Goal: Information Seeking & Learning: Check status

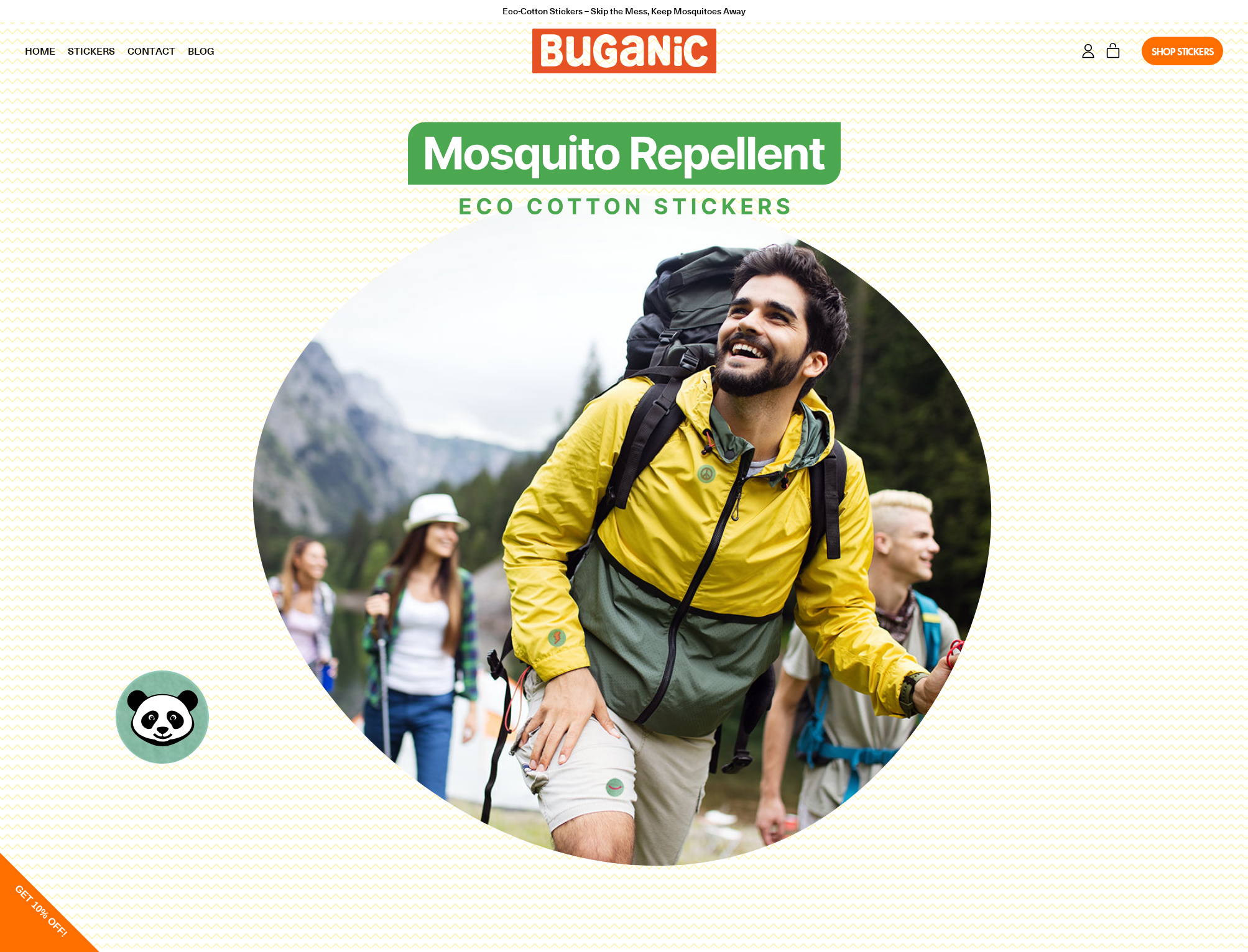
click at [1084, 39] on div "Log in Cart 0 items Shop Stickers" at bounding box center [976, 51] width 495 height 41
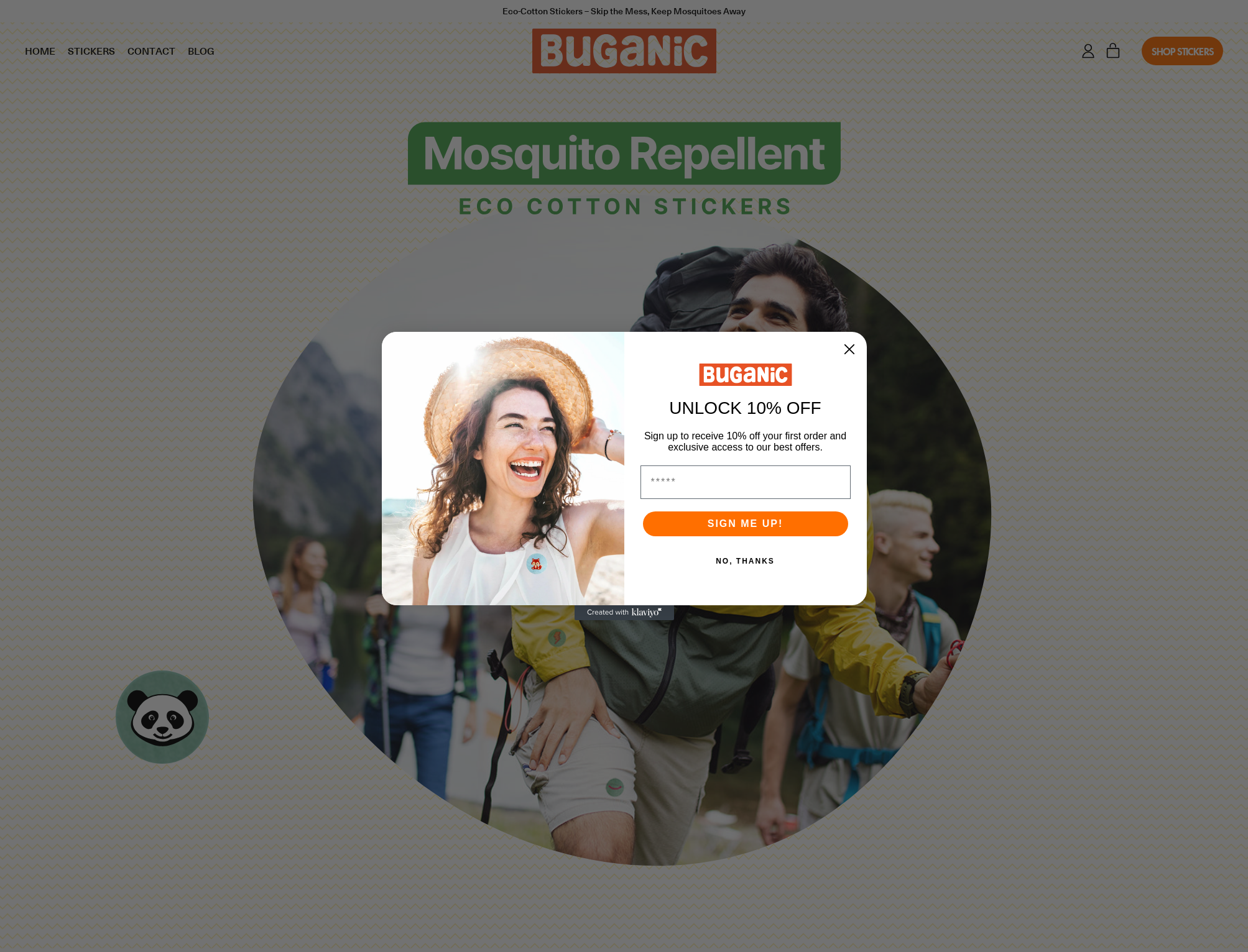
click at [848, 355] on circle "Close dialog" at bounding box center [848, 349] width 21 height 21
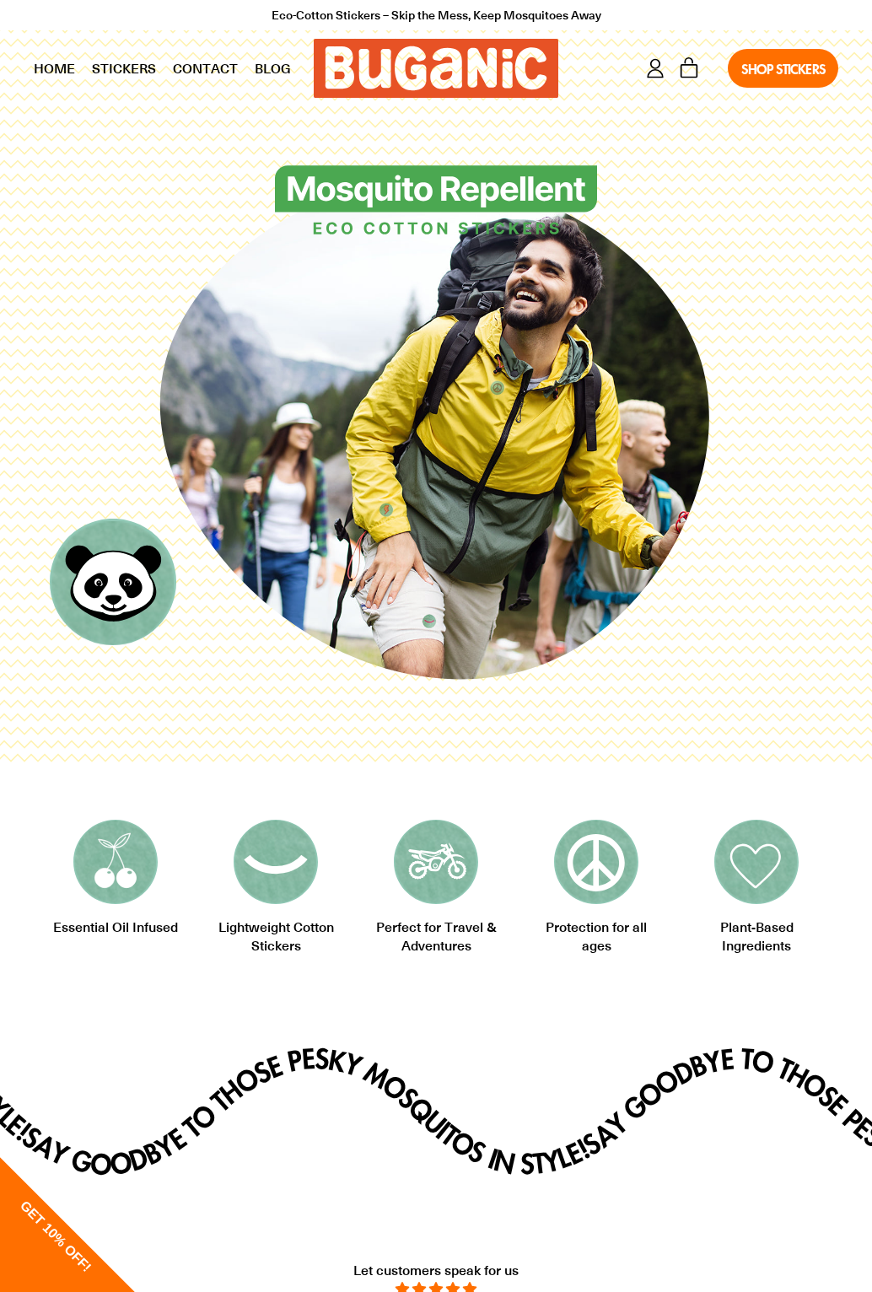
click at [642, 55] on div "Log in Cart 0 items Shop Stickers" at bounding box center [706, 68] width 263 height 56
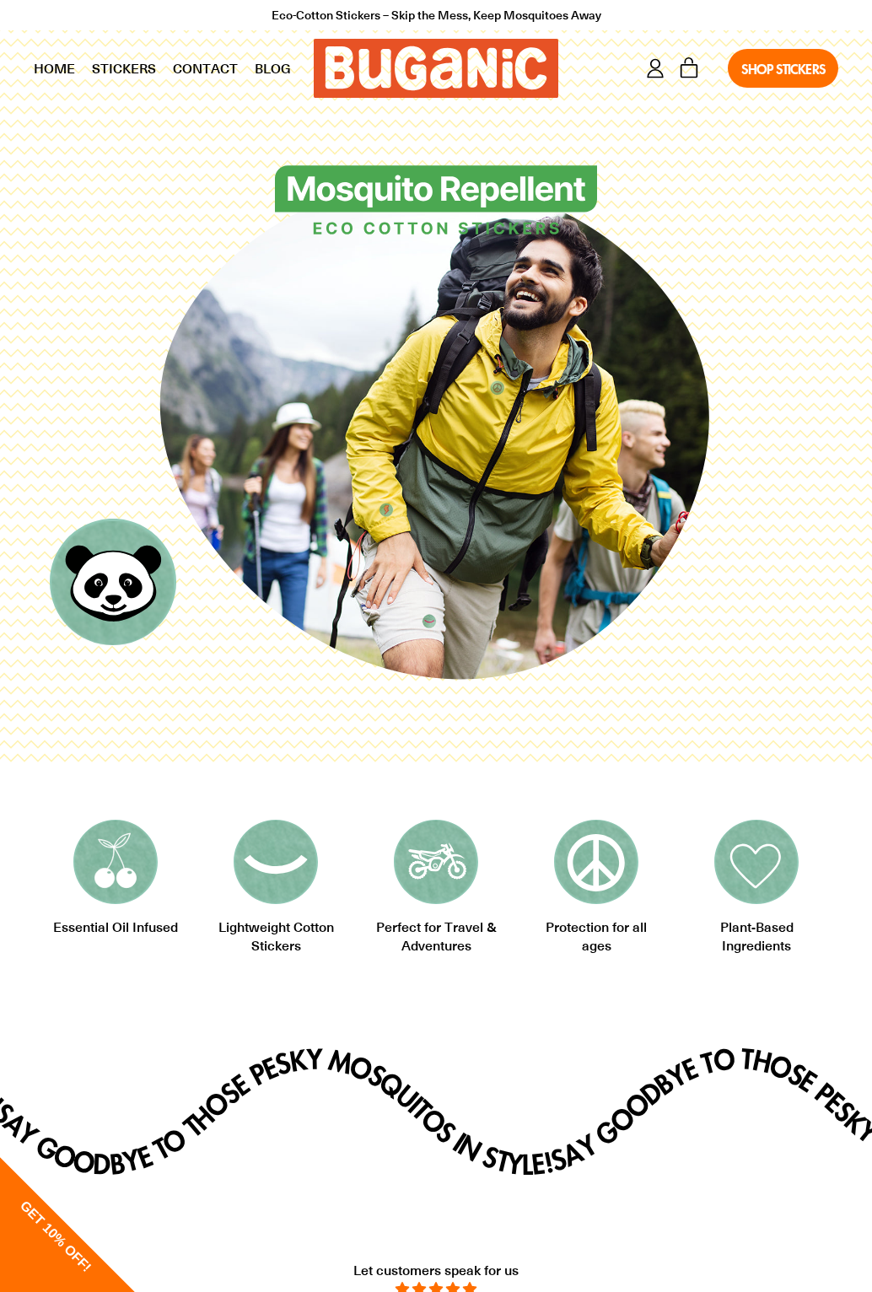
click at [639, 51] on div "Log in Cart 0 items Shop Stickers" at bounding box center [706, 68] width 263 height 56
click at [629, 51] on div "Log in Cart 0 items Shop Stickers" at bounding box center [706, 68] width 263 height 56
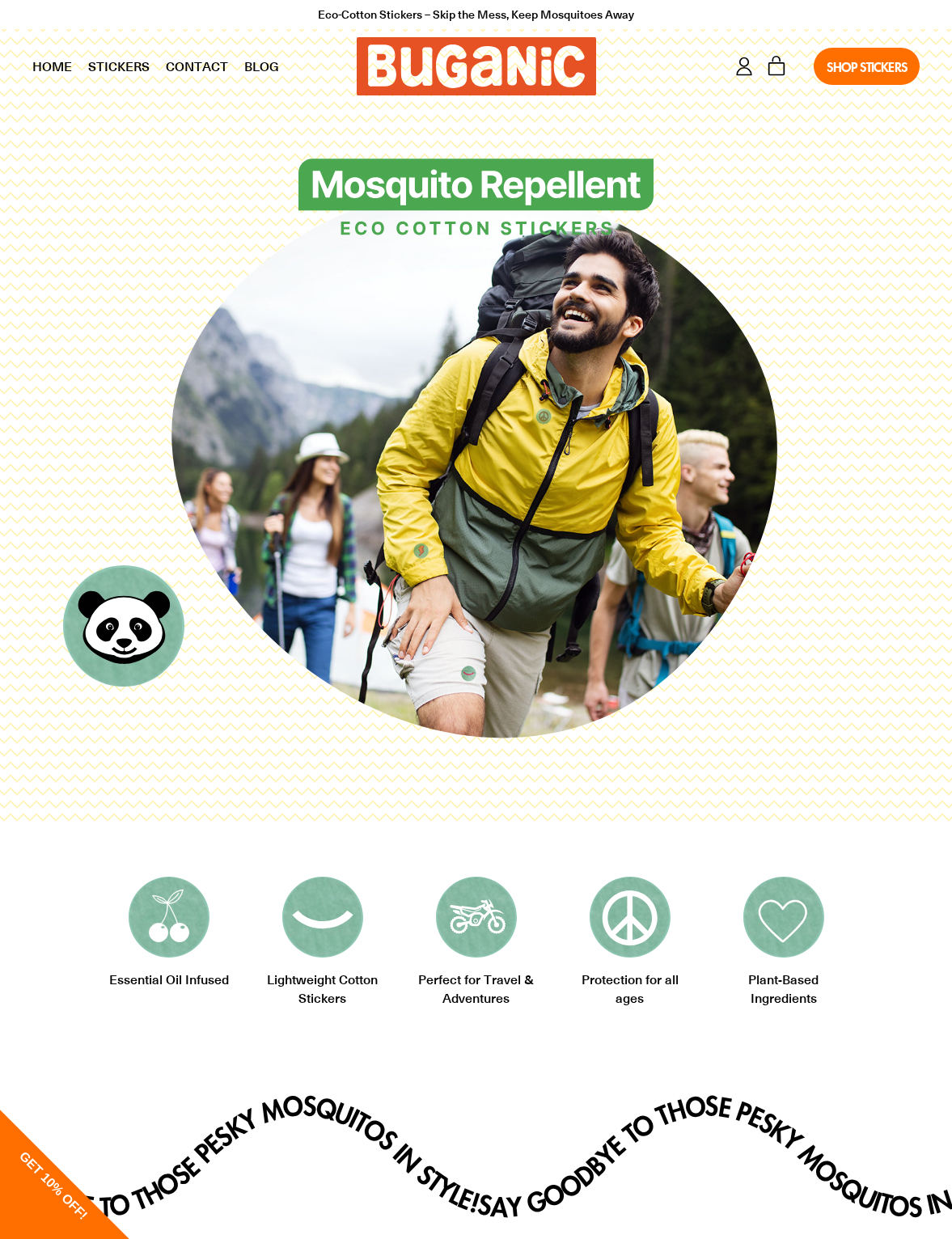
click at [734, 51] on div "Log in Cart 0 items Shop Stickers" at bounding box center [766, 66] width 308 height 54
click at [726, 49] on div "Log in Cart 0 items Shop Stickers" at bounding box center [766, 66] width 308 height 54
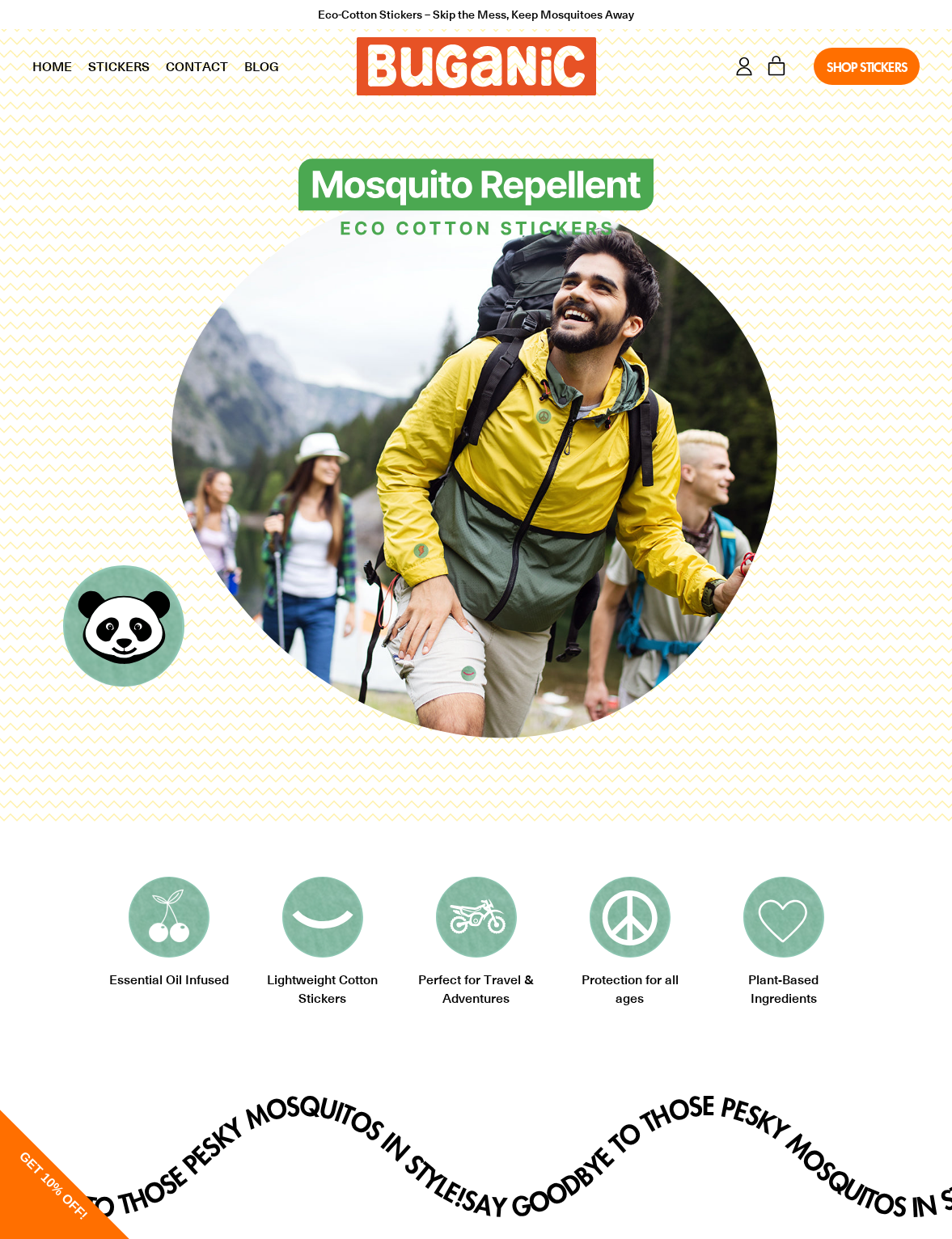
click at [731, 59] on div "Log in Cart 0 items Shop Stickers" at bounding box center [766, 66] width 308 height 54
click at [733, 65] on icon at bounding box center [744, 66] width 23 height 23
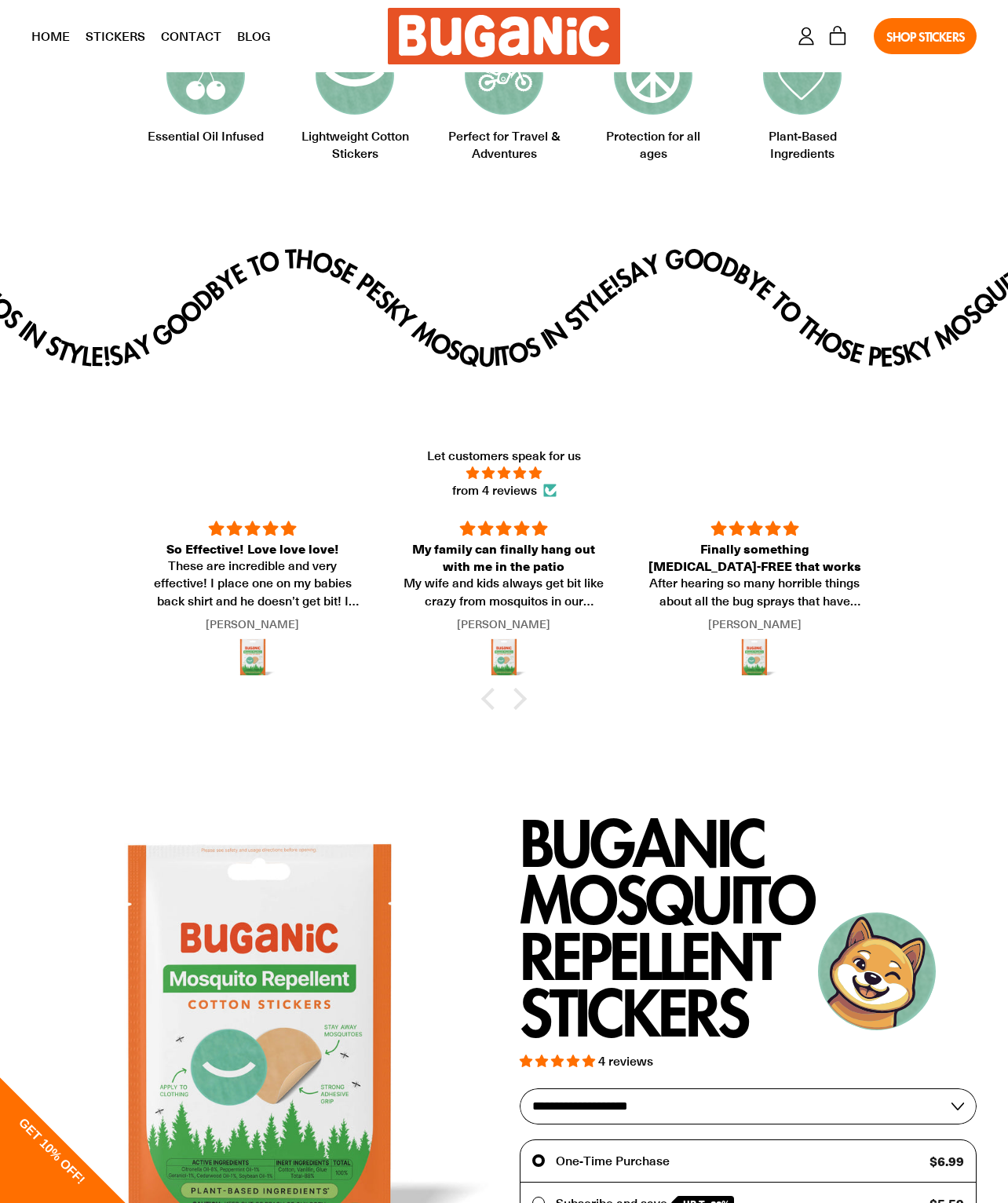
scroll to position [1037, 0]
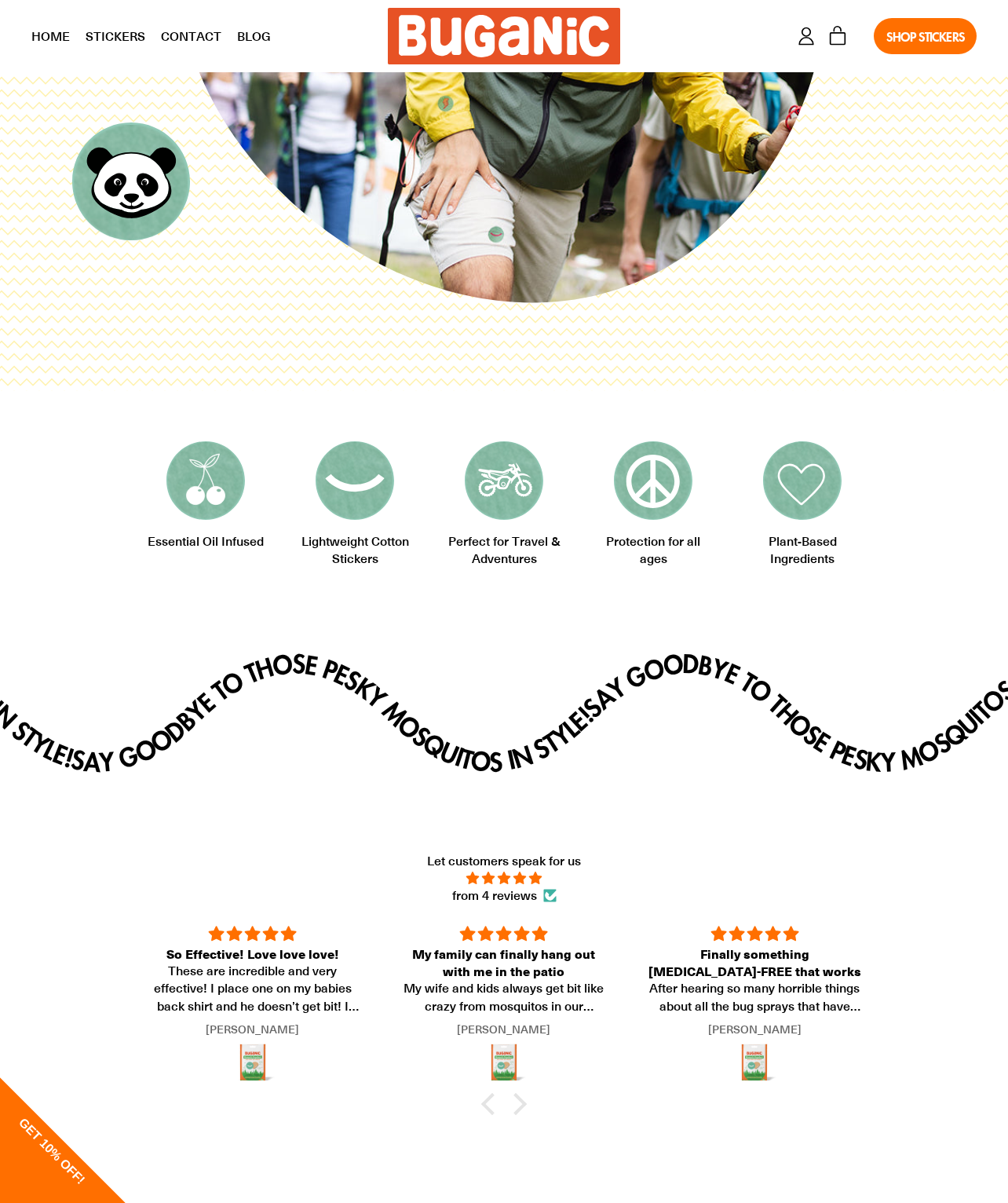
scroll to position [87, 0]
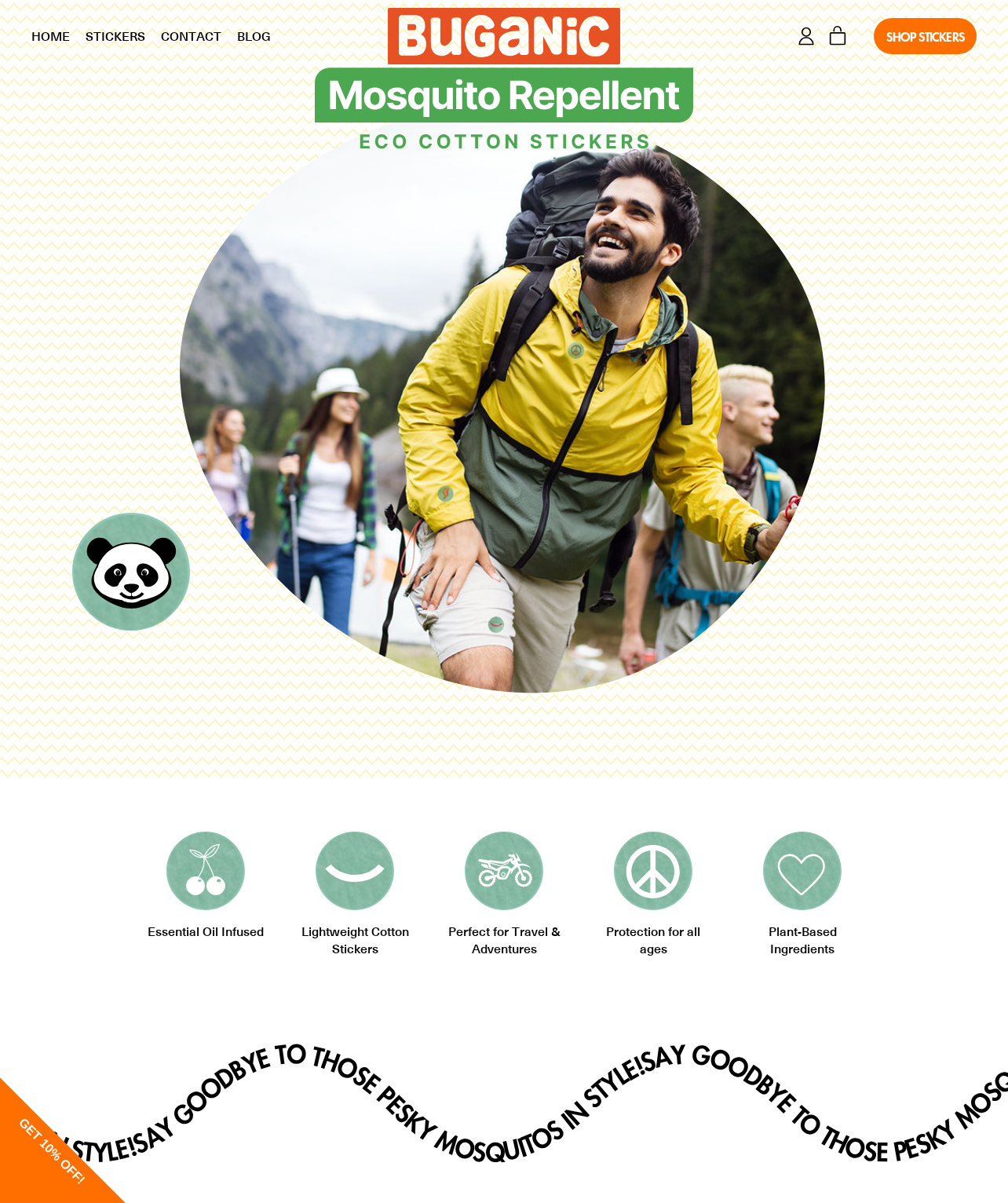
click at [465, 28] on img at bounding box center [504, 35] width 233 height 57
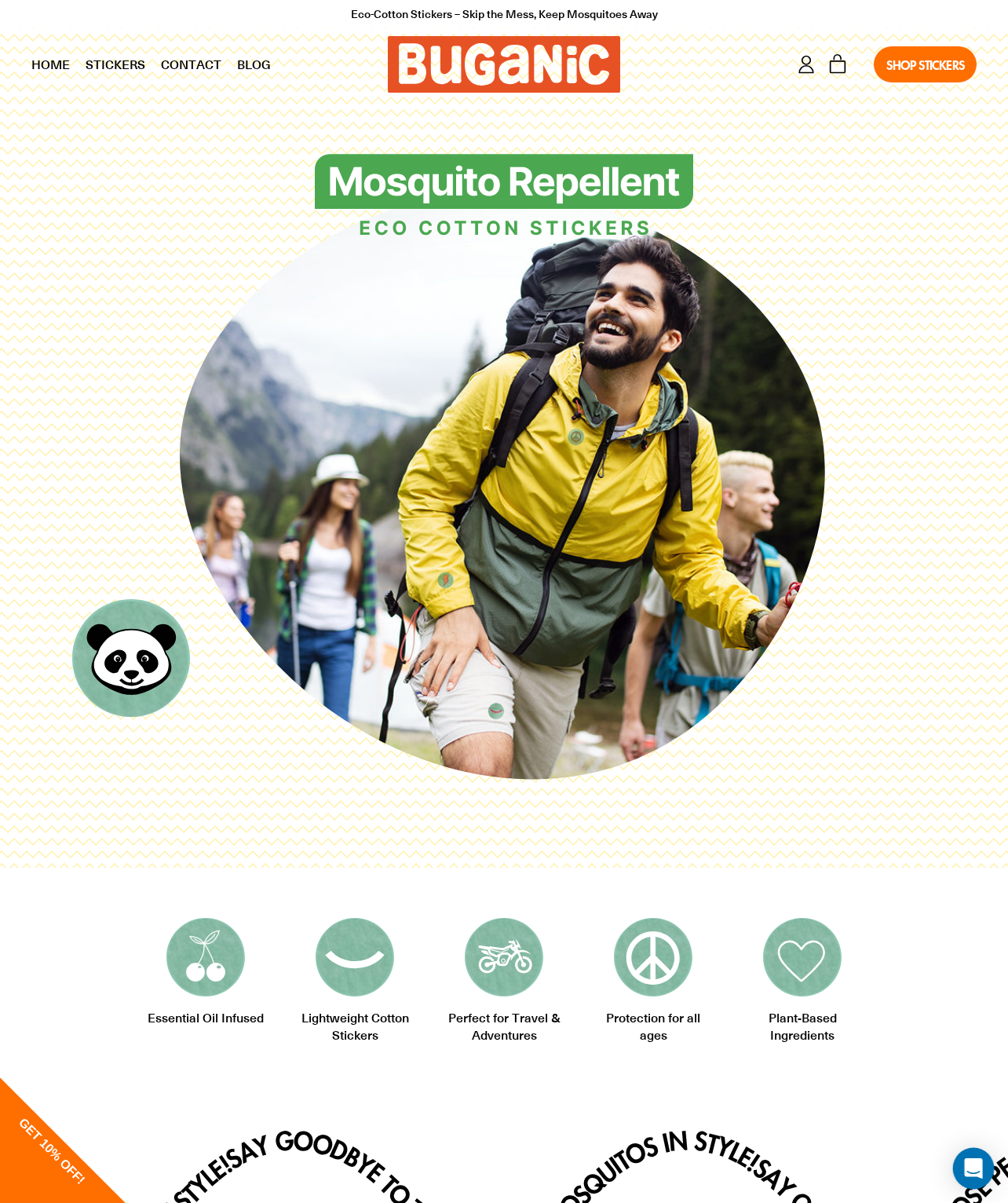
click at [962, 1156] on div "Open Intercom Messenger" at bounding box center [974, 1169] width 42 height 42
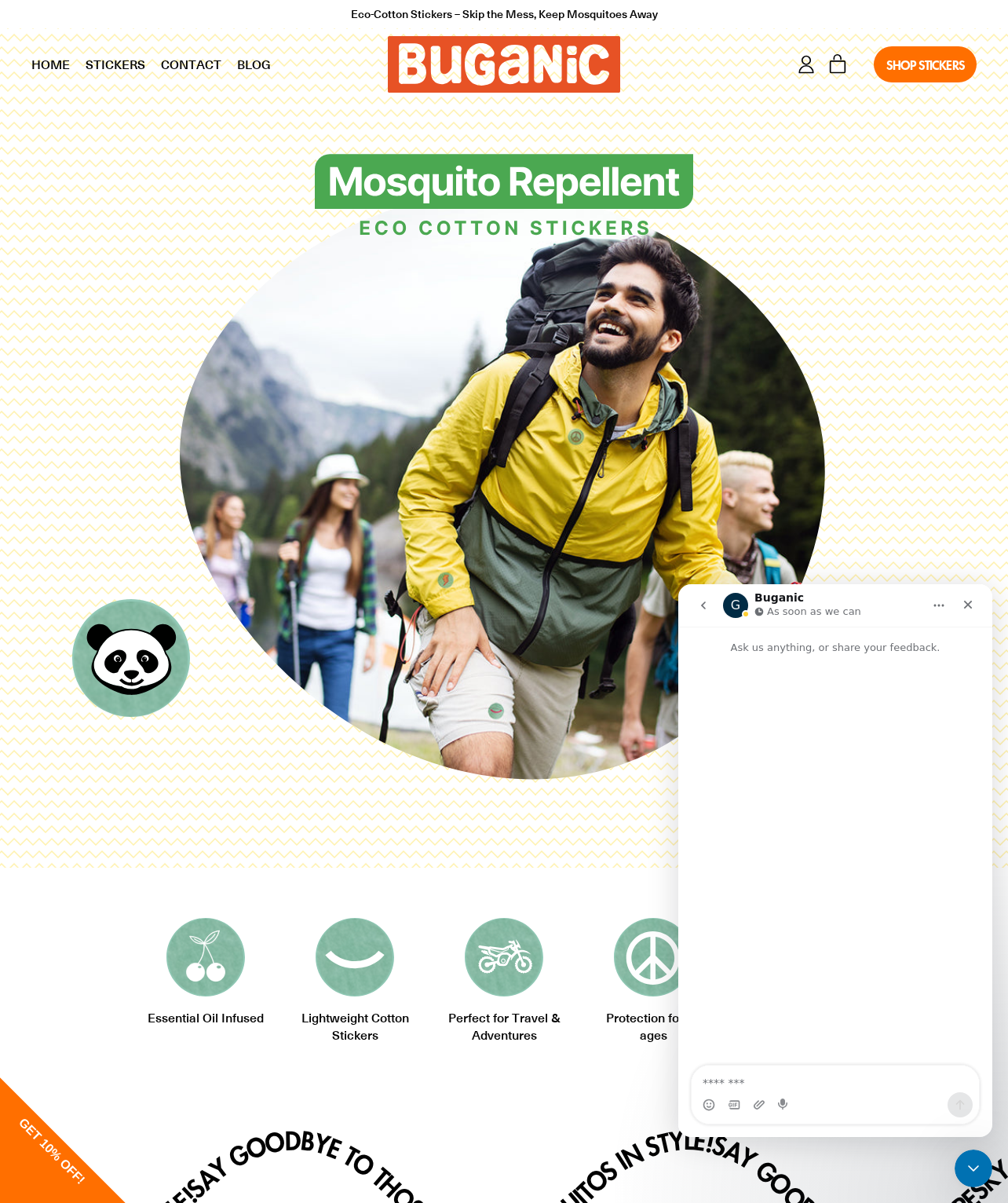
click at [769, 1081] on textarea "Message…" at bounding box center [835, 1079] width 288 height 27
type textarea "**********"
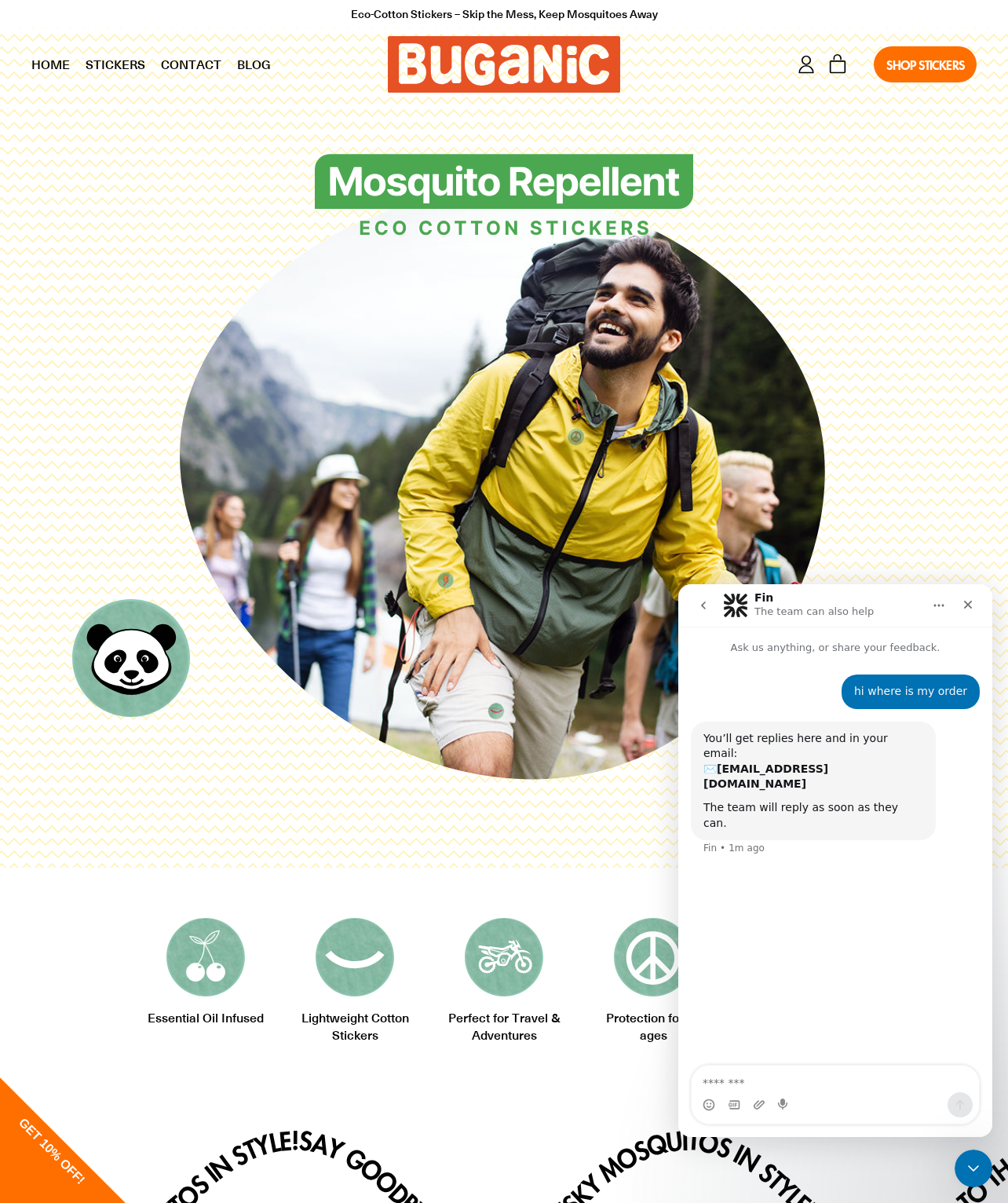
click at [760, 1094] on div "Intercom messenger" at bounding box center [759, 1104] width 12 height 25
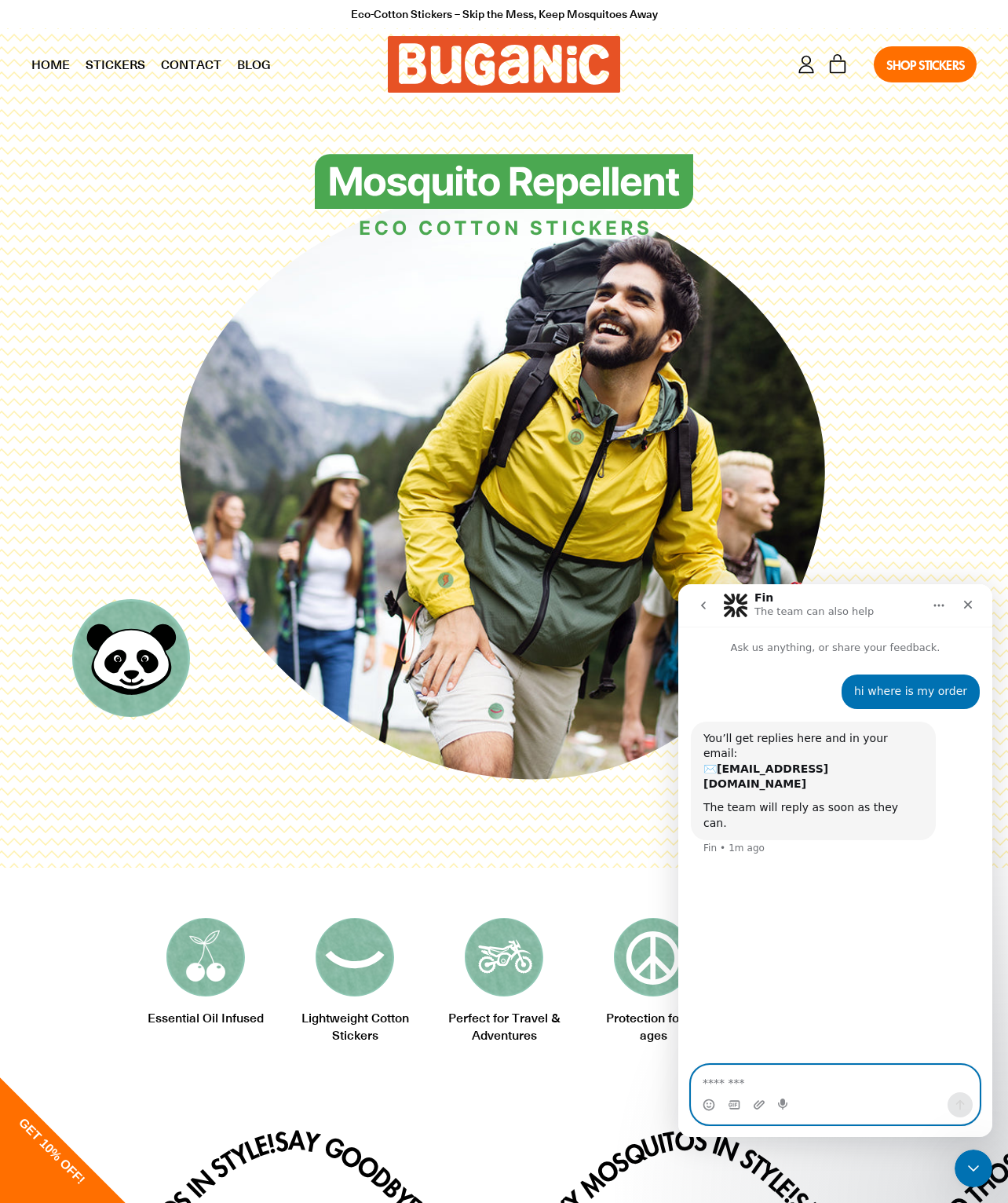
click at [758, 1081] on textarea "Message…" at bounding box center [835, 1079] width 288 height 27
type textarea "**********"
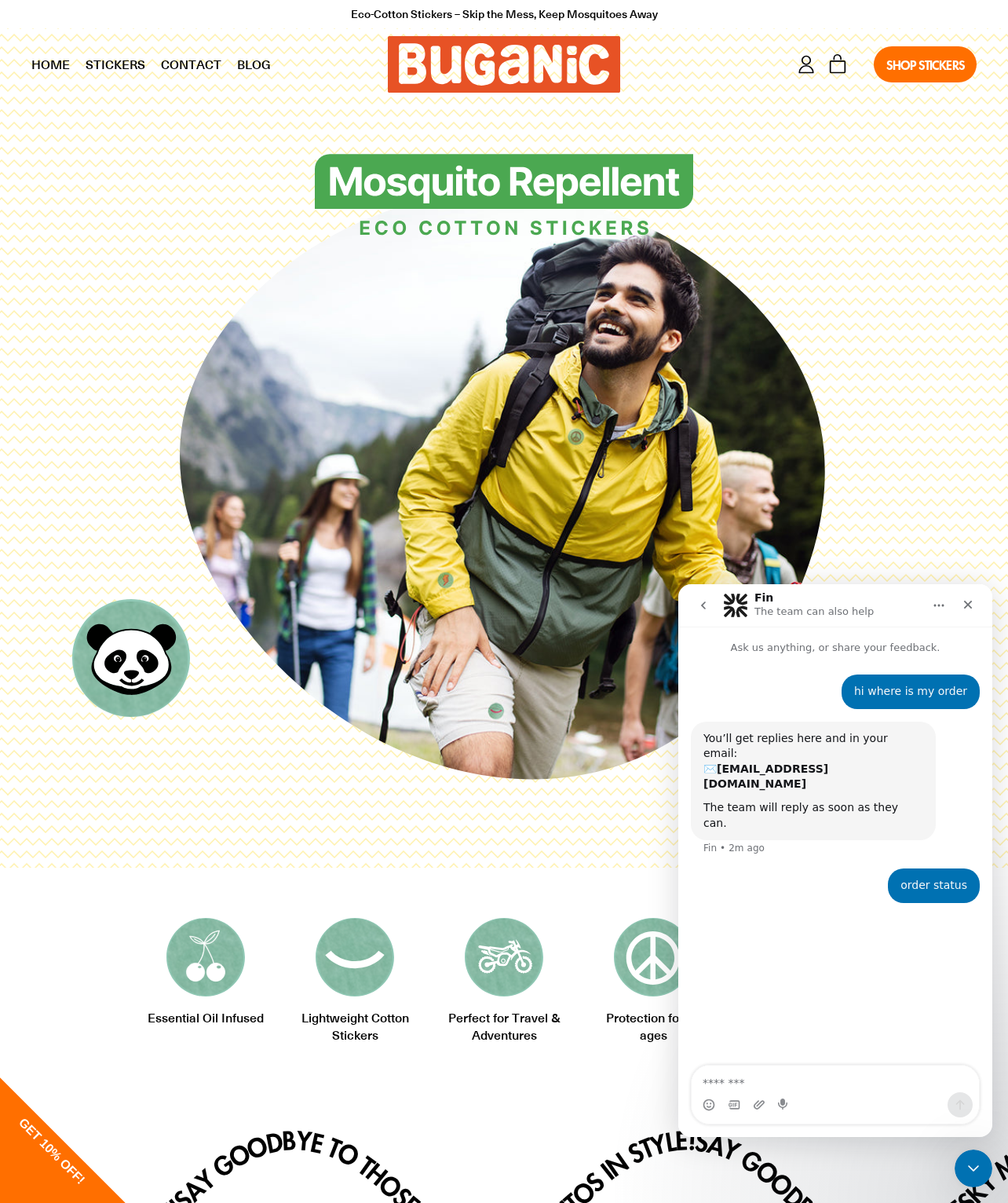
click at [407, 434] on icon at bounding box center [504, 486] width 662 height 662
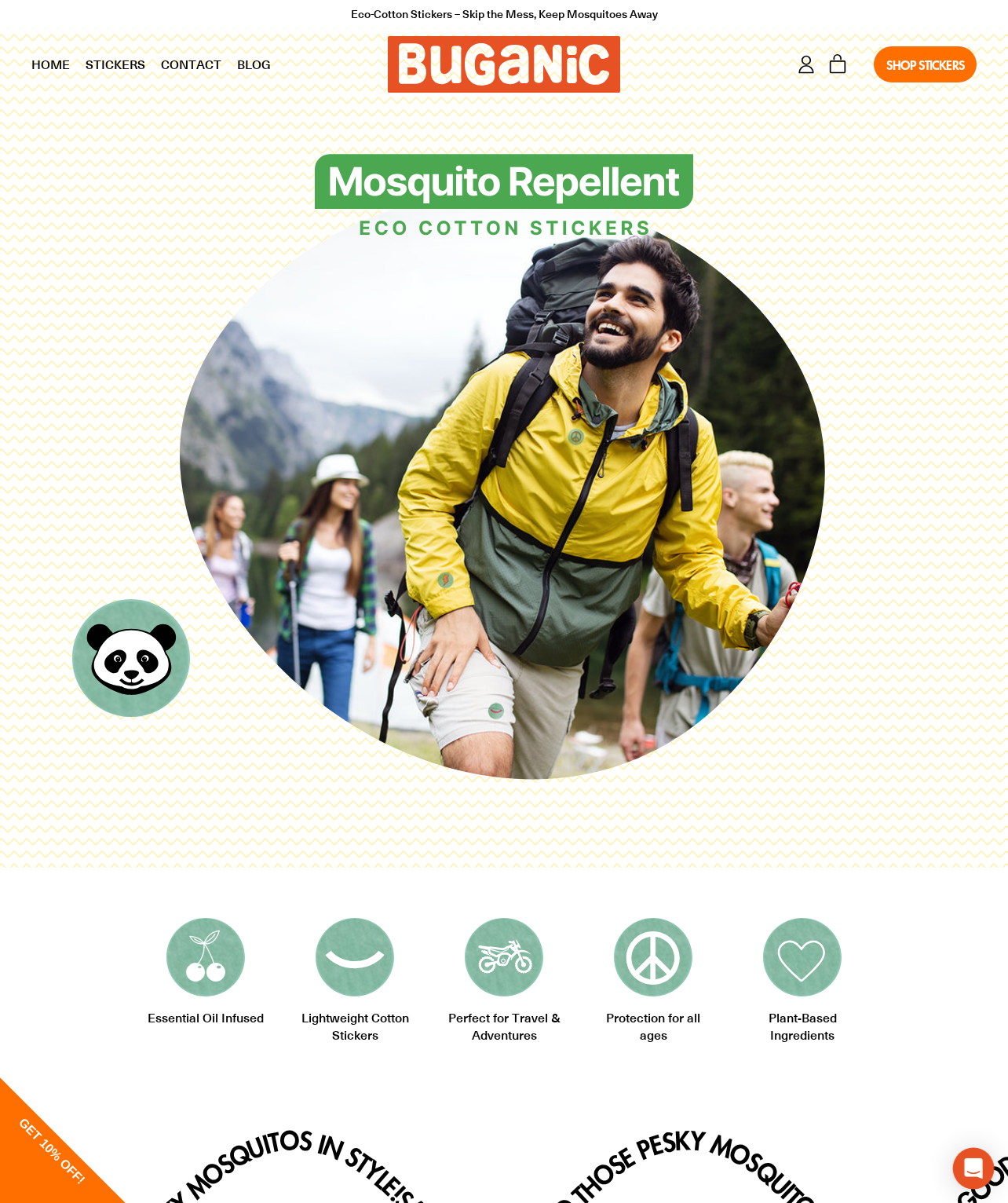
click at [959, 1158] on div "Open Intercom Messenger" at bounding box center [974, 1169] width 42 height 42
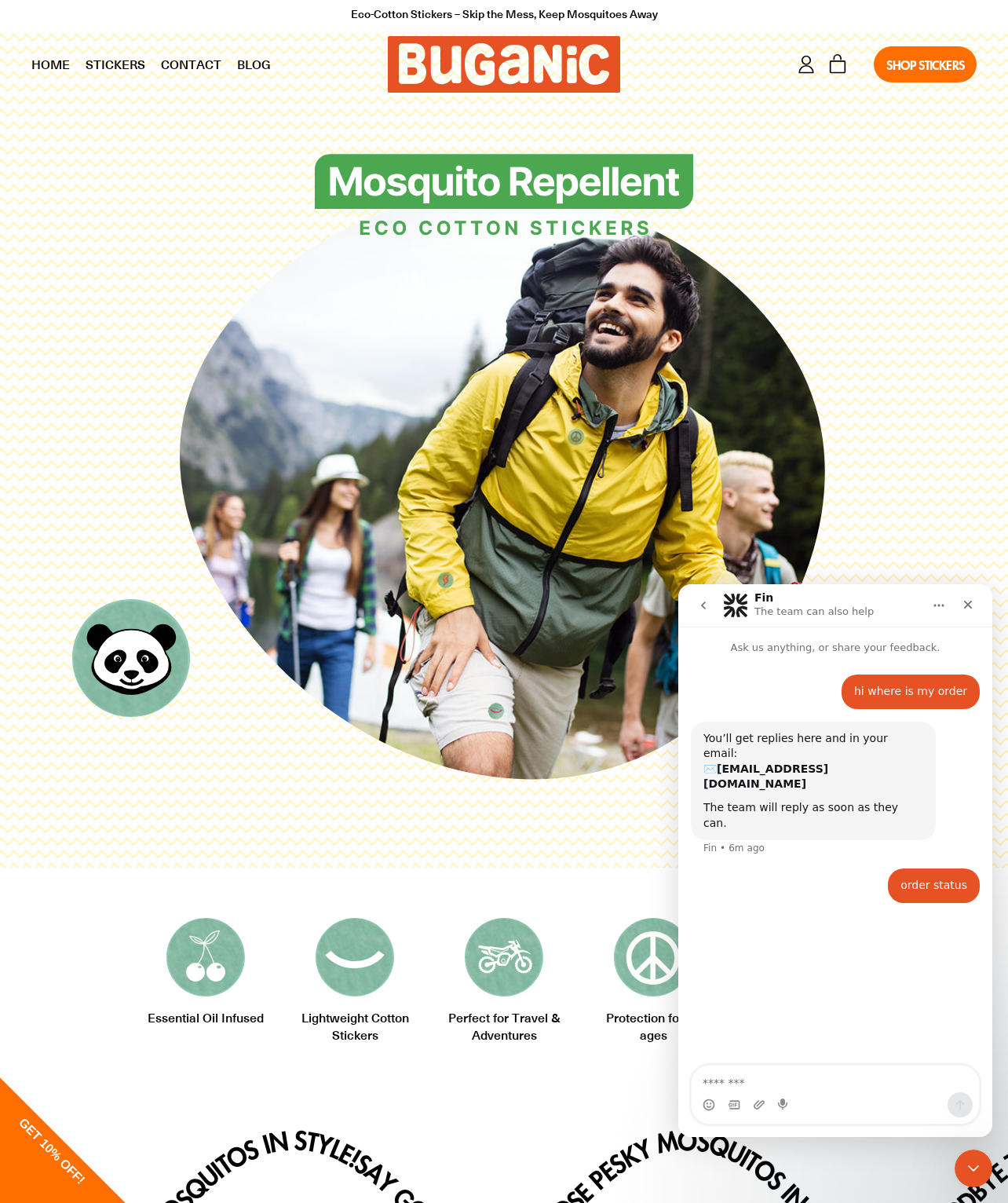
click at [804, 1073] on textarea "Message…" at bounding box center [835, 1079] width 288 height 27
type textarea "**********"
click at [700, 604] on icon "go back" at bounding box center [703, 605] width 12 height 12
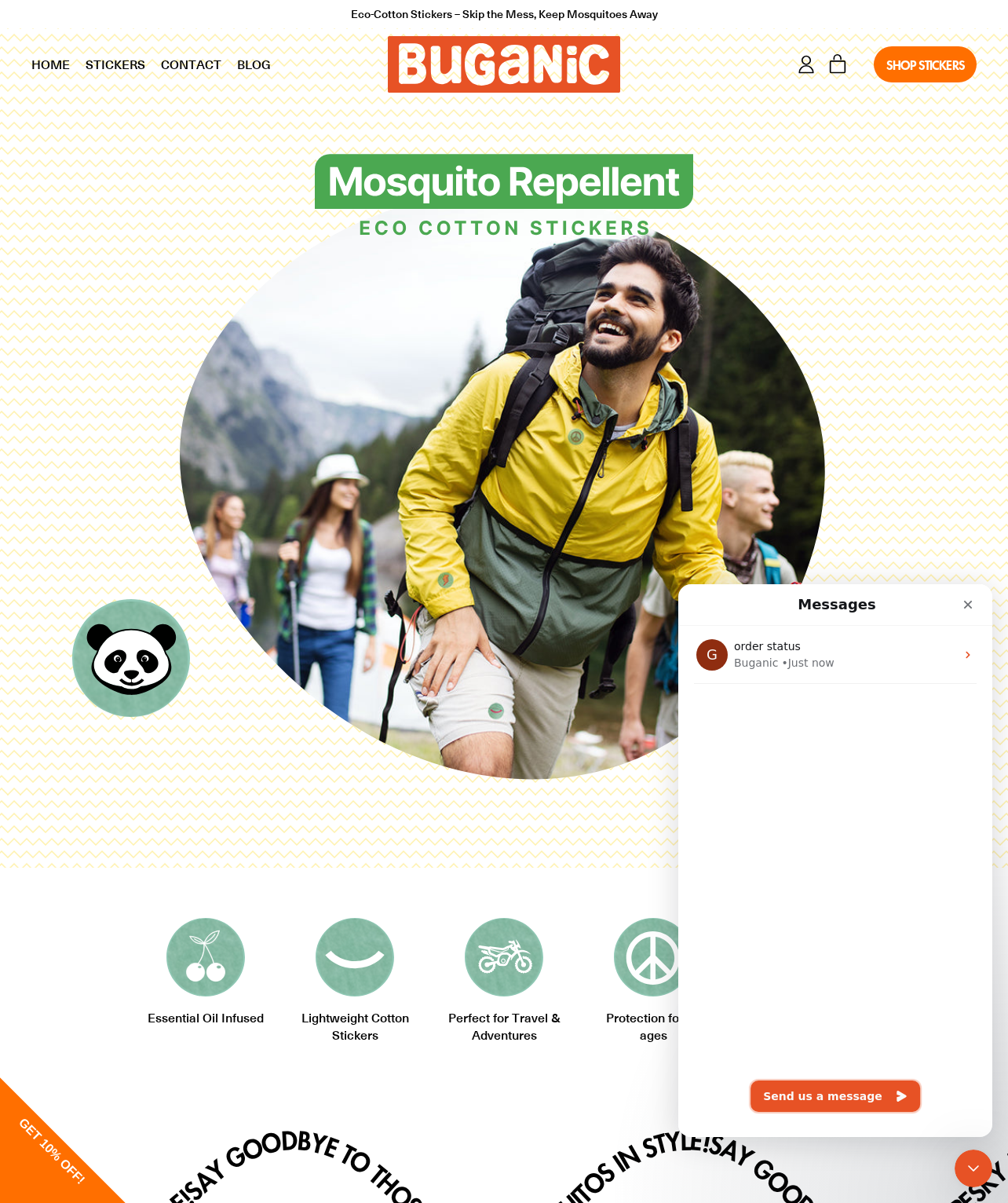
click at [823, 1097] on button "Send us a message" at bounding box center [835, 1097] width 169 height 32
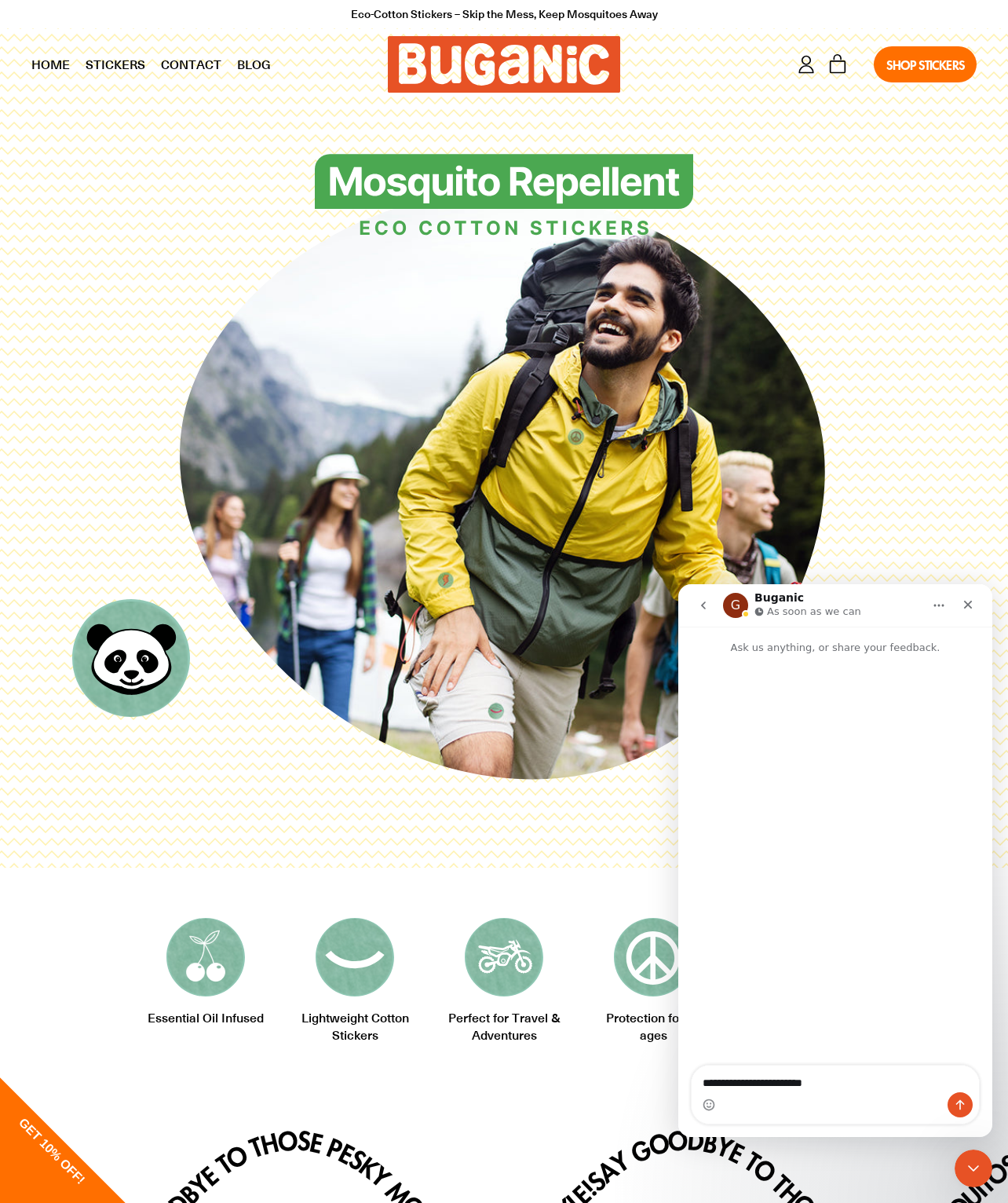
type textarea "**********"
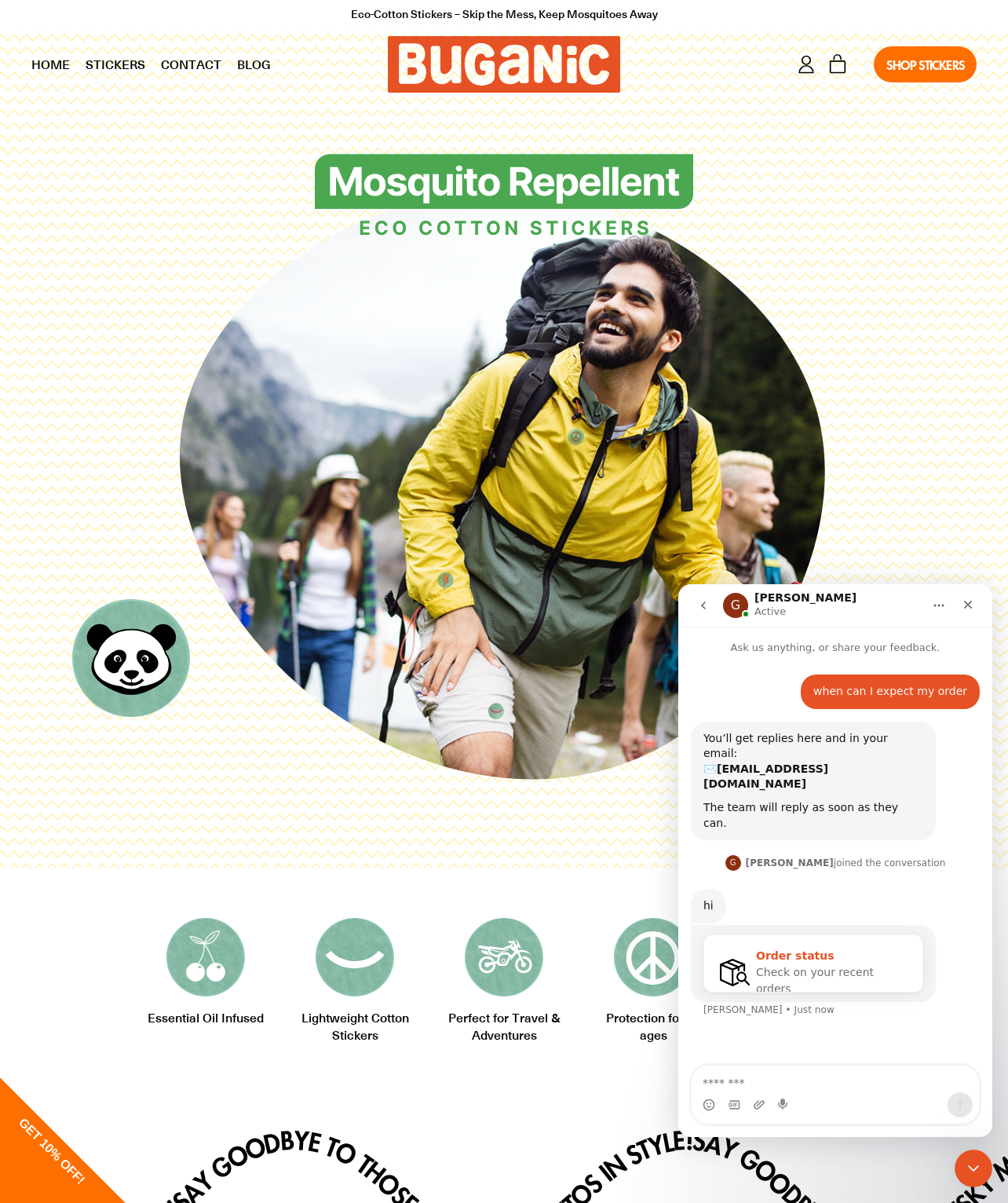
click at [801, 966] on span "Check on your recent orders" at bounding box center [814, 980] width 118 height 29
click at [790, 936] on div "Order status Check on your recent orders" at bounding box center [813, 973] width 218 height 74
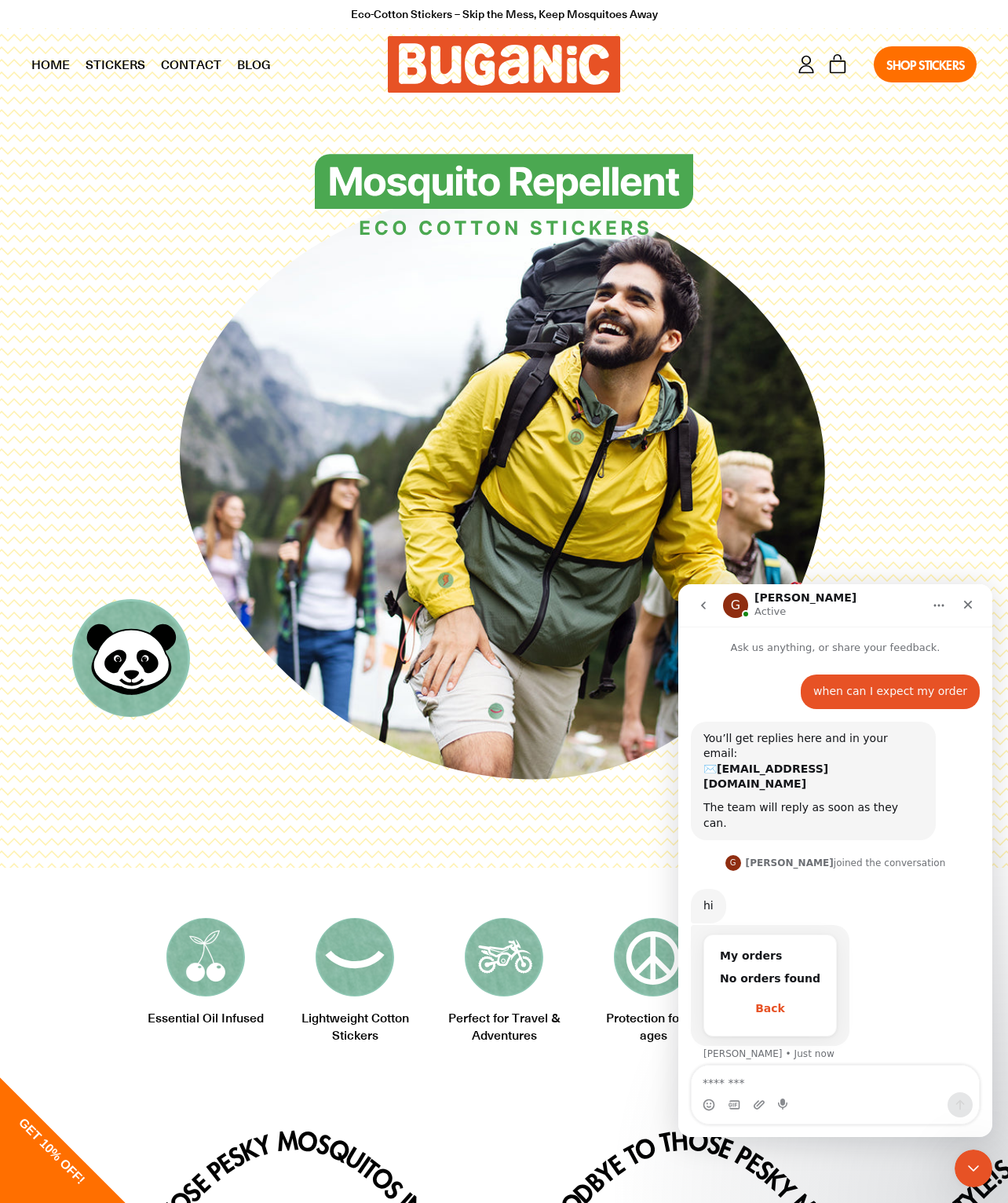
click at [771, 993] on button "Back" at bounding box center [771, 1009] width 101 height 32
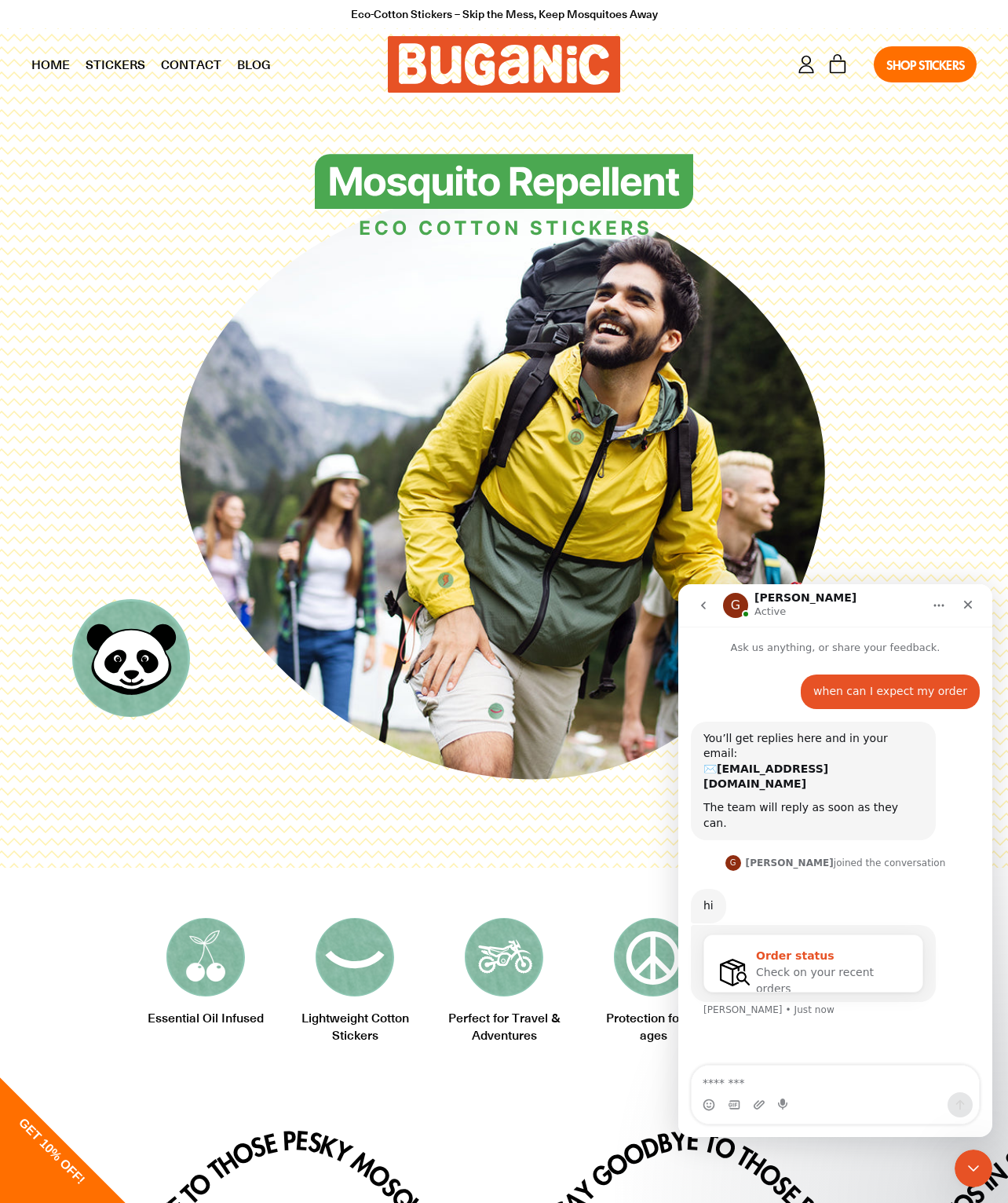
click at [820, 966] on span "Check on your recent orders" at bounding box center [814, 980] width 118 height 29
click at [805, 936] on div "Order status Check on your recent orders" at bounding box center [813, 973] width 218 height 74
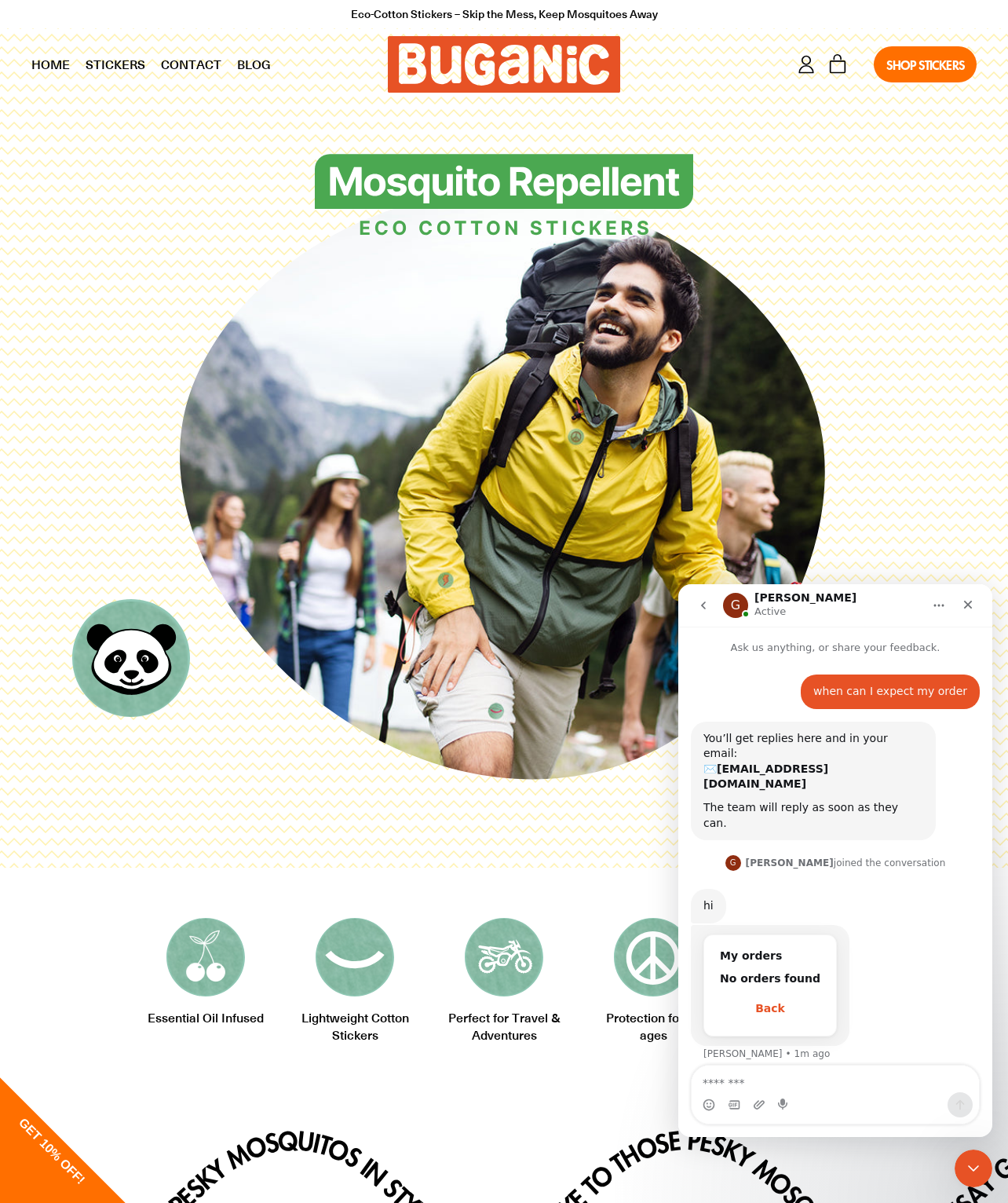
click at [758, 993] on button "Back" at bounding box center [771, 1009] width 101 height 32
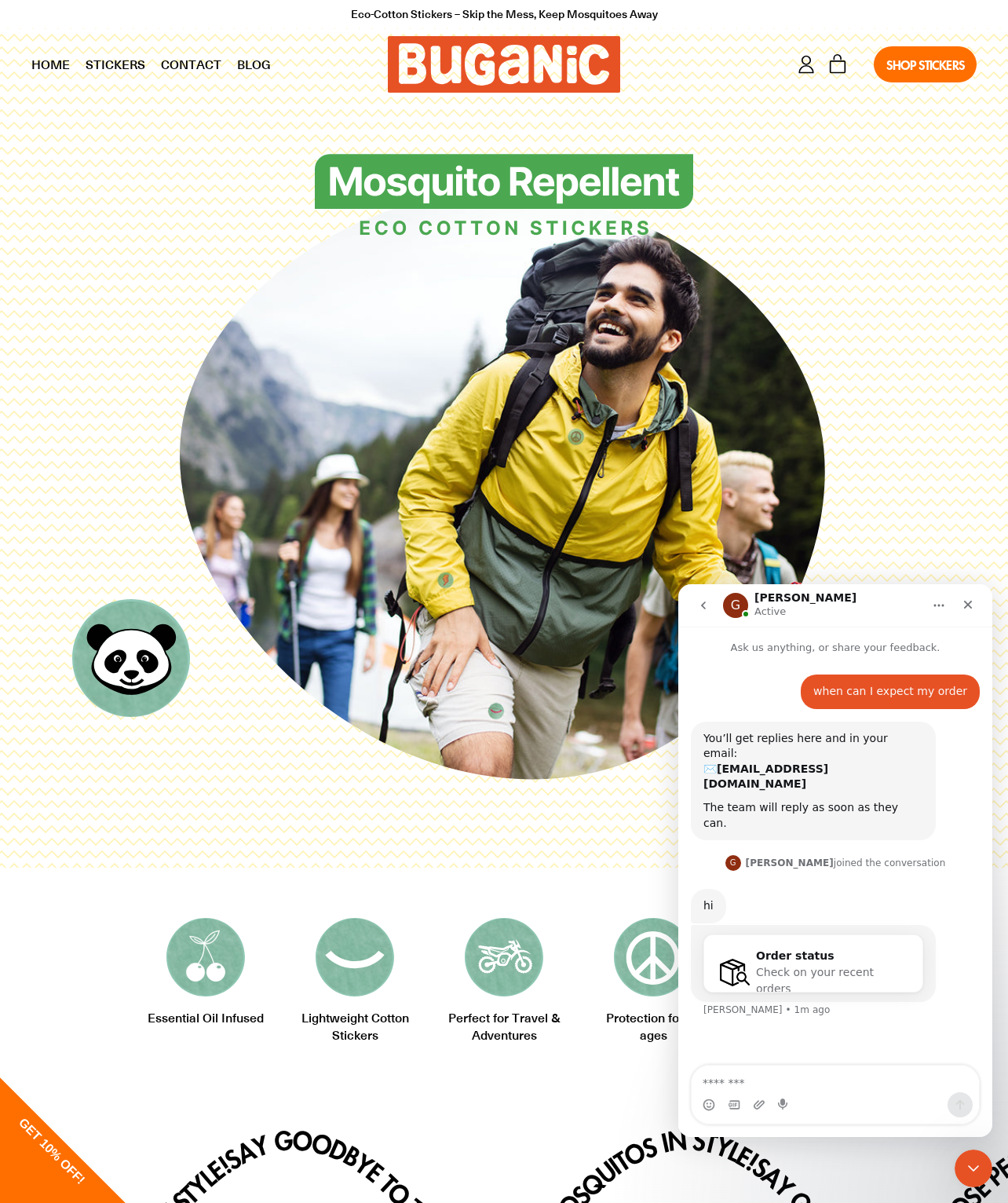
click at [796, 948] on div "Order status" at bounding box center [831, 956] width 151 height 17
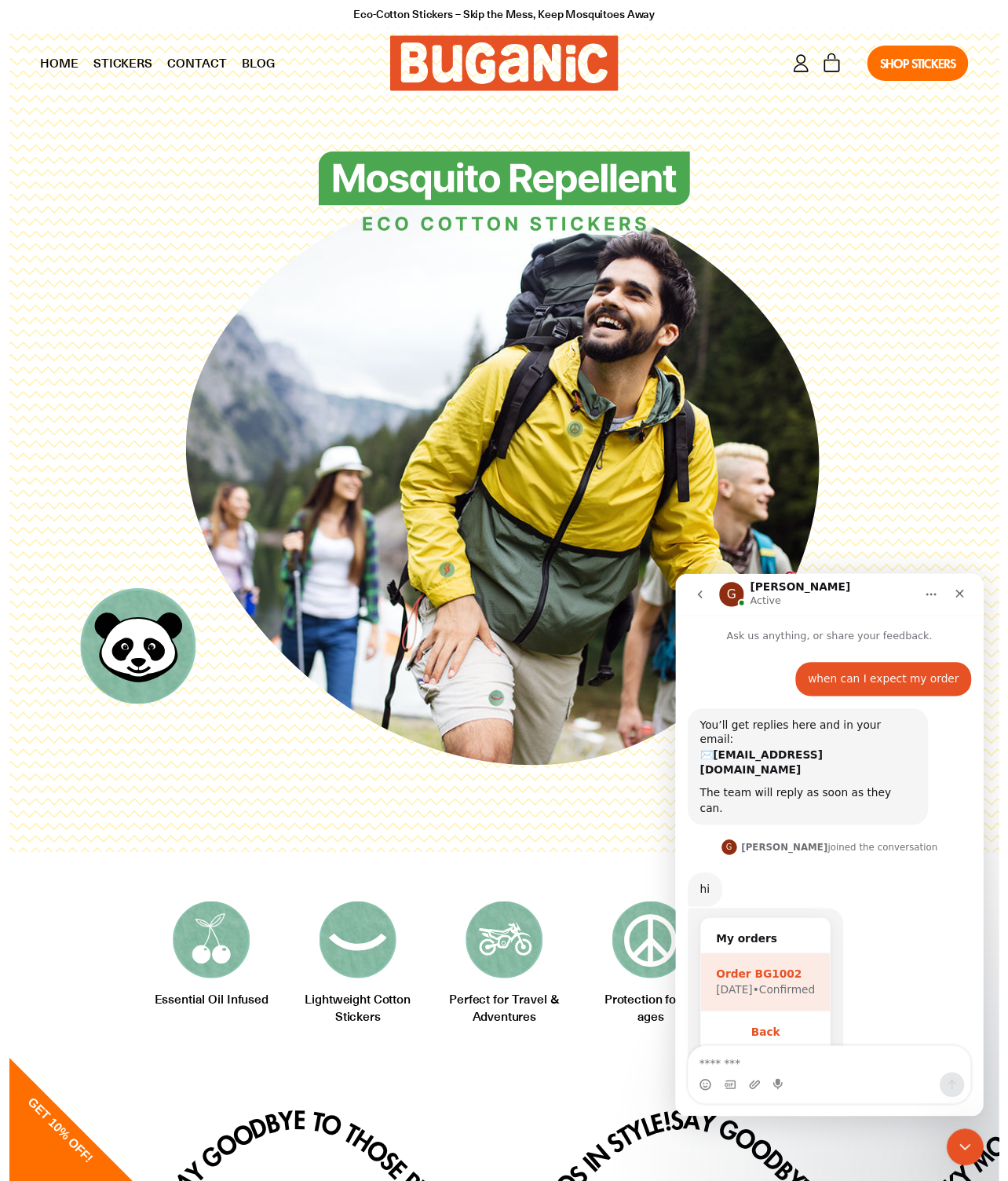
scroll to position [7, 0]
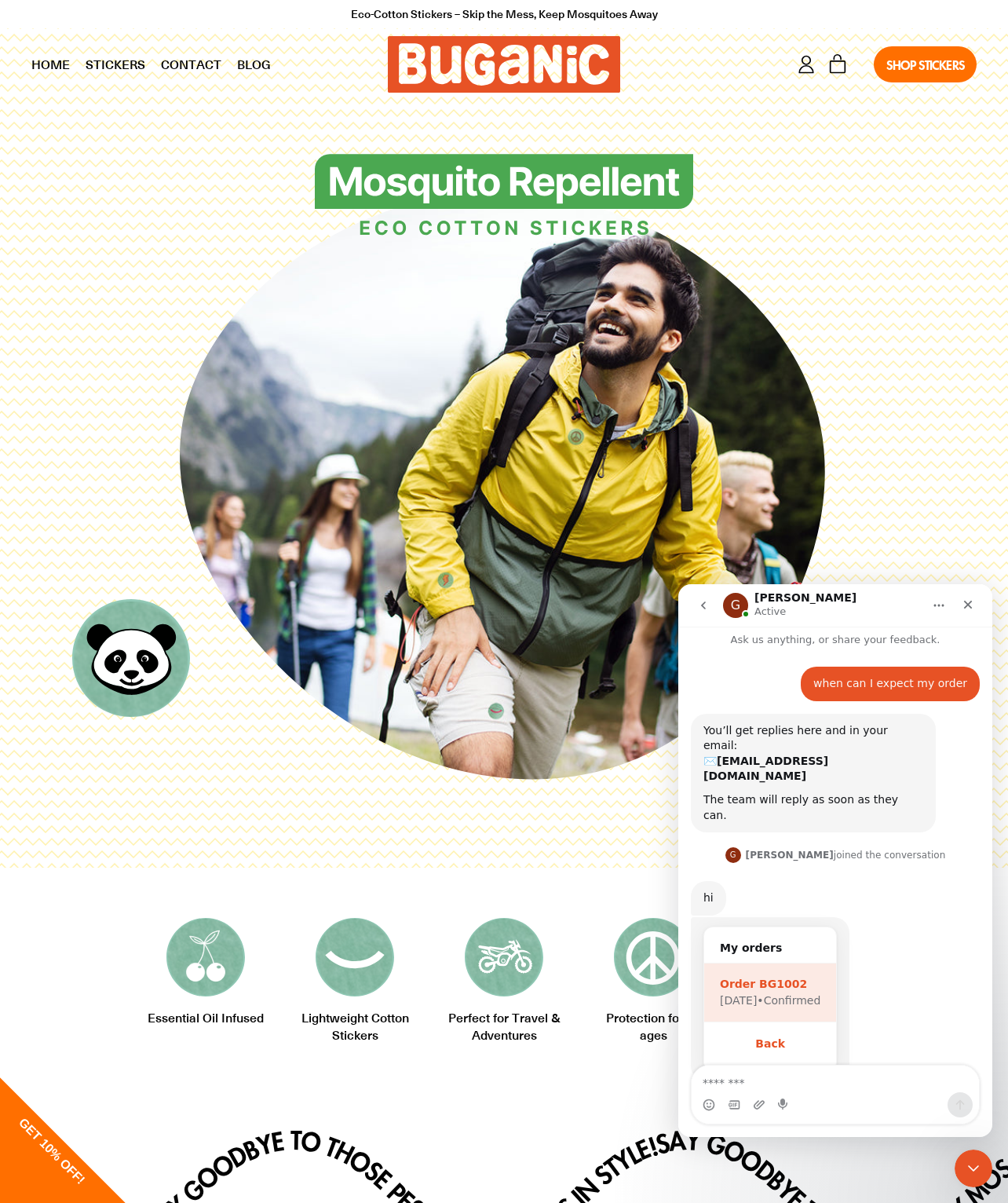
click at [774, 976] on div "Order BG1002" at bounding box center [771, 984] width 101 height 17
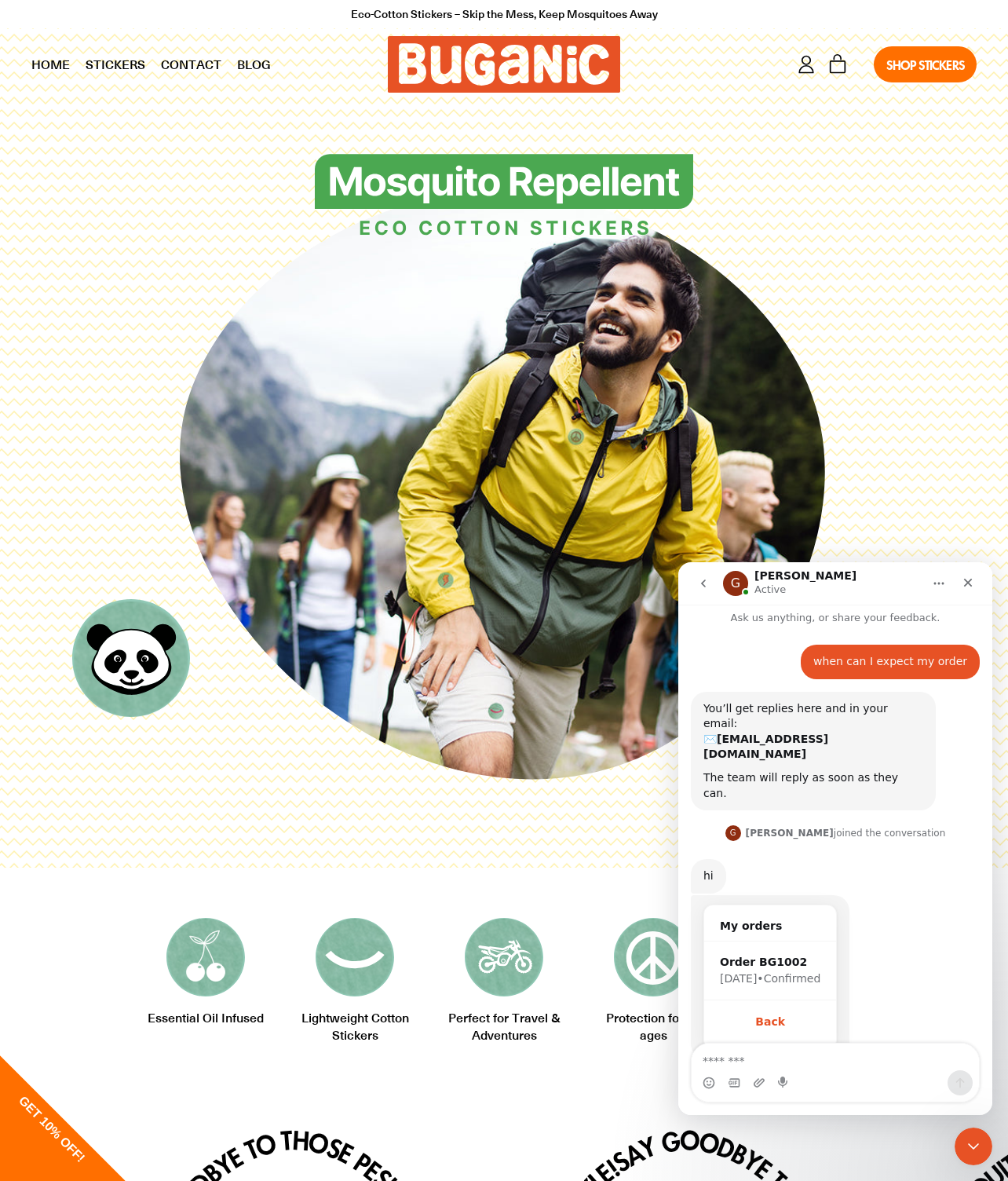
click at [694, 571] on button "go back" at bounding box center [704, 584] width 30 height 30
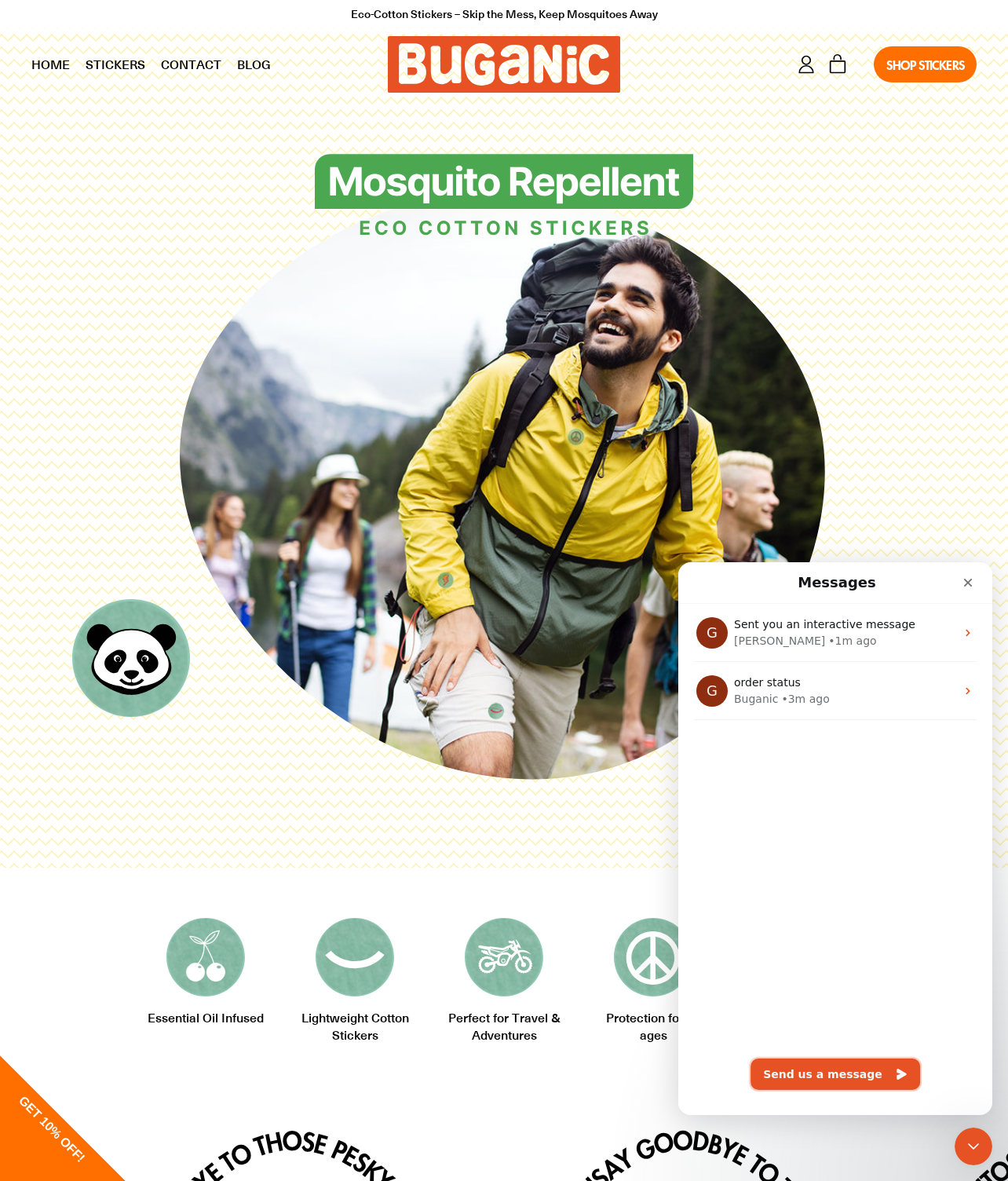
click at [819, 1087] on button "Send us a message" at bounding box center [835, 1074] width 169 height 32
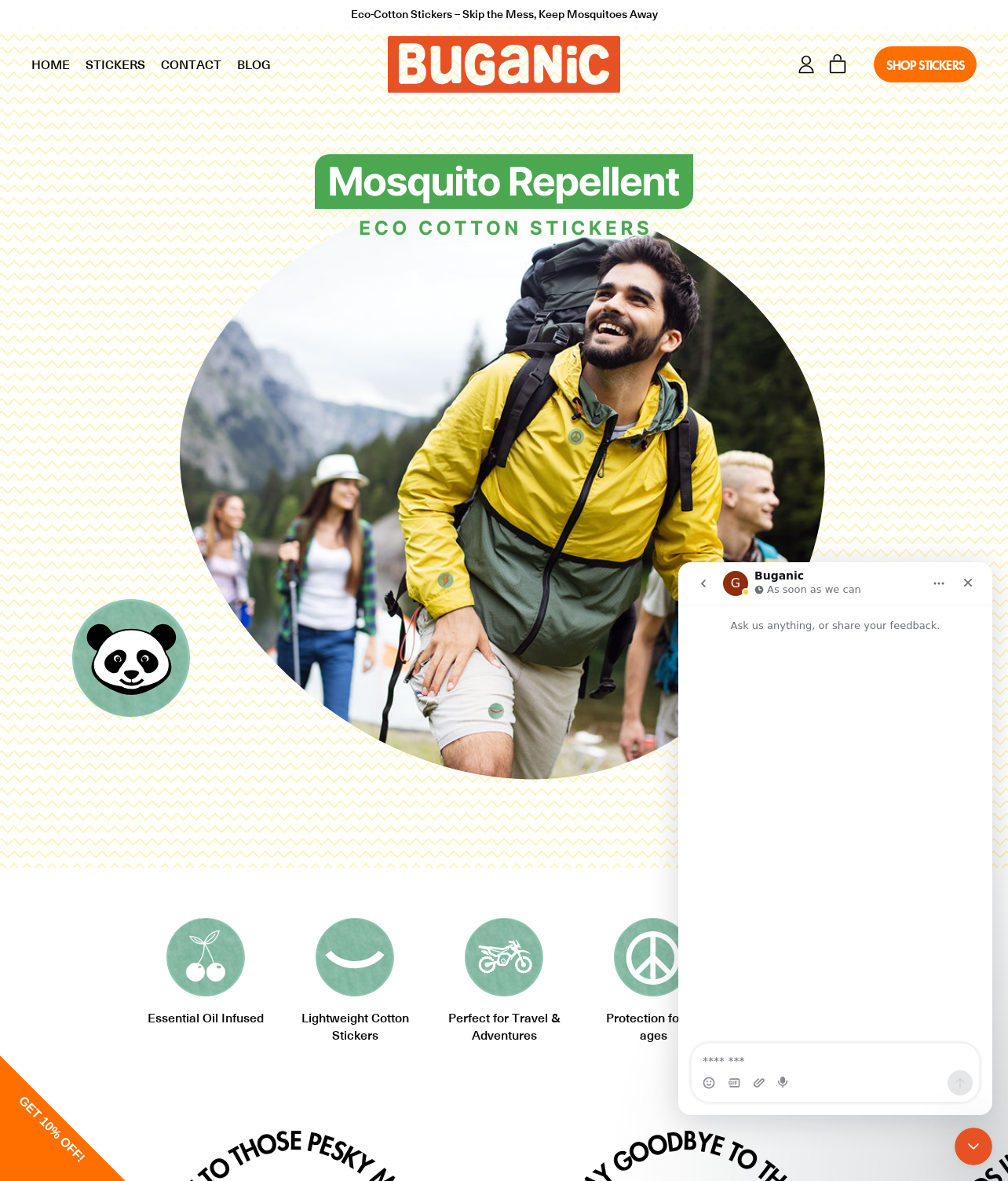
click at [814, 1073] on div "Intercom messenger" at bounding box center [835, 1082] width 288 height 25
click at [803, 1064] on textarea "Message…" at bounding box center [835, 1056] width 288 height 27
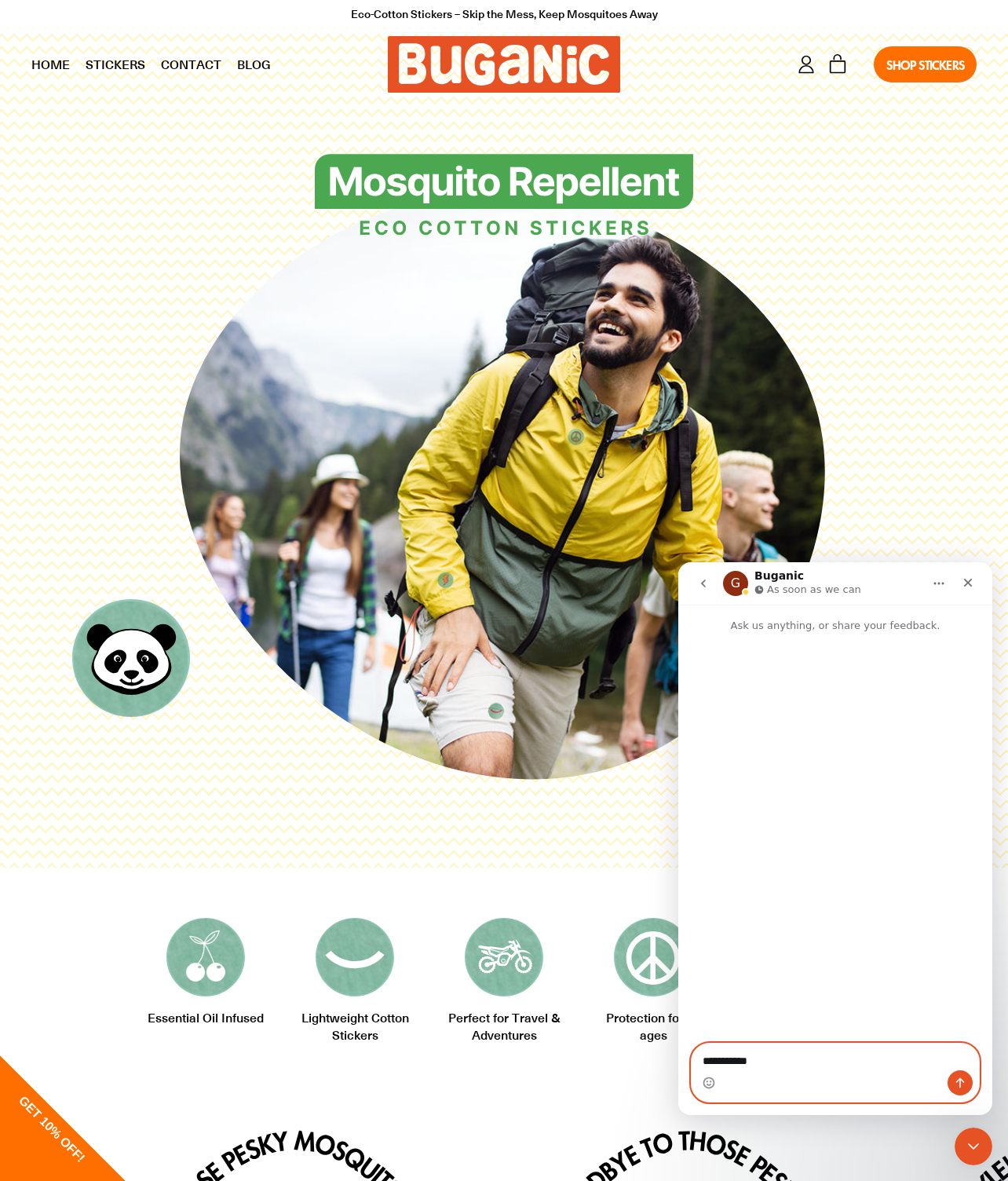
type textarea "**********"
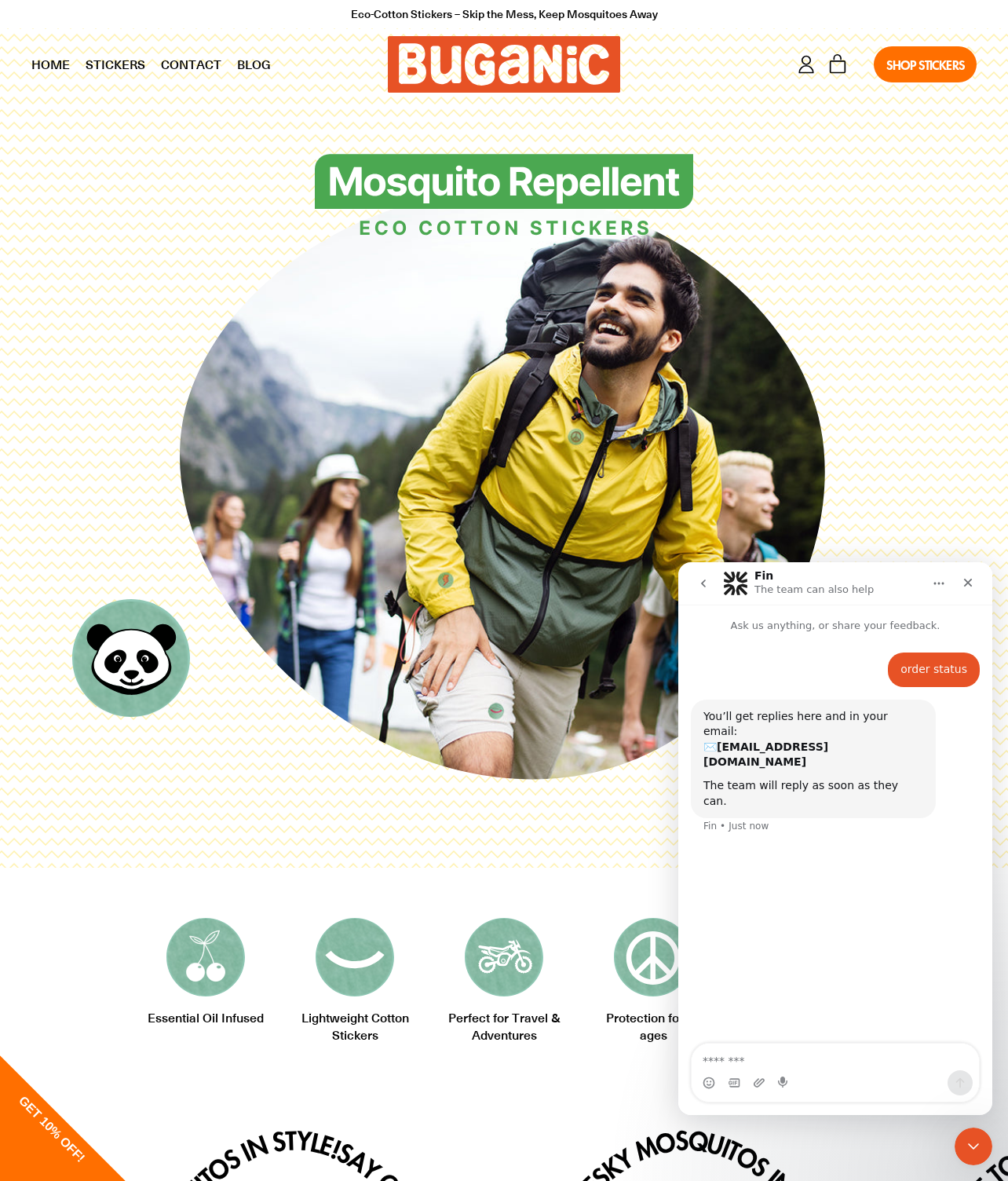
click at [825, 1013] on div "order status Gary • Just now You’ll get replies here and in your email: ✉️ grol…" at bounding box center [835, 839] width 314 height 411
click at [777, 778] on div "The team will reply as soon as they can." at bounding box center [813, 793] width 220 height 31
click at [735, 1081] on icon "Gif picker" at bounding box center [734, 1081] width 11 height 8
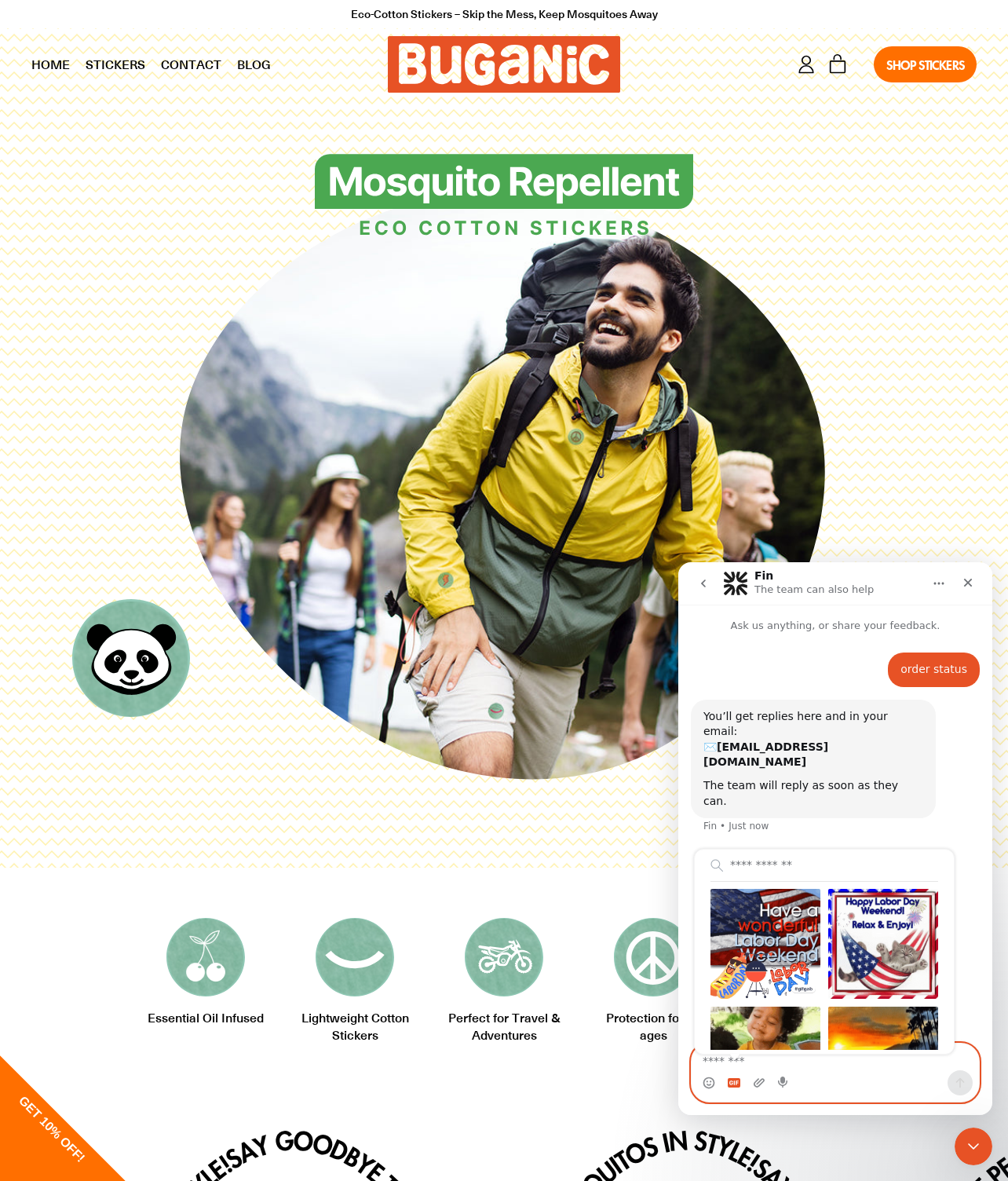
click at [735, 1086] on icon "Gif picker" at bounding box center [733, 1082] width 12 height 9
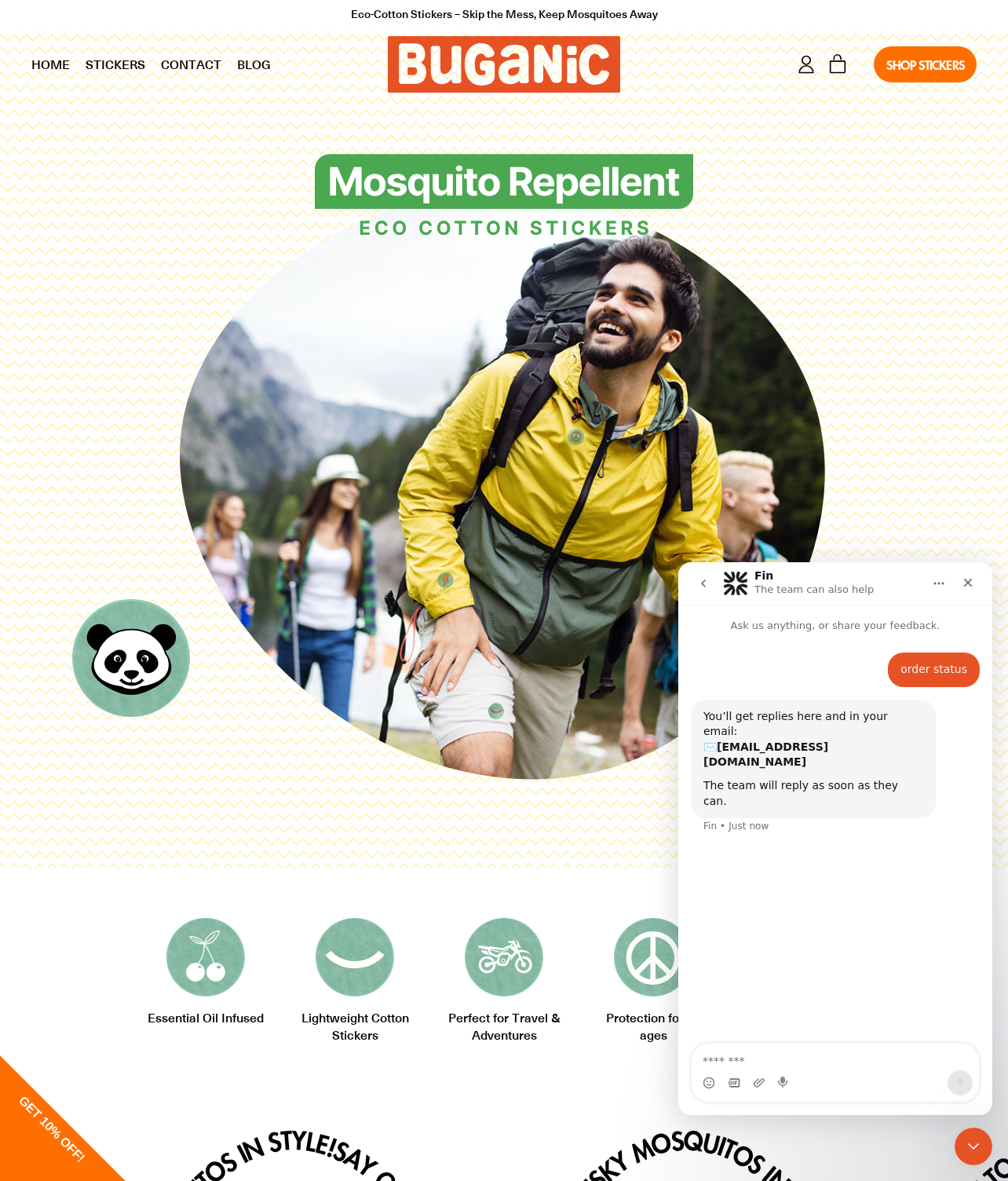
click at [704, 582] on icon "go back" at bounding box center [703, 584] width 5 height 7
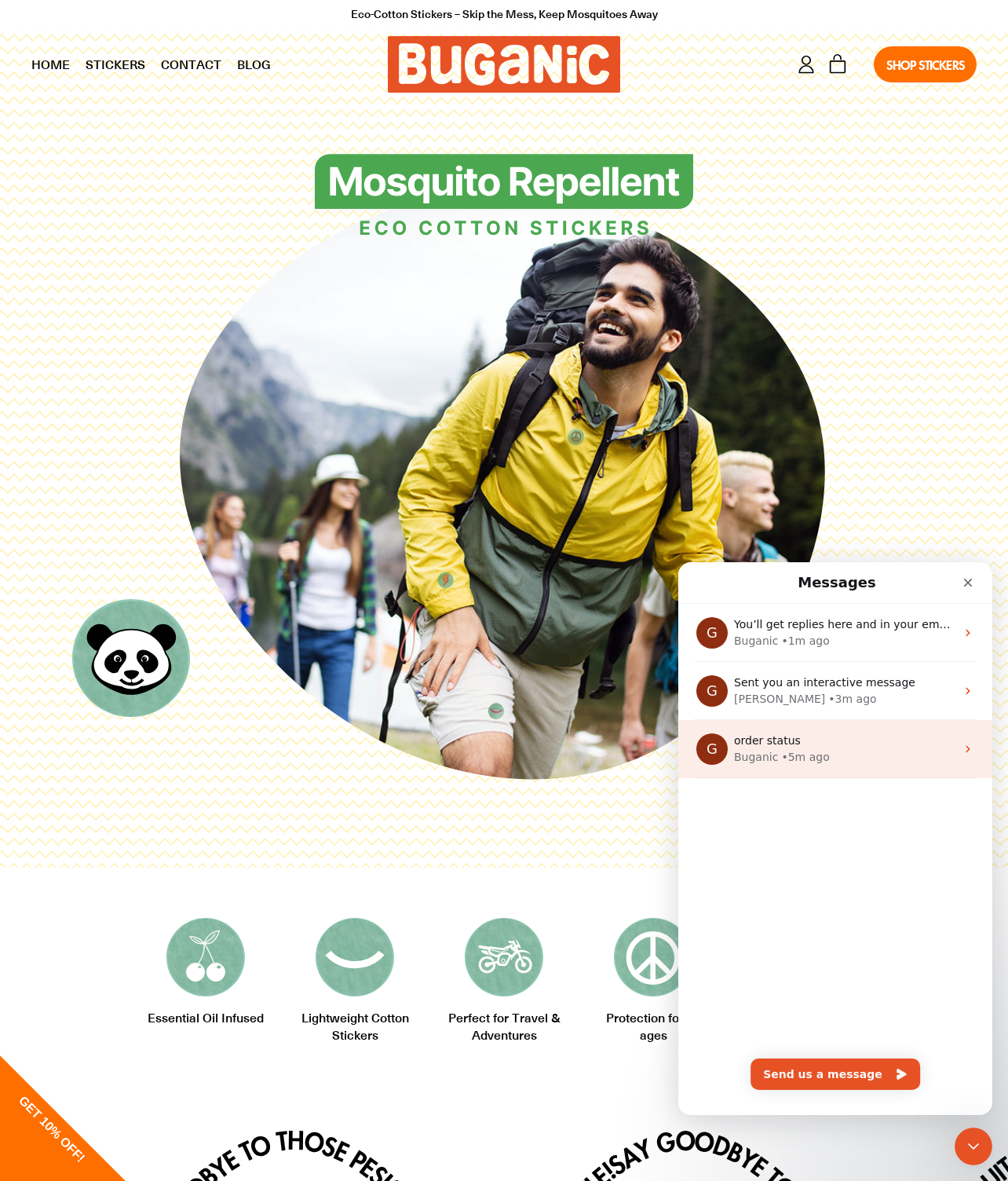
click at [830, 736] on div "order status" at bounding box center [845, 741] width 222 height 17
click at [830, 736] on main "Messages G You’ll get replies here and in your email: ✉️ grollarii@icloud.com T…" at bounding box center [835, 839] width 314 height 553
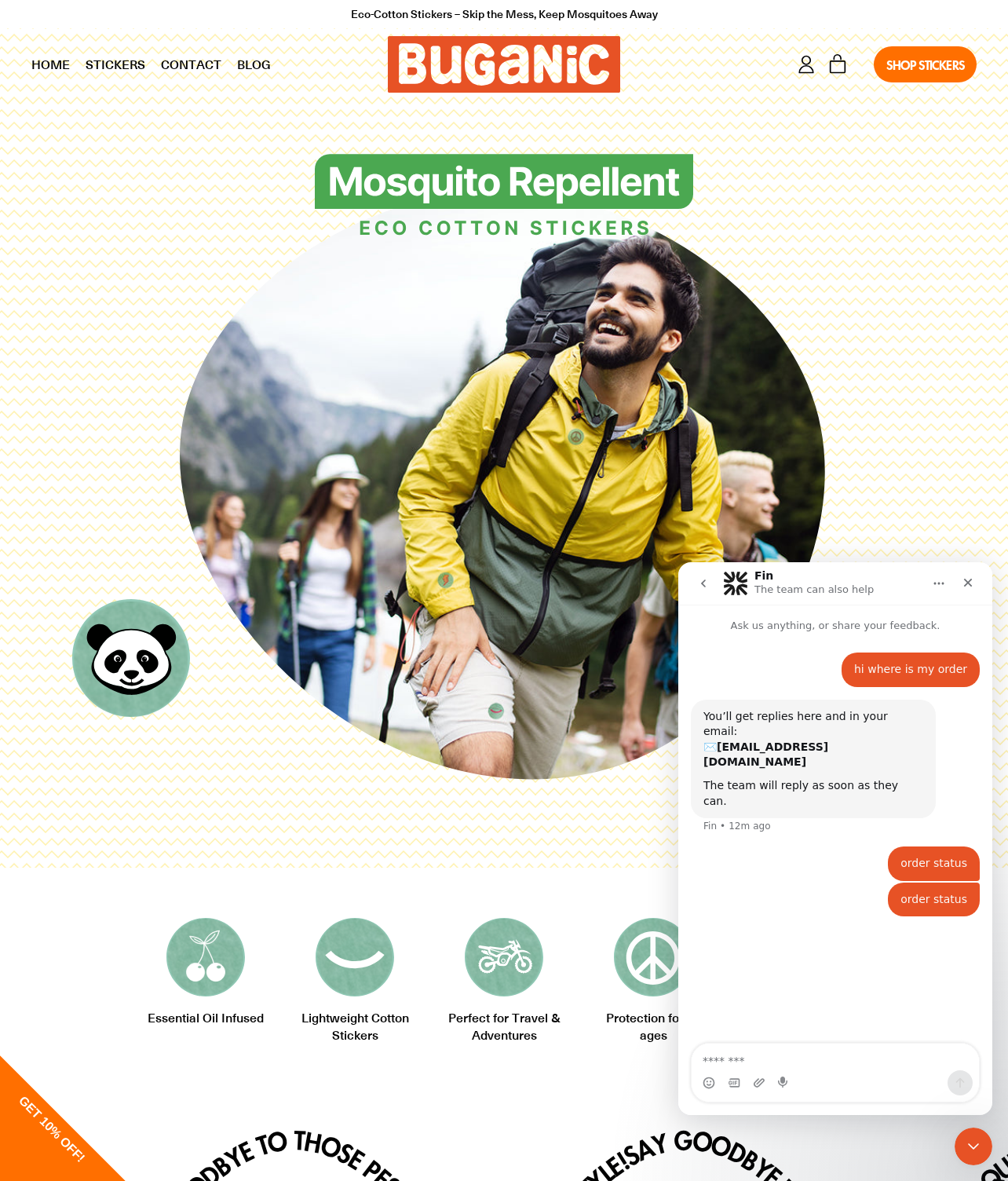
click at [710, 582] on button "go back" at bounding box center [704, 584] width 30 height 30
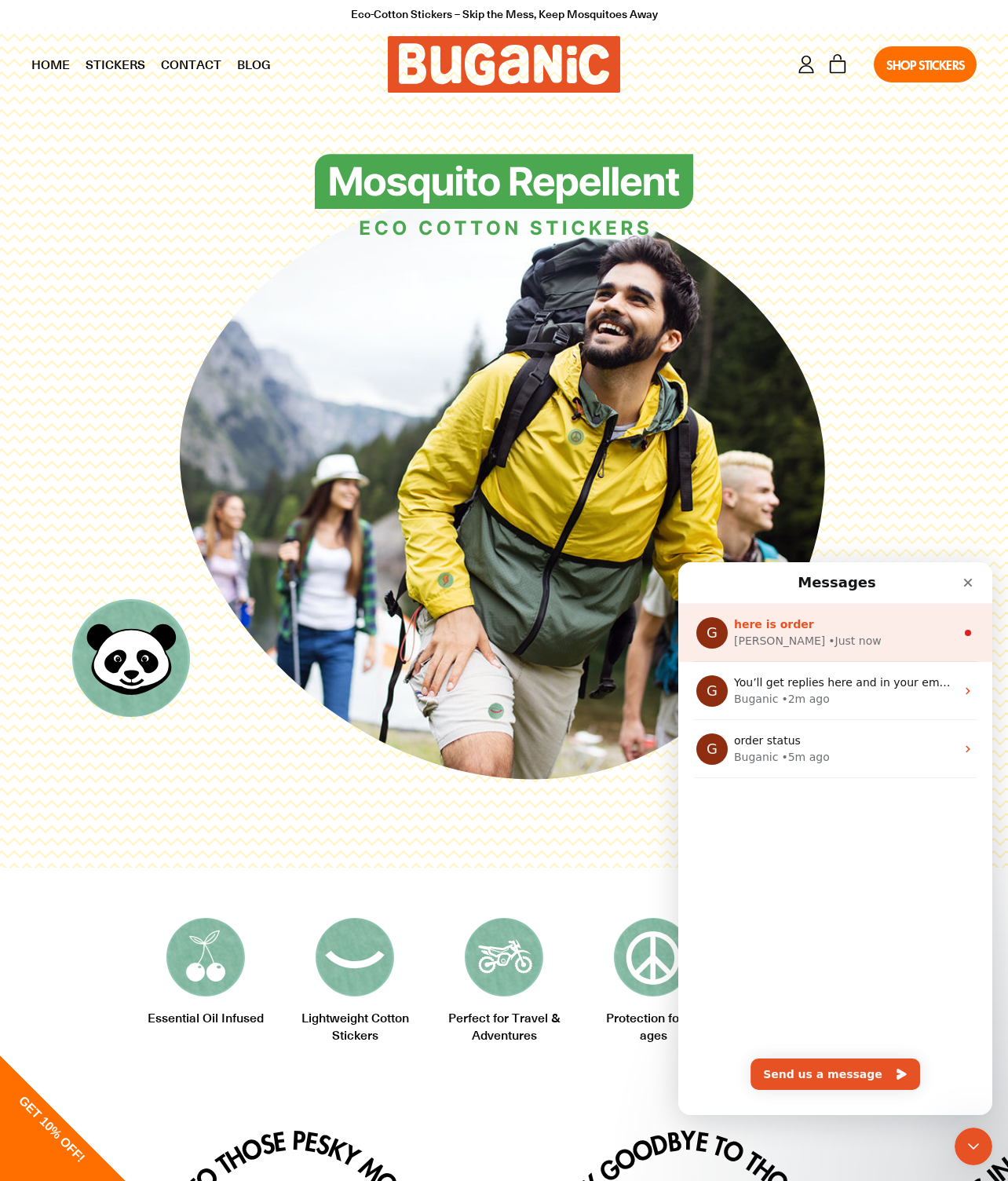
click at [840, 633] on div "Gary • Just now" at bounding box center [845, 641] width 222 height 17
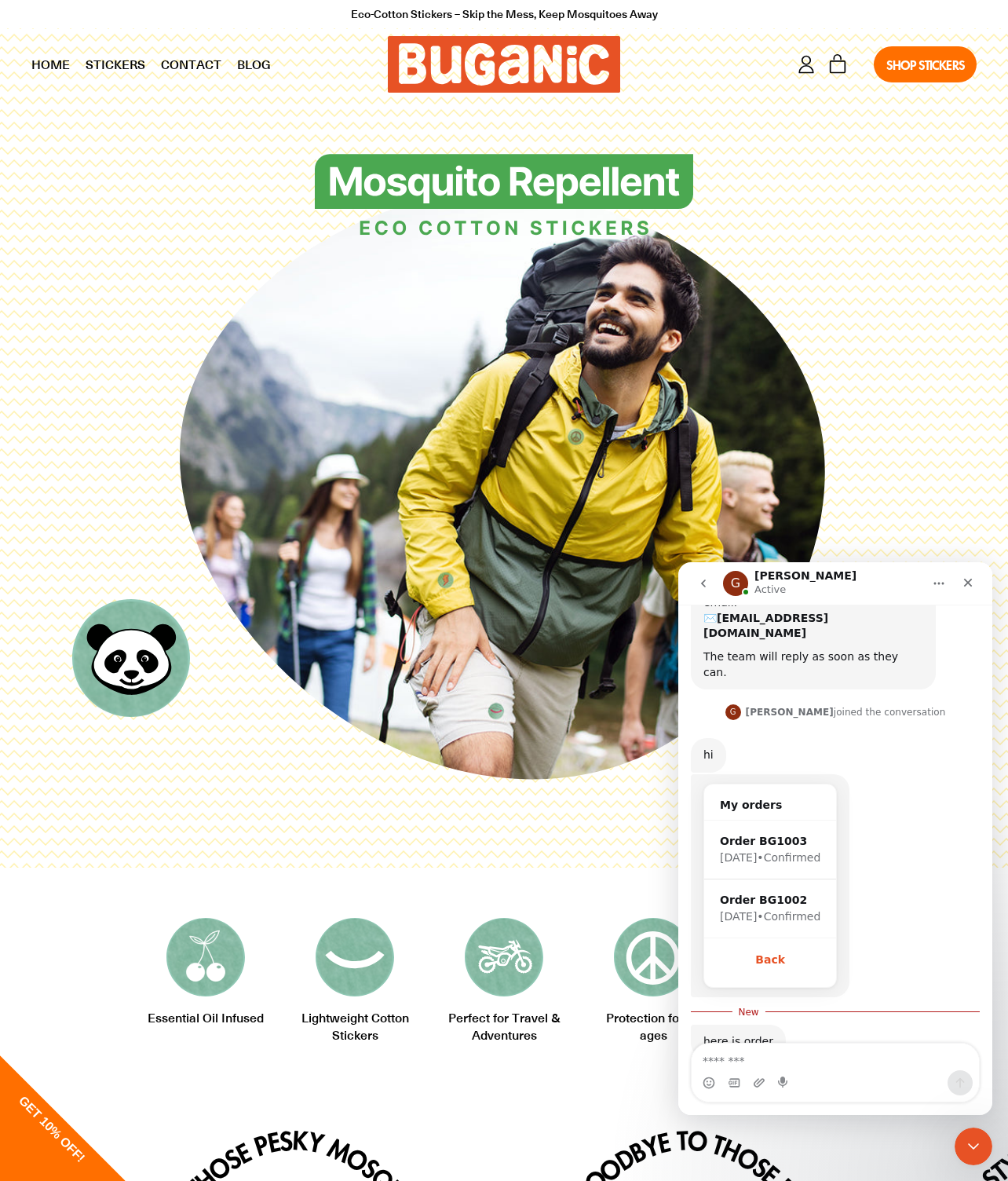
scroll to position [127, 0]
click at [759, 1032] on div "here is order" at bounding box center [738, 1040] width 70 height 16
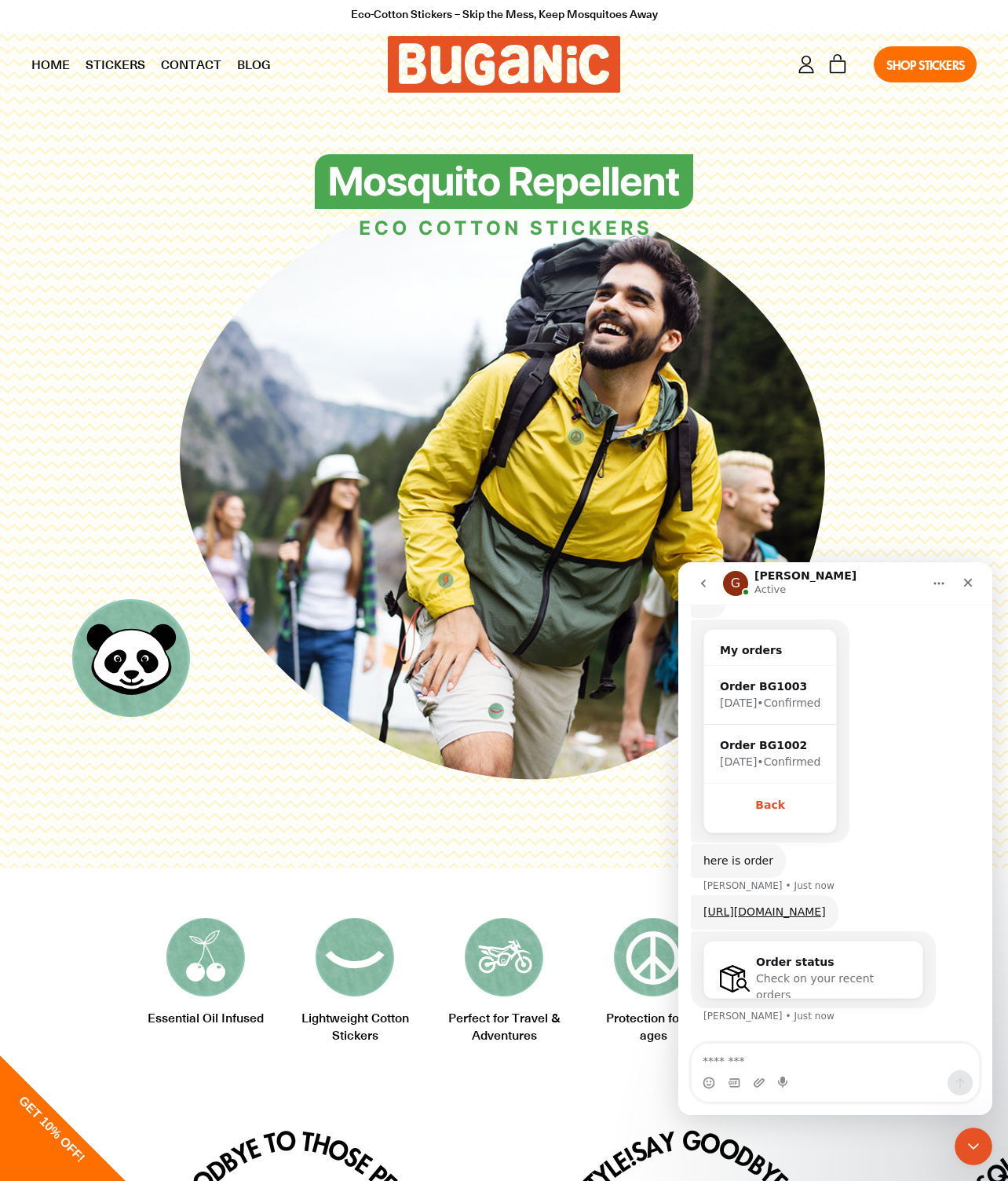
scroll to position [291, 0]
click at [760, 976] on span "Check on your recent orders" at bounding box center [814, 986] width 118 height 29
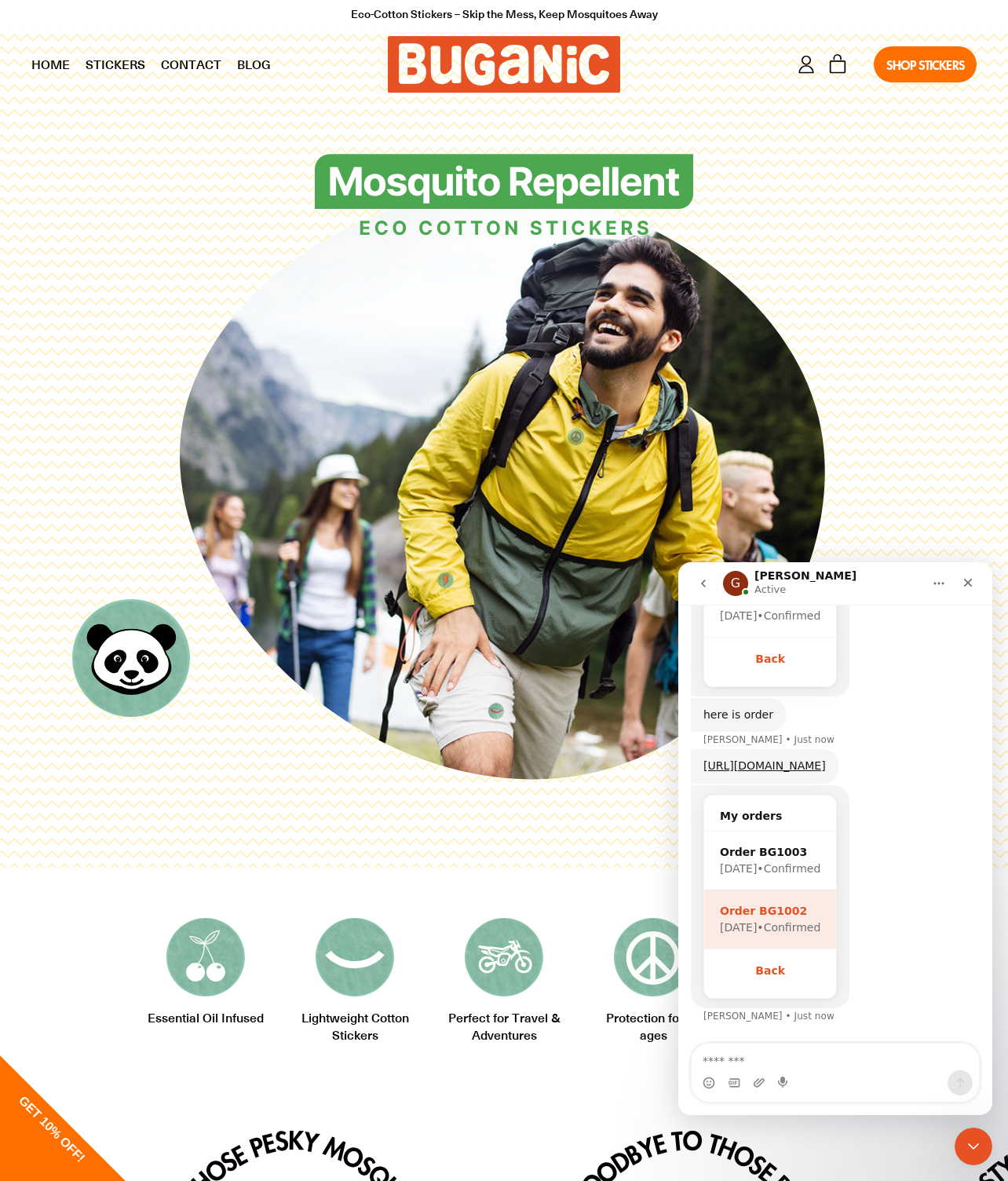
scroll to position [437, 0]
click at [789, 919] on div "Order BG1002" at bounding box center [771, 911] width 101 height 17
click at [709, 584] on icon "go back" at bounding box center [703, 583] width 12 height 12
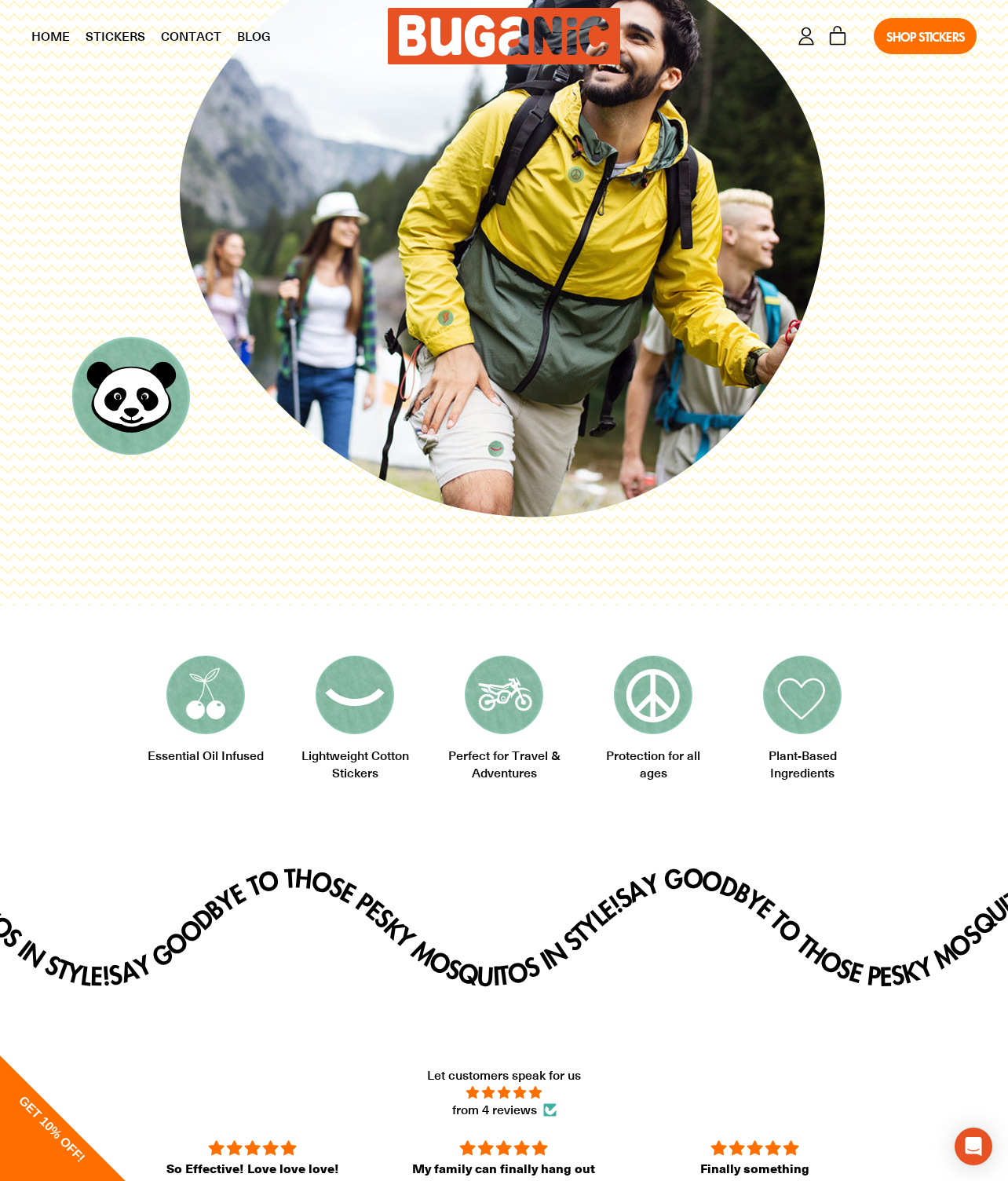
scroll to position [296, 0]
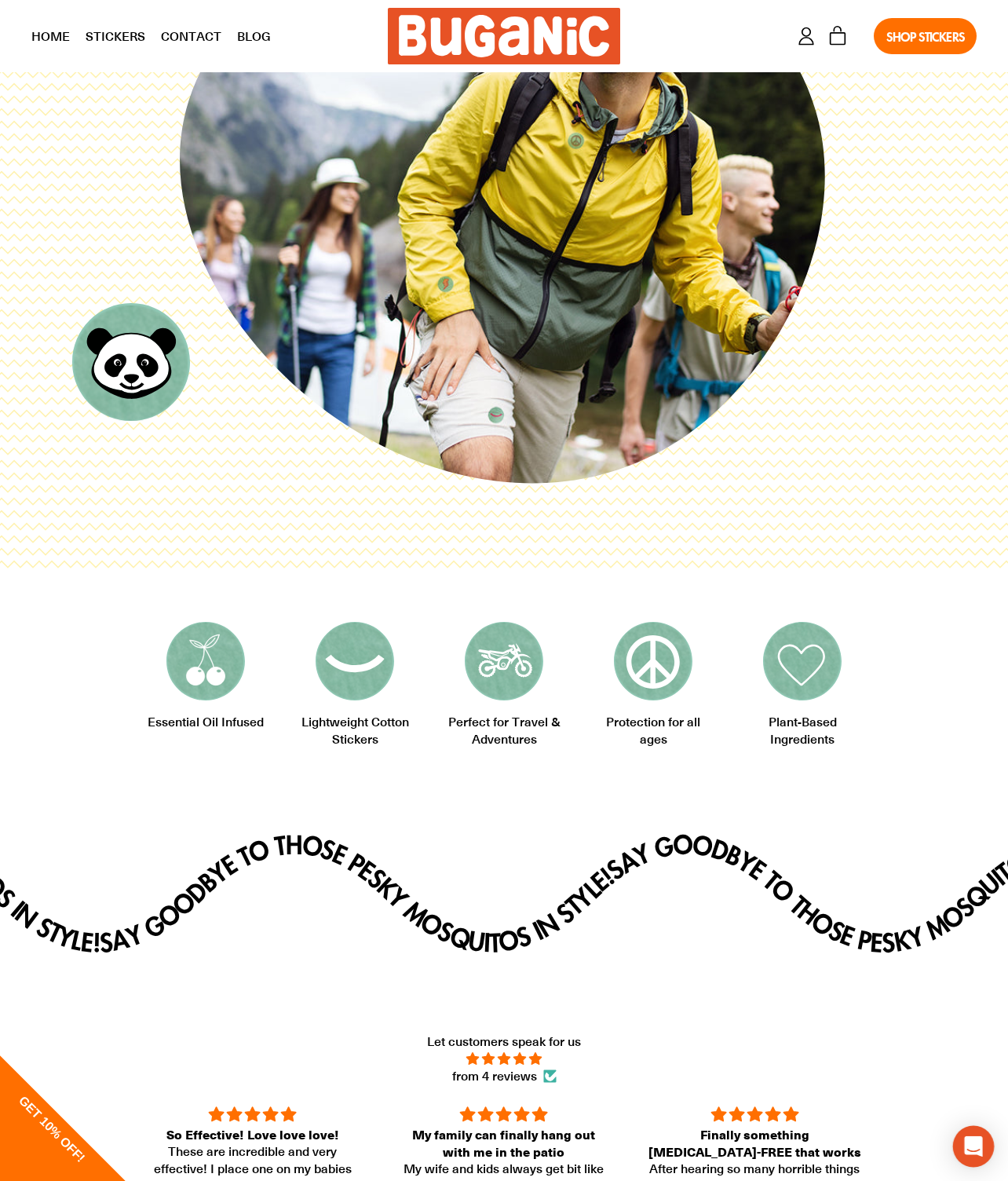
click at [967, 1146] on icon "Open Intercom Messenger" at bounding box center [973, 1147] width 18 height 20
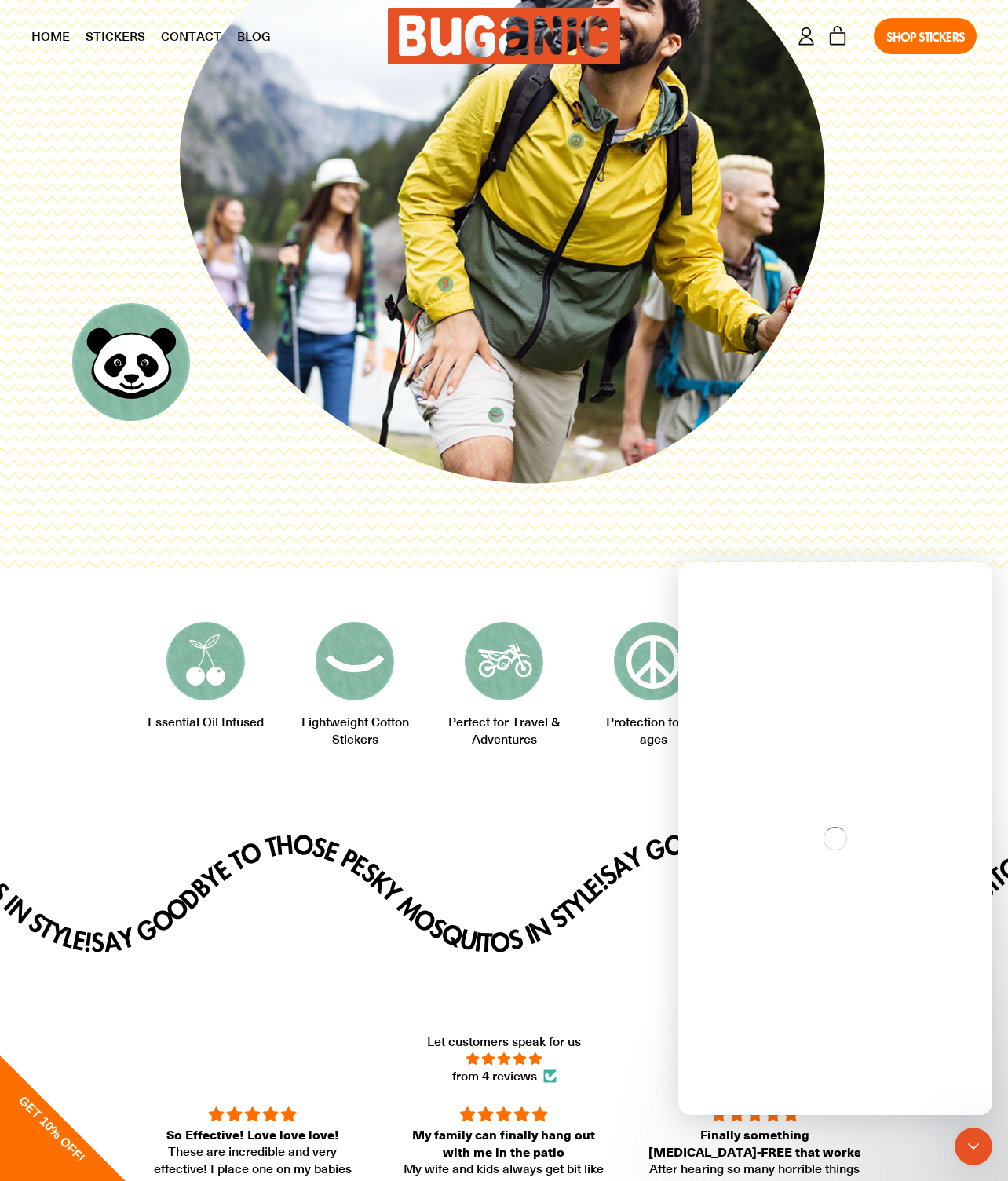
scroll to position [0, 0]
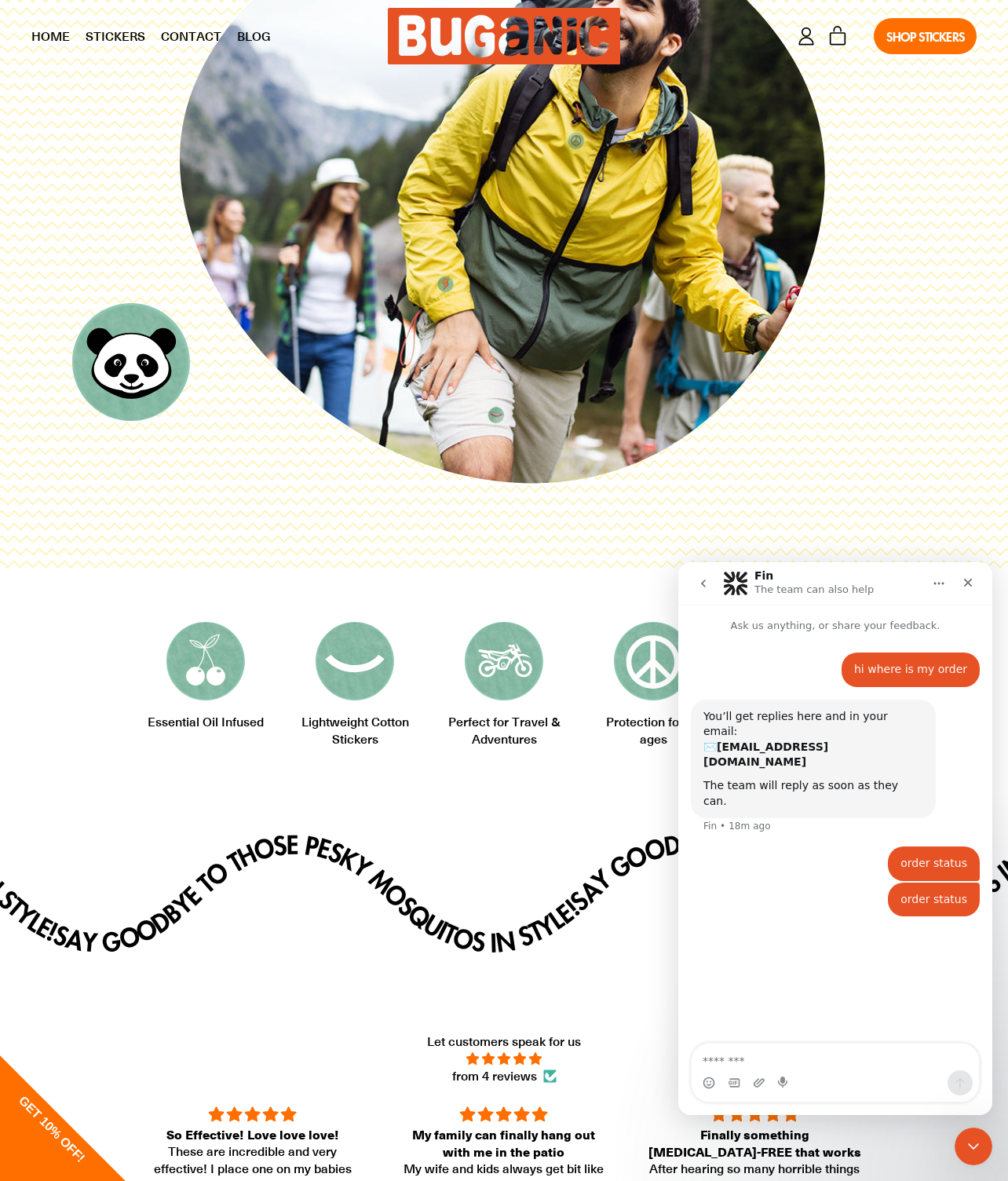
click at [699, 584] on icon "go back" at bounding box center [703, 583] width 12 height 12
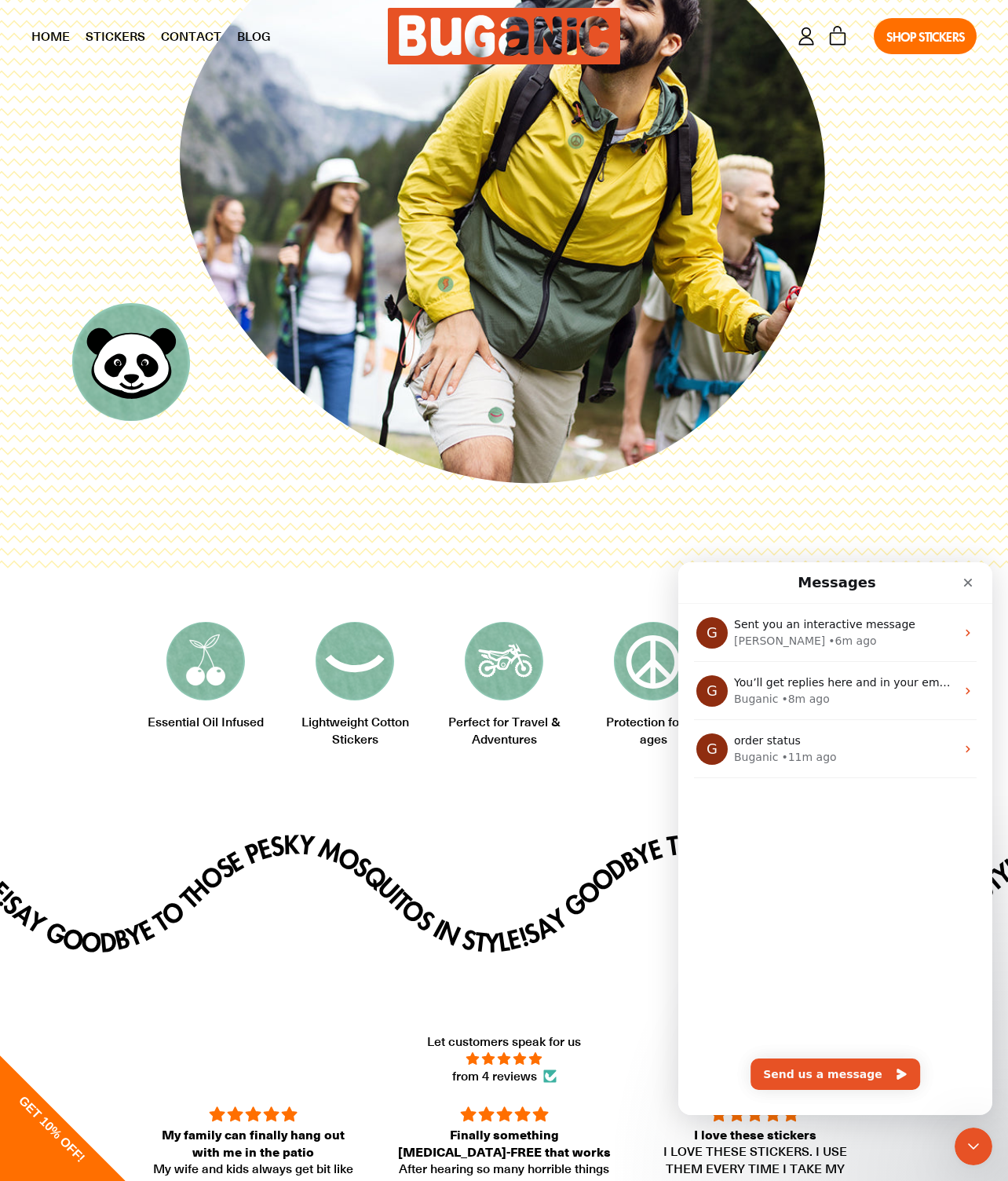
click at [948, 565] on nav "Messages" at bounding box center [835, 583] width 314 height 42
click at [961, 580] on div "Close" at bounding box center [968, 583] width 28 height 28
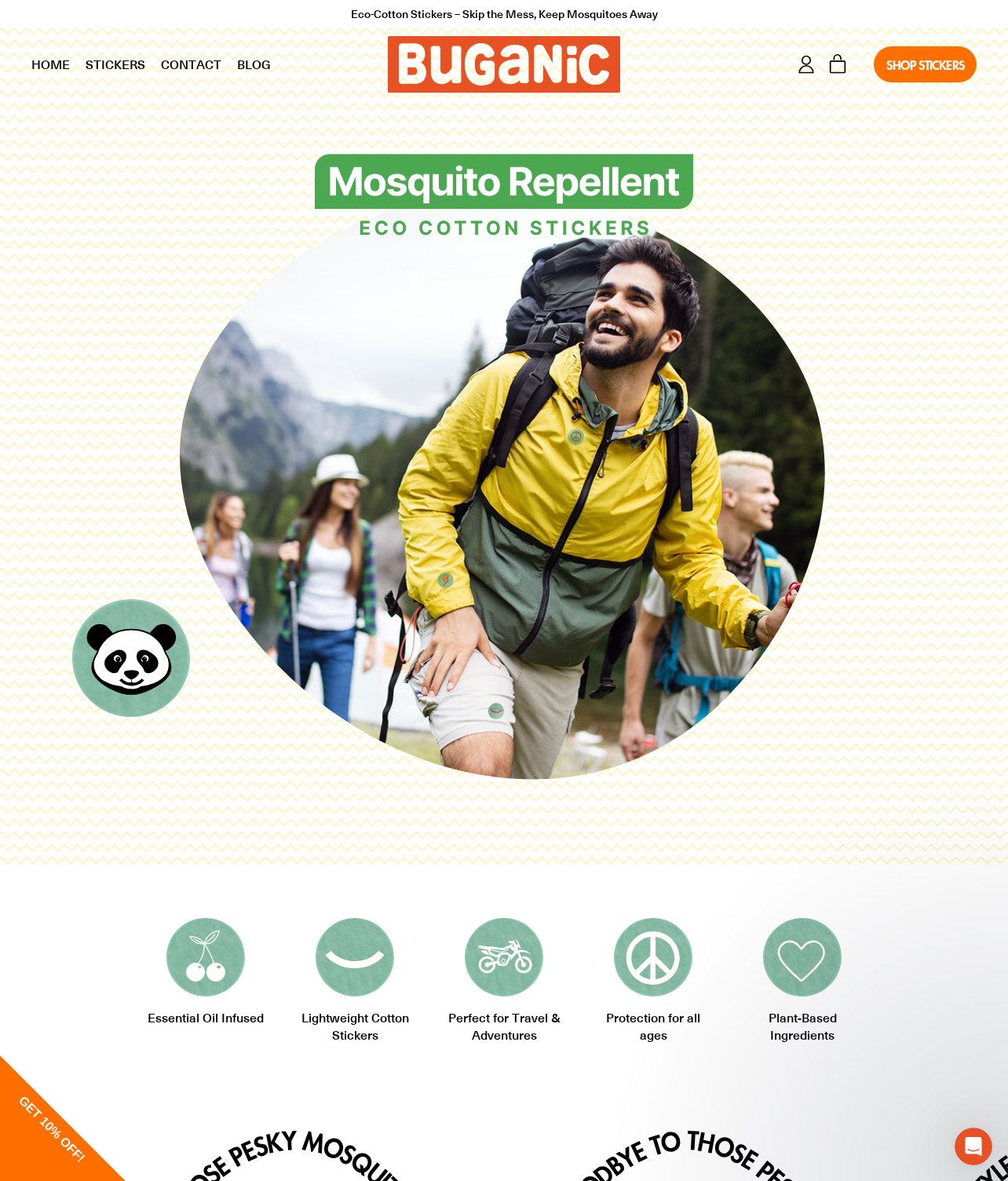
scroll to position [296, 0]
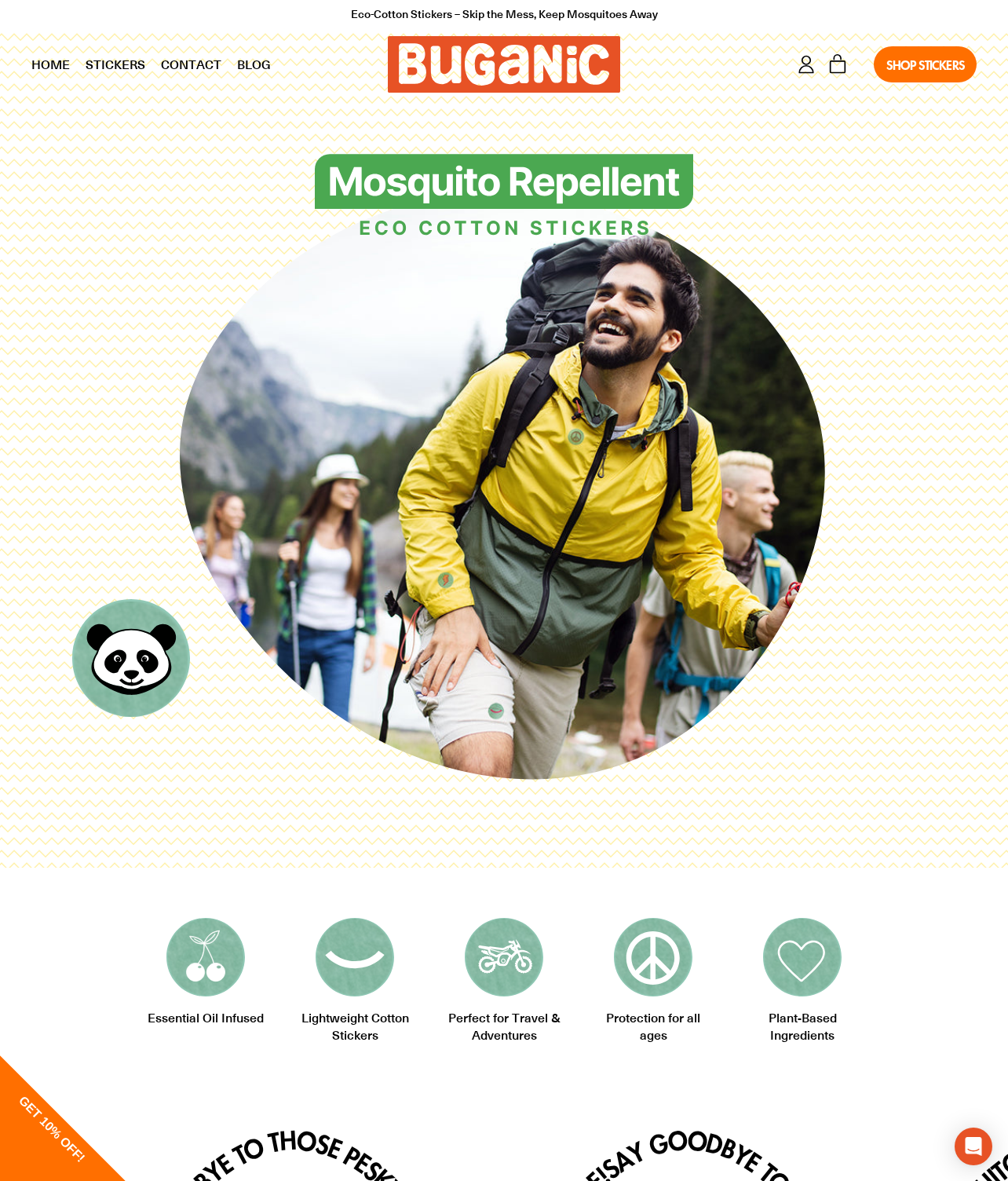
click at [961, 1116] on icon "Say goodbye to those pesky mosquitos in style! Say goodbye to those pesky mosqu…" at bounding box center [504, 1192] width 1008 height 196
click at [961, 1132] on div "Open Intercom Messenger" at bounding box center [974, 1147] width 42 height 42
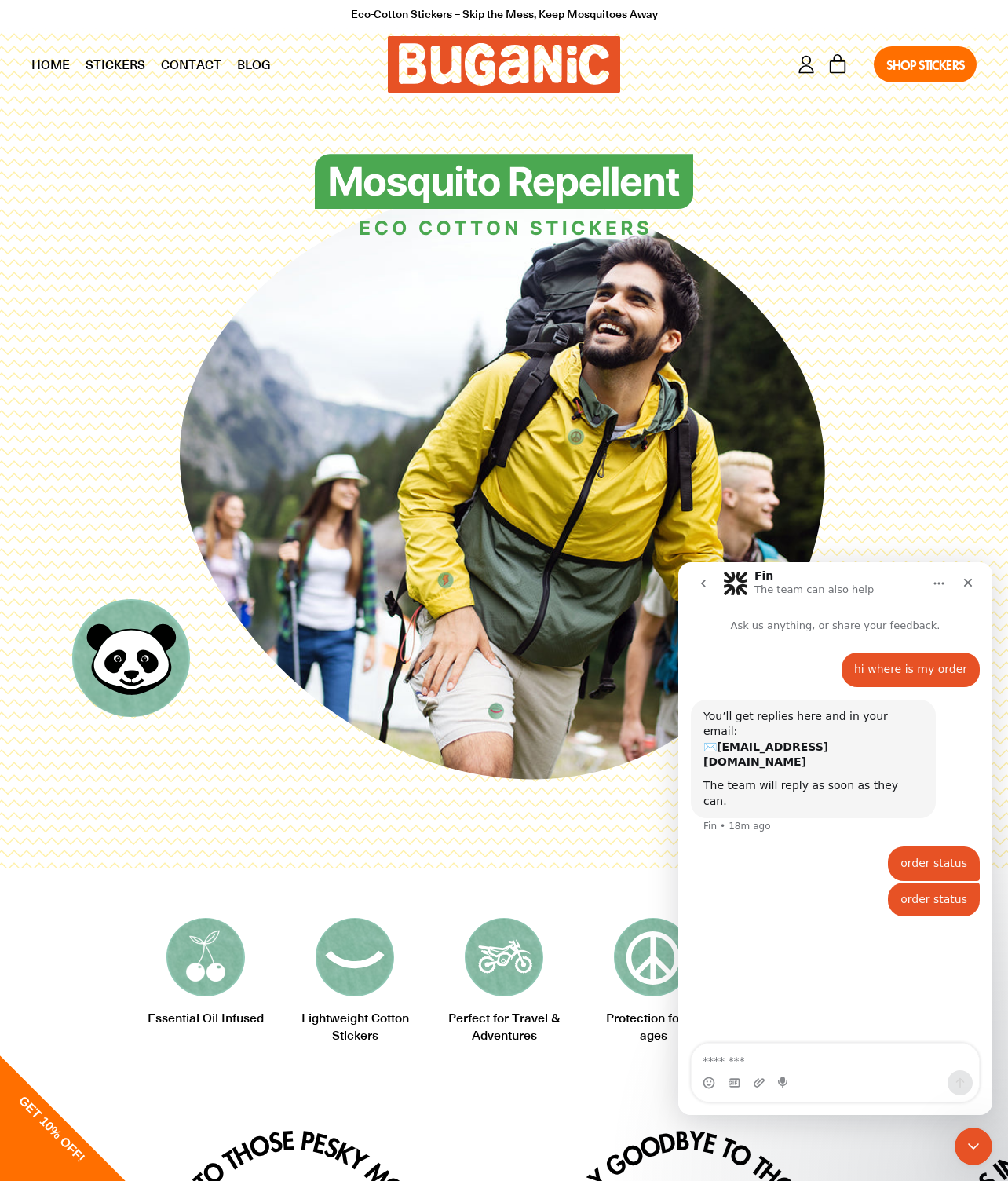
click at [697, 580] on icon "go back" at bounding box center [703, 583] width 12 height 12
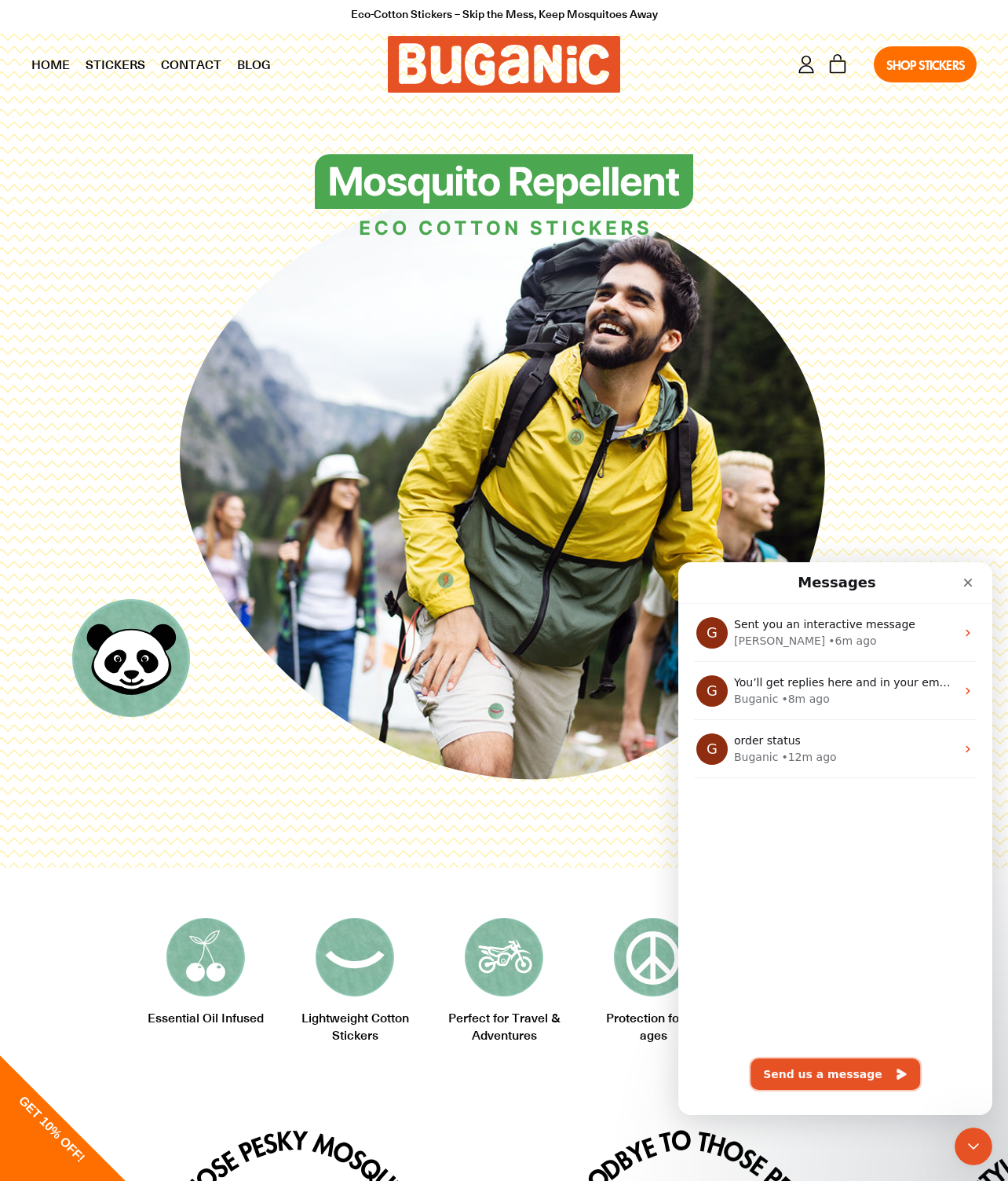
click at [795, 1070] on button "Send us a message" at bounding box center [835, 1074] width 169 height 32
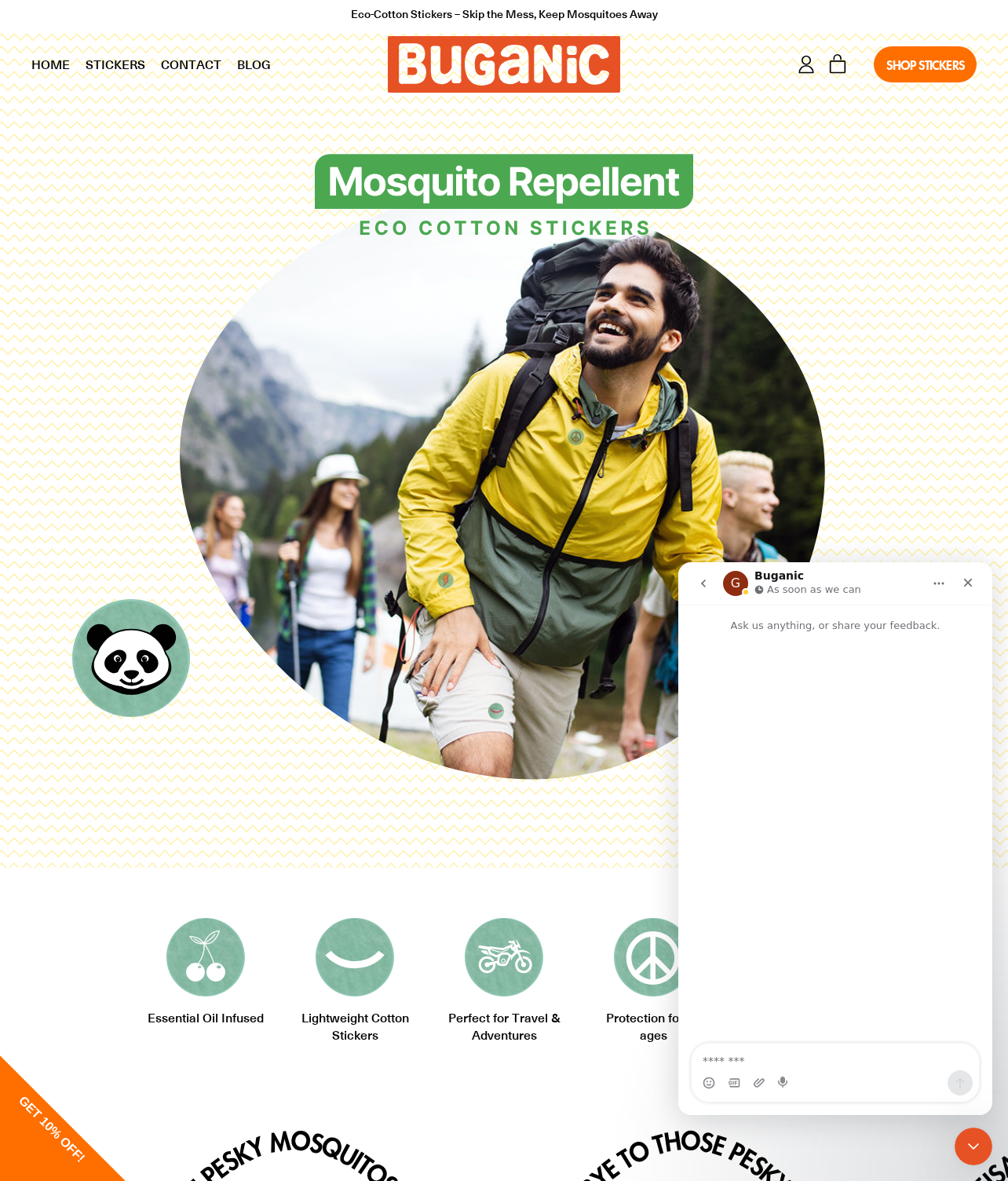
click at [713, 585] on button "go back" at bounding box center [704, 584] width 30 height 30
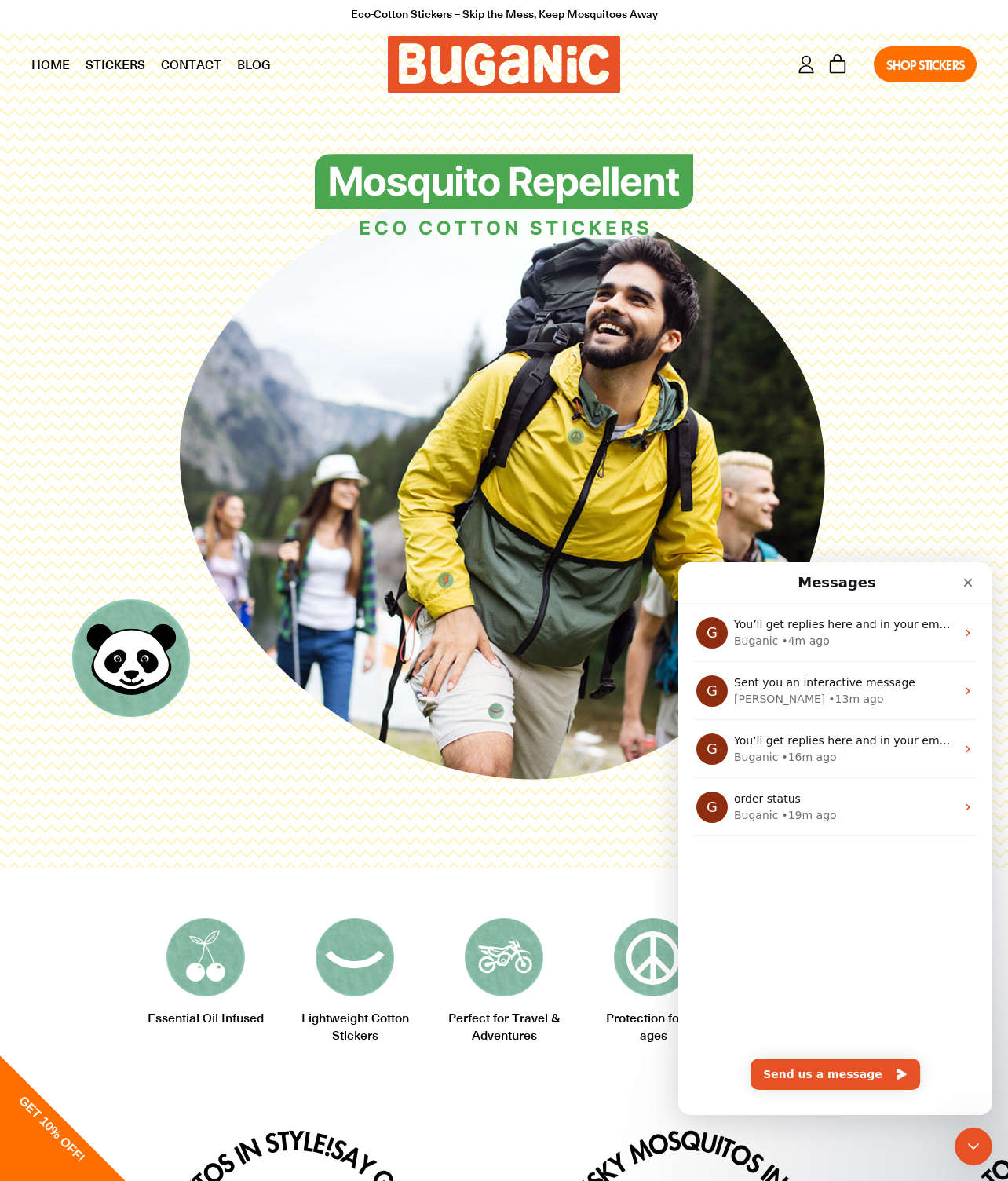
click at [895, 49] on link "Shop Stickers" at bounding box center [925, 64] width 103 height 36
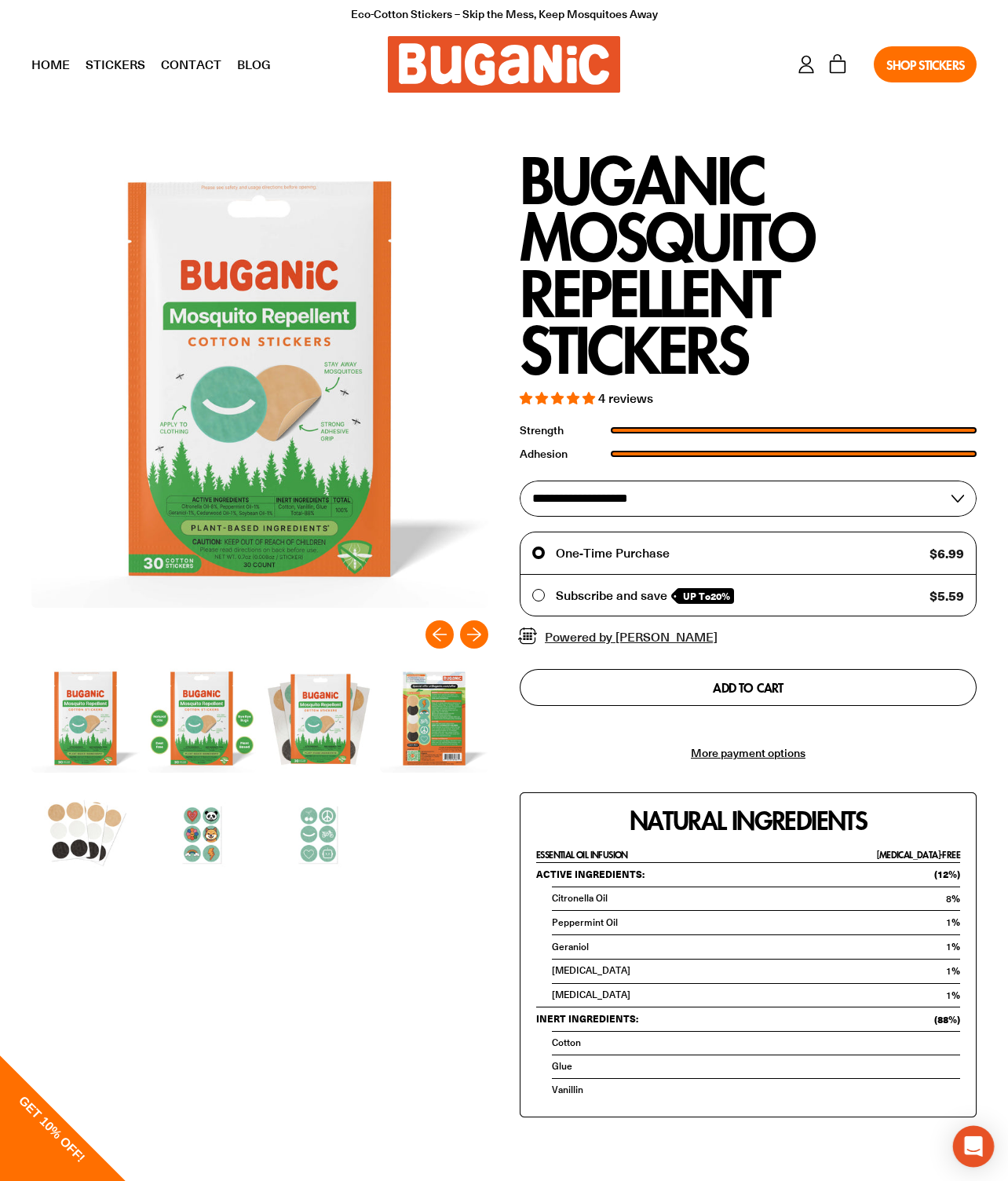
click at [957, 1132] on div "Open Intercom Messenger" at bounding box center [974, 1147] width 42 height 42
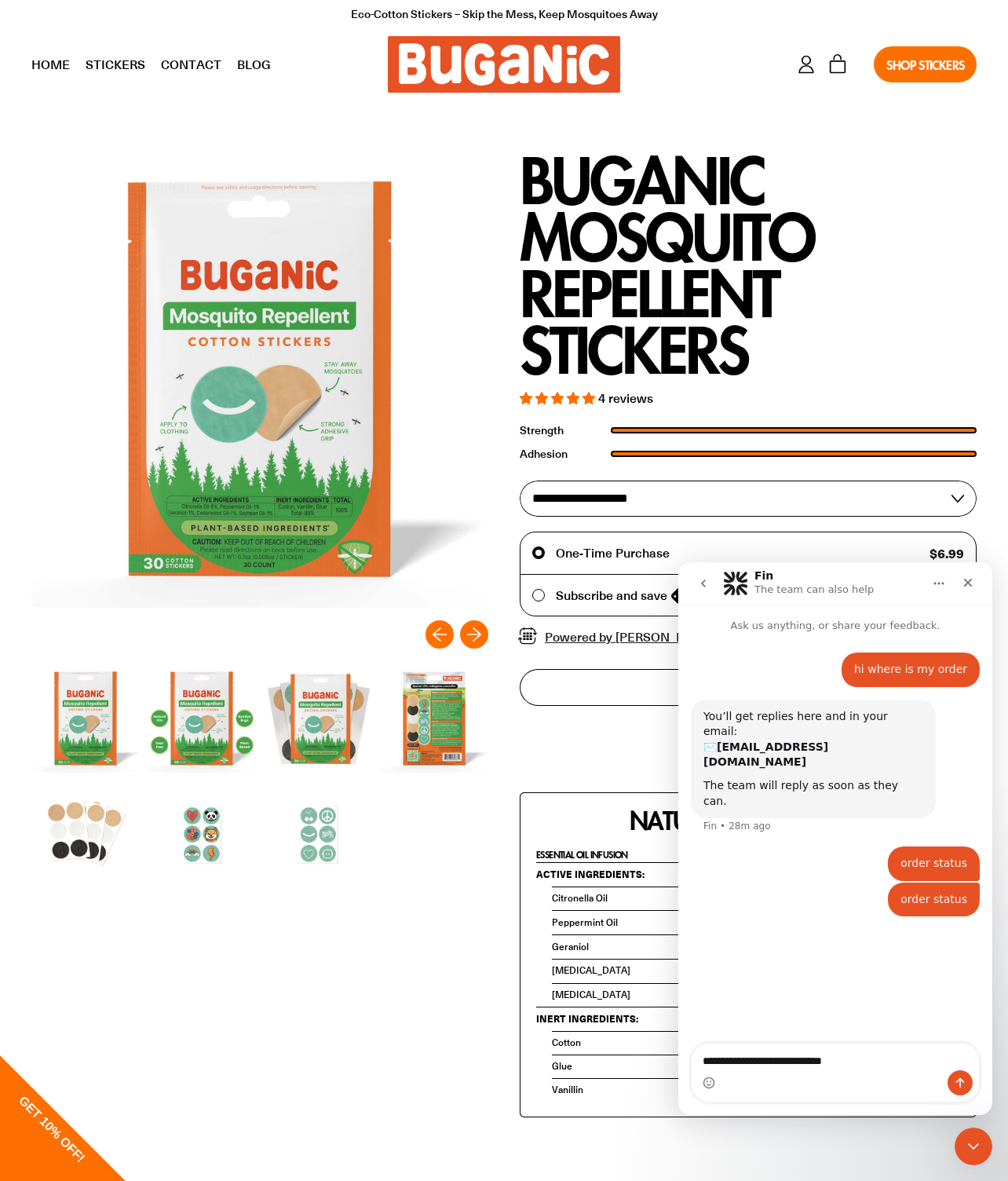
type textarea "**********"
click at [708, 584] on icon "go back" at bounding box center [703, 583] width 12 height 12
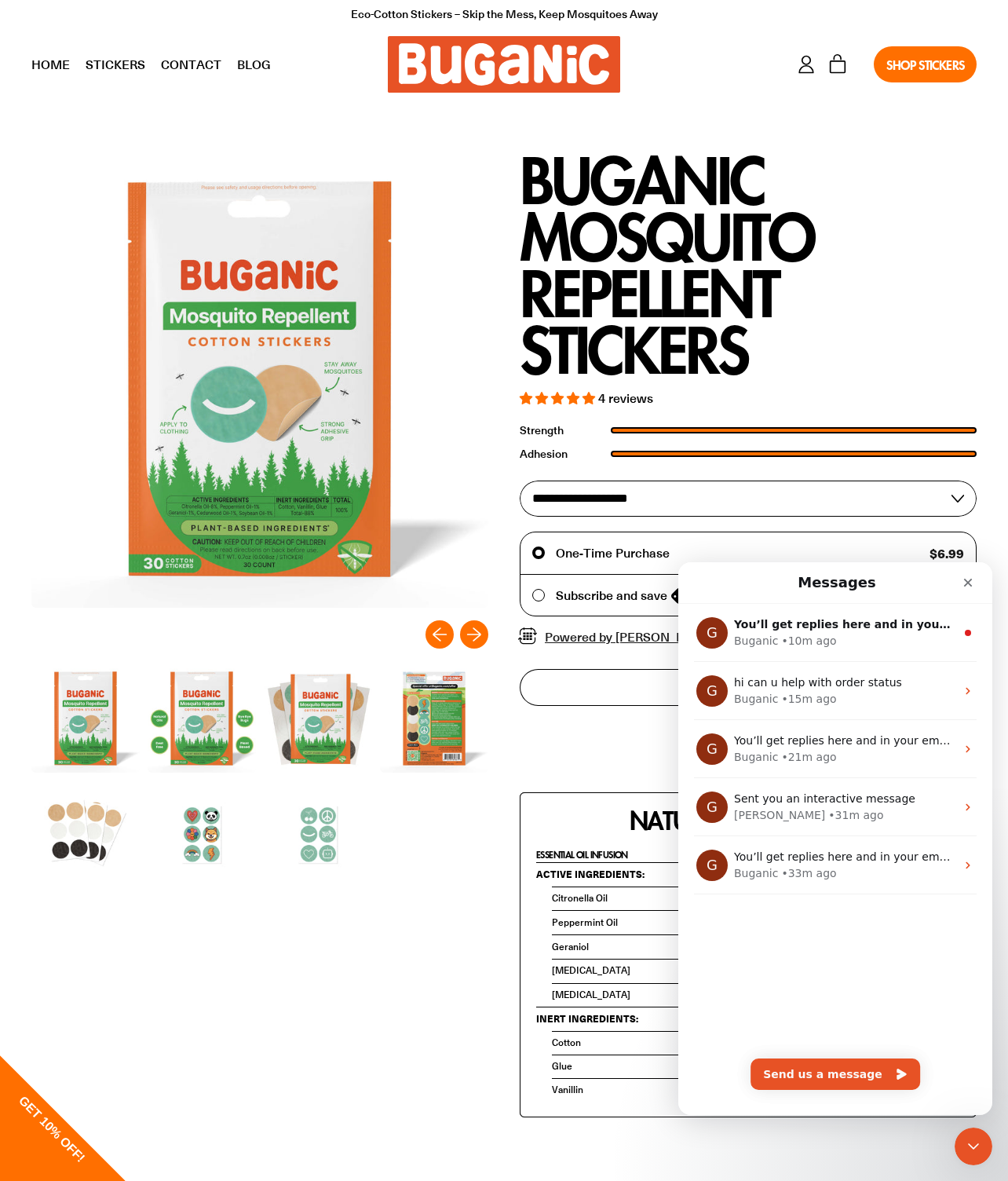
click at [814, 1050] on div "G You’ll get replies here and in your email: ✉️ [EMAIL_ADDRESS][DOMAIN_NAME] Th…" at bounding box center [835, 859] width 314 height 511
click at [813, 1065] on button "Send us a message" at bounding box center [835, 1074] width 169 height 32
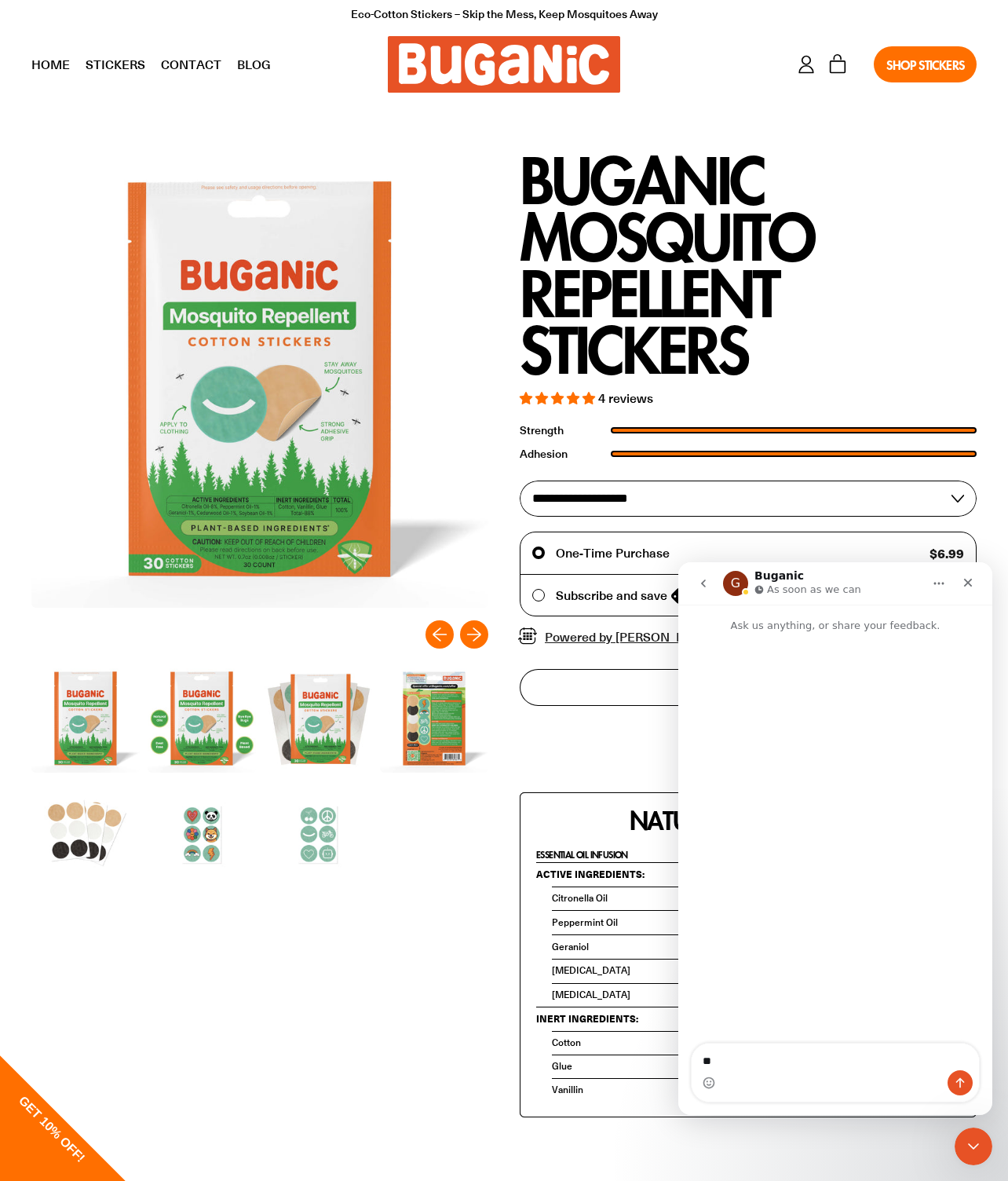
type textarea "*"
type textarea "**********"
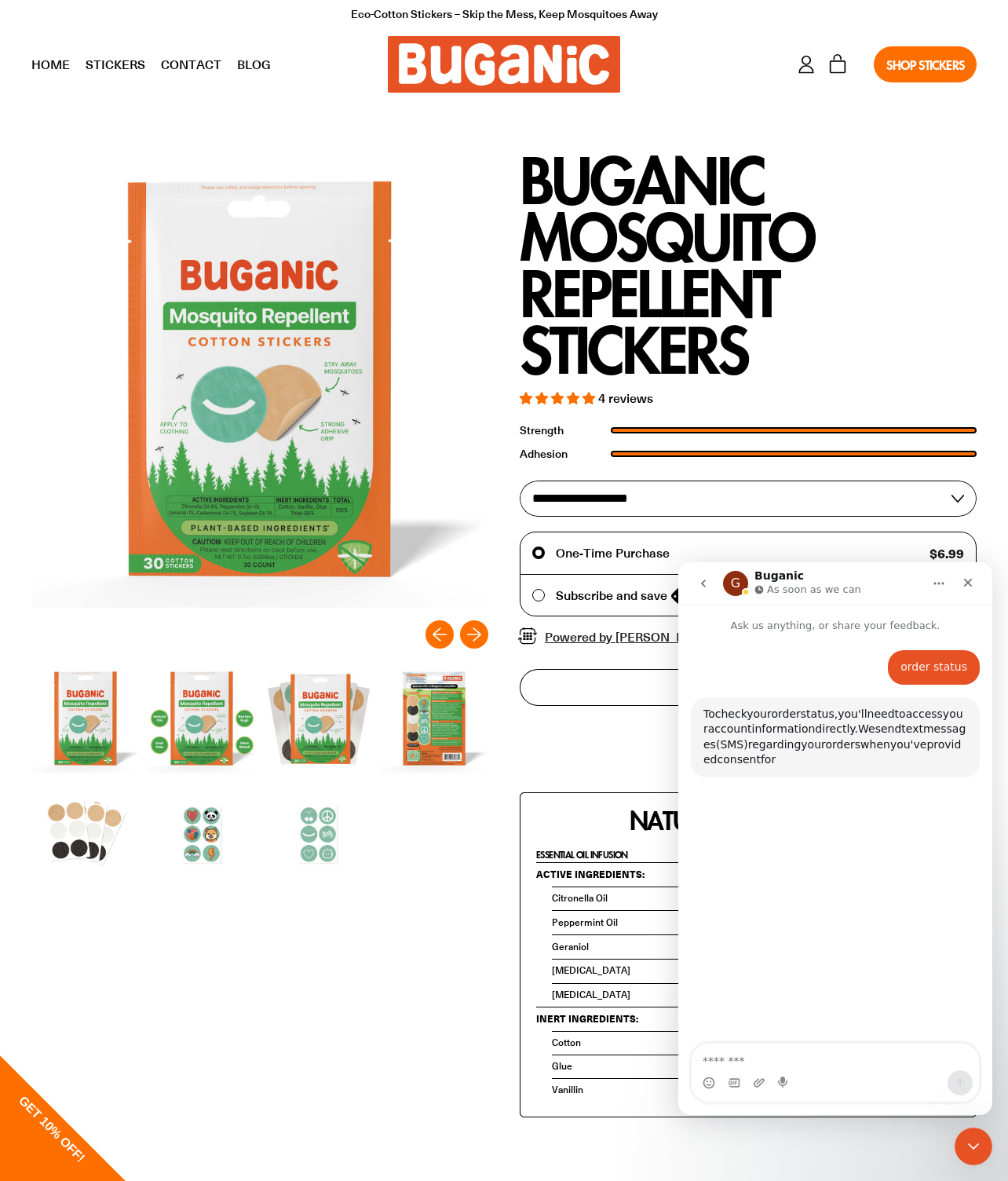
scroll to position [83, 0]
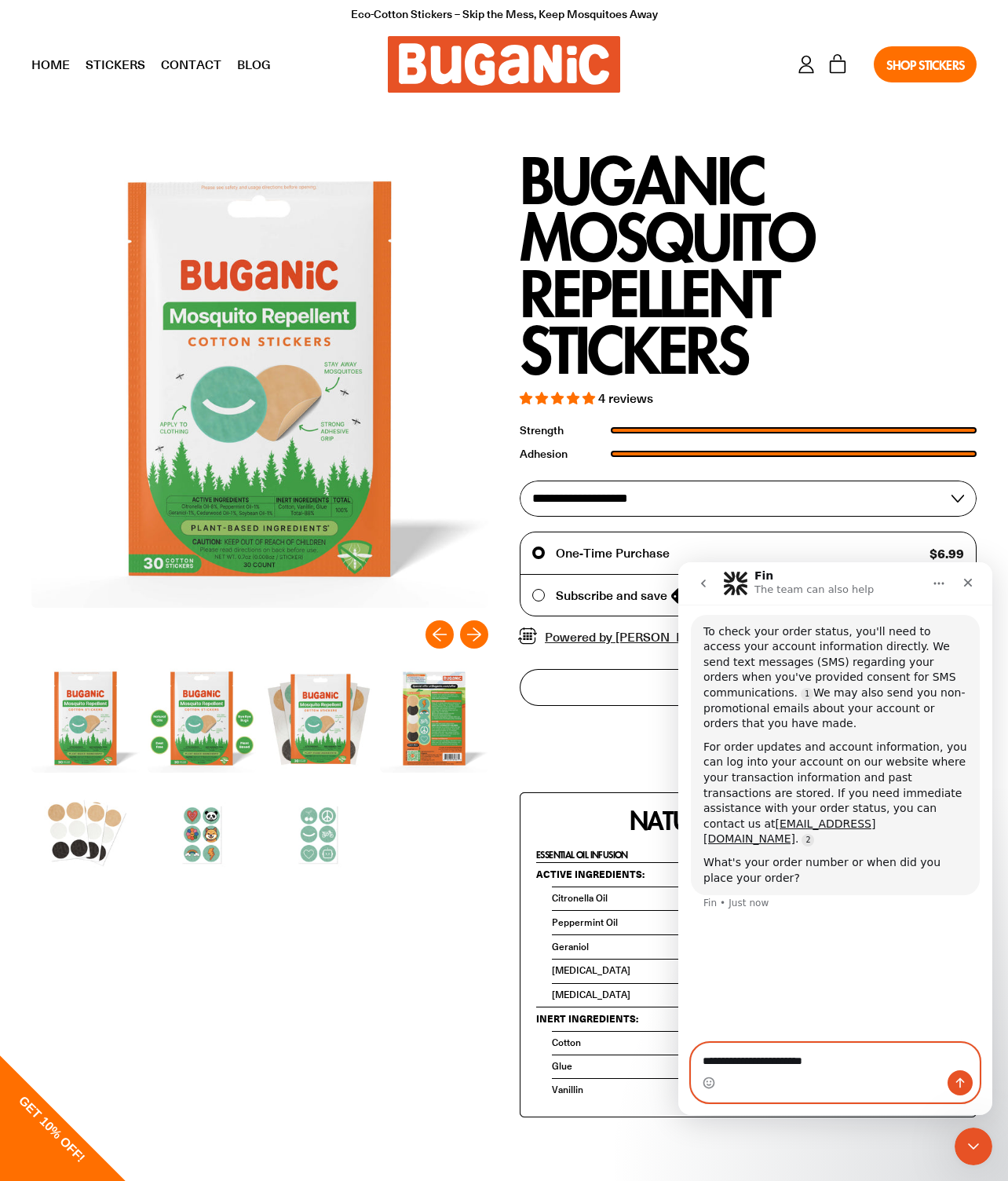
type textarea "**********"
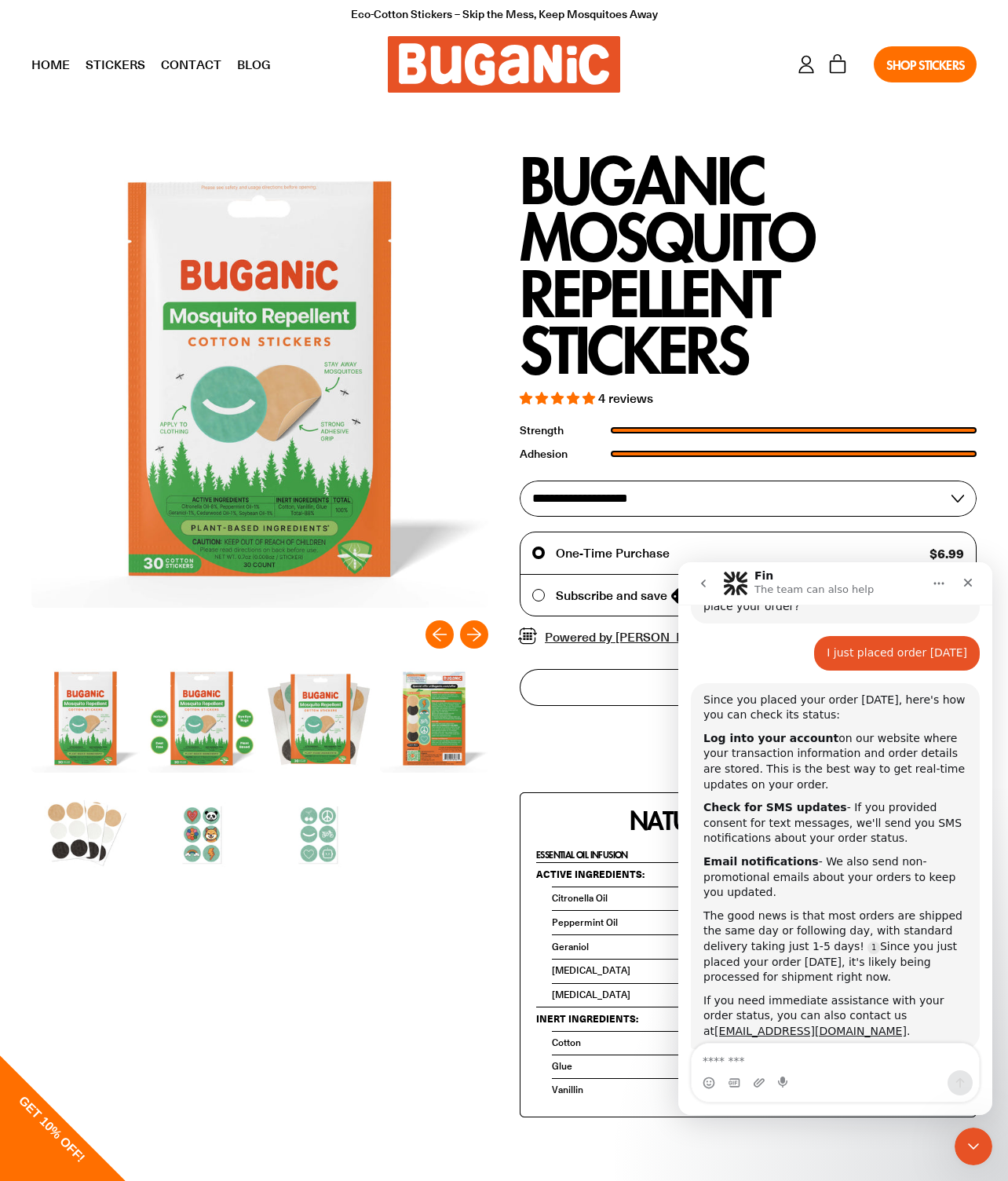
scroll to position [368, 0]
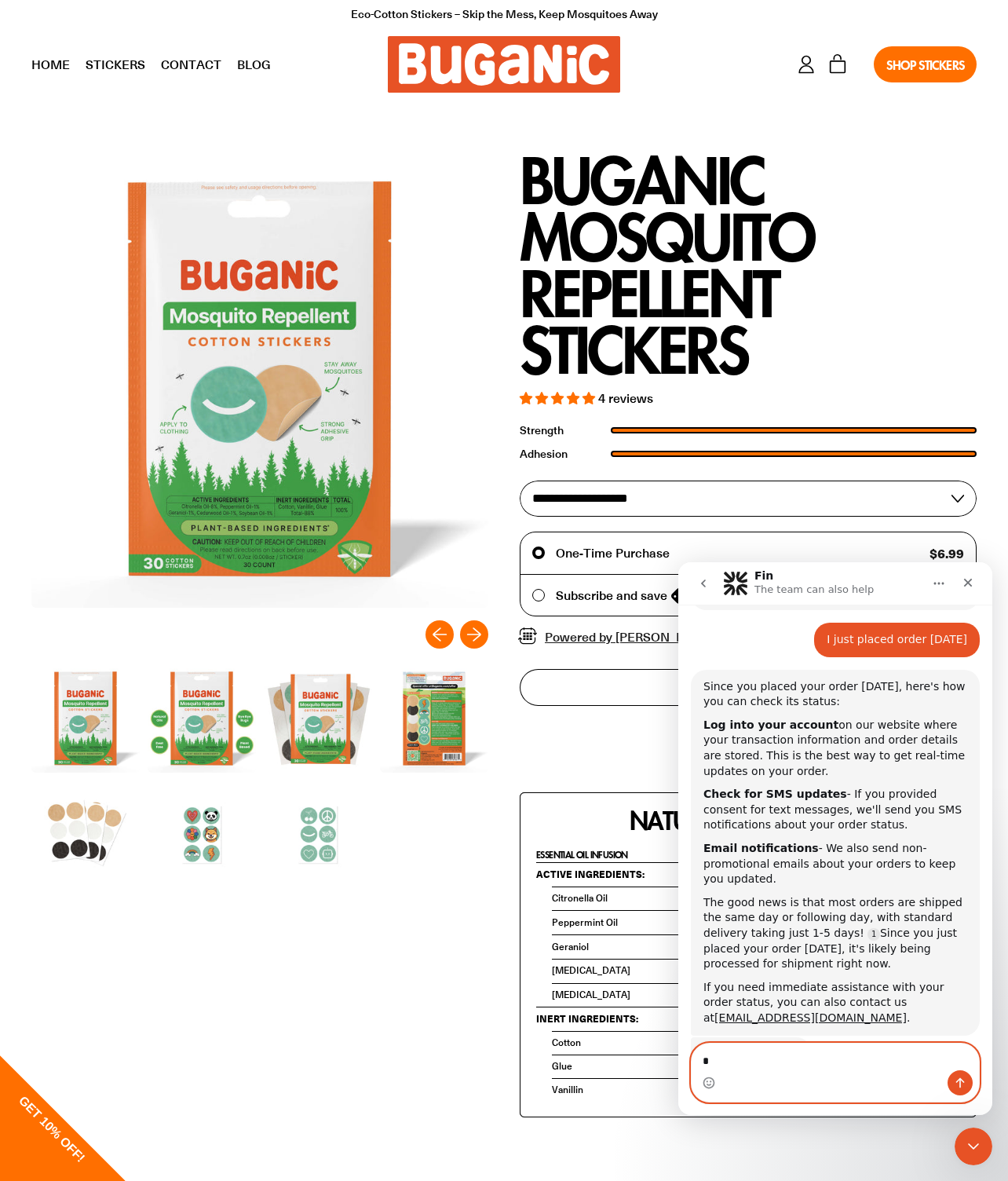
type textarea "**"
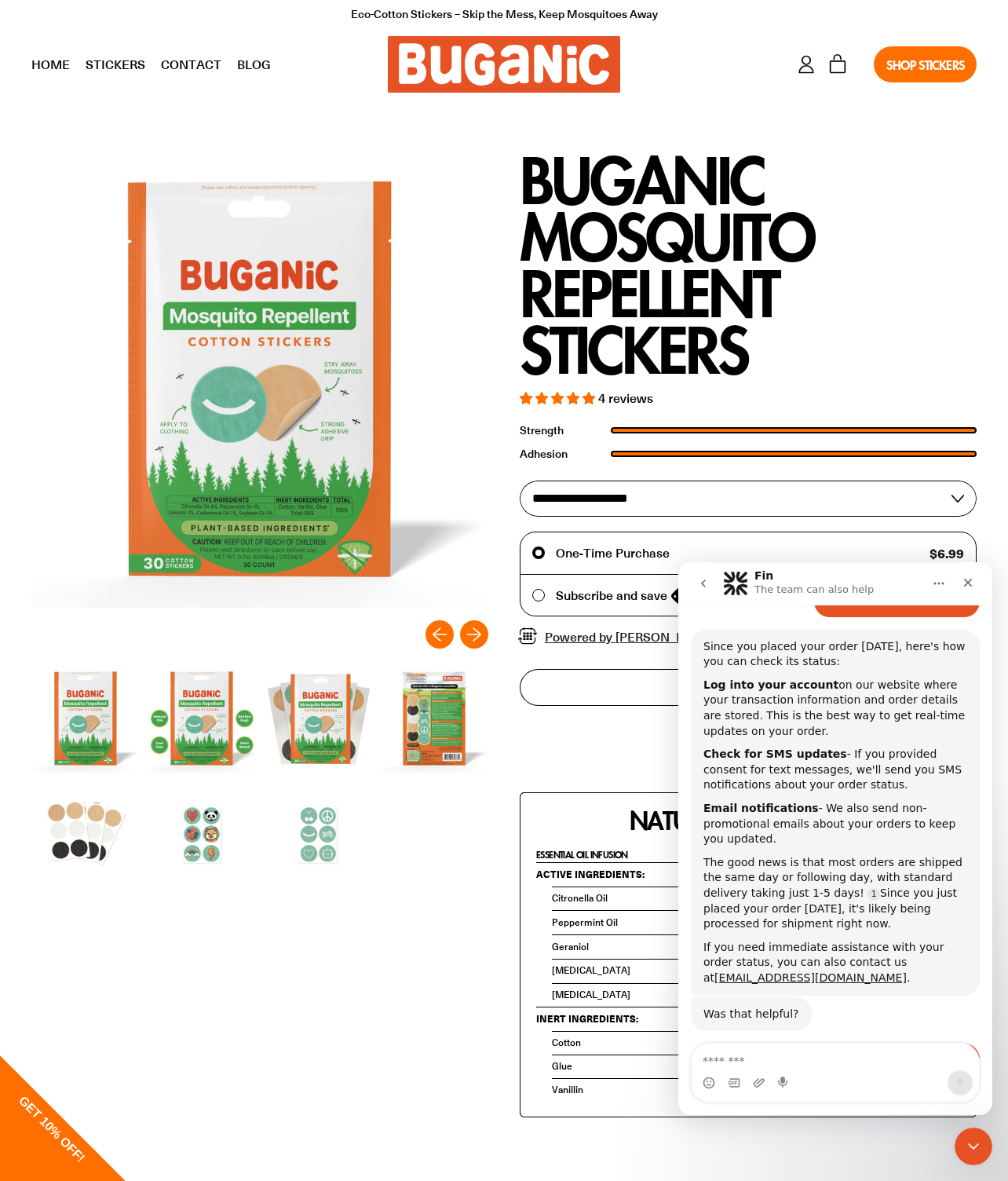
scroll to position [490, 0]
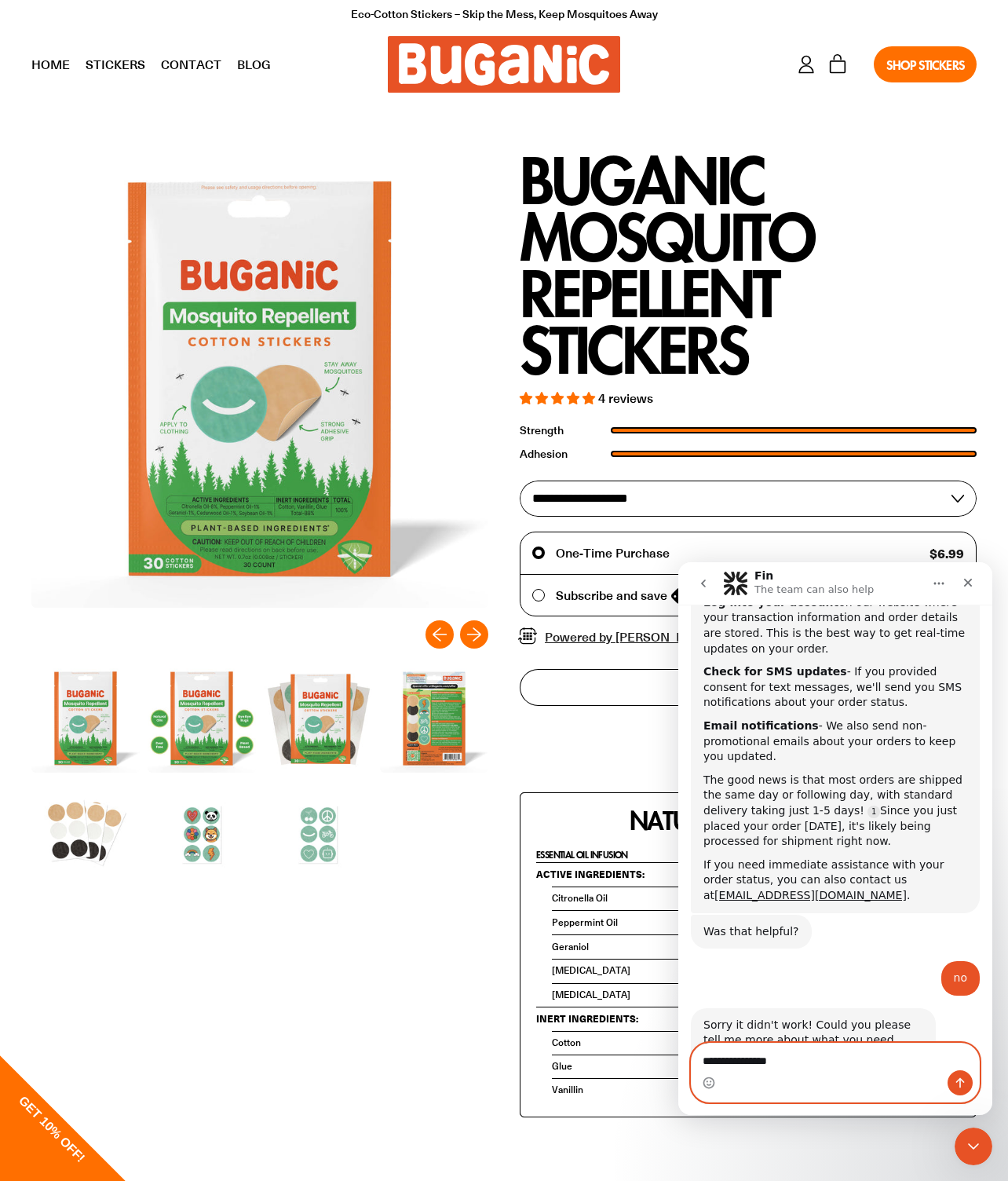
type textarea "**********"
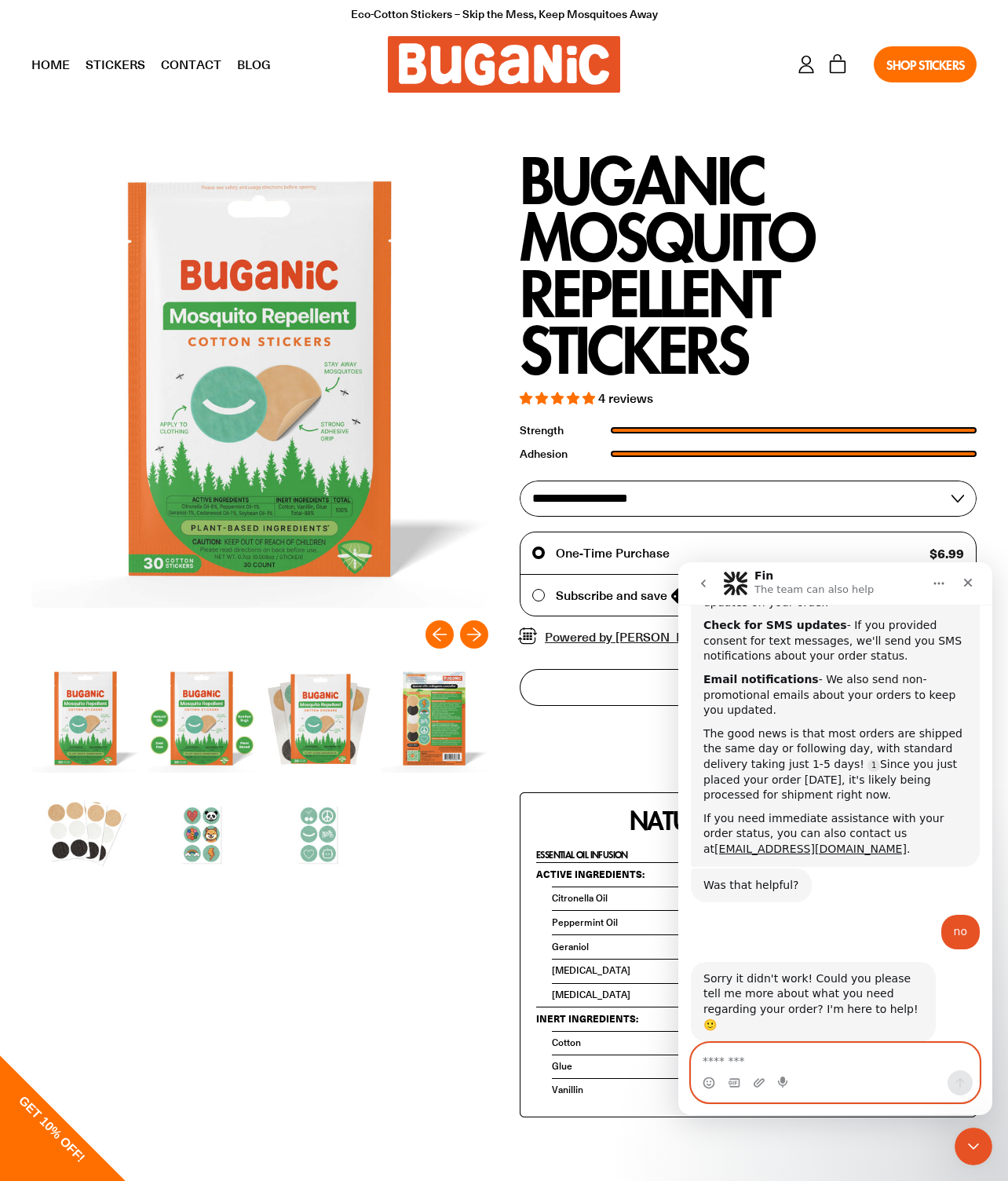
scroll to position [587, 0]
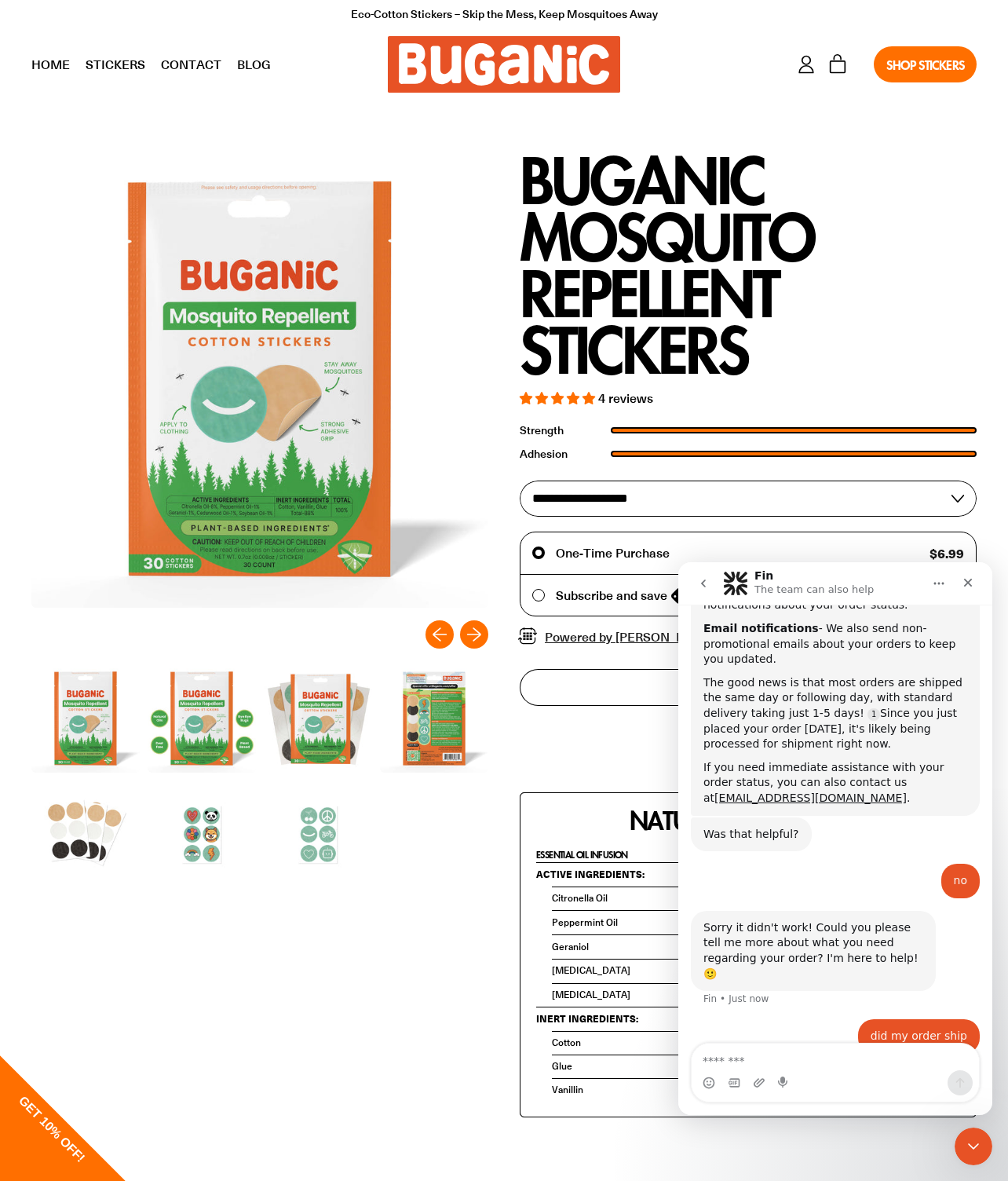
click at [704, 584] on icon "go back" at bounding box center [703, 584] width 5 height 7
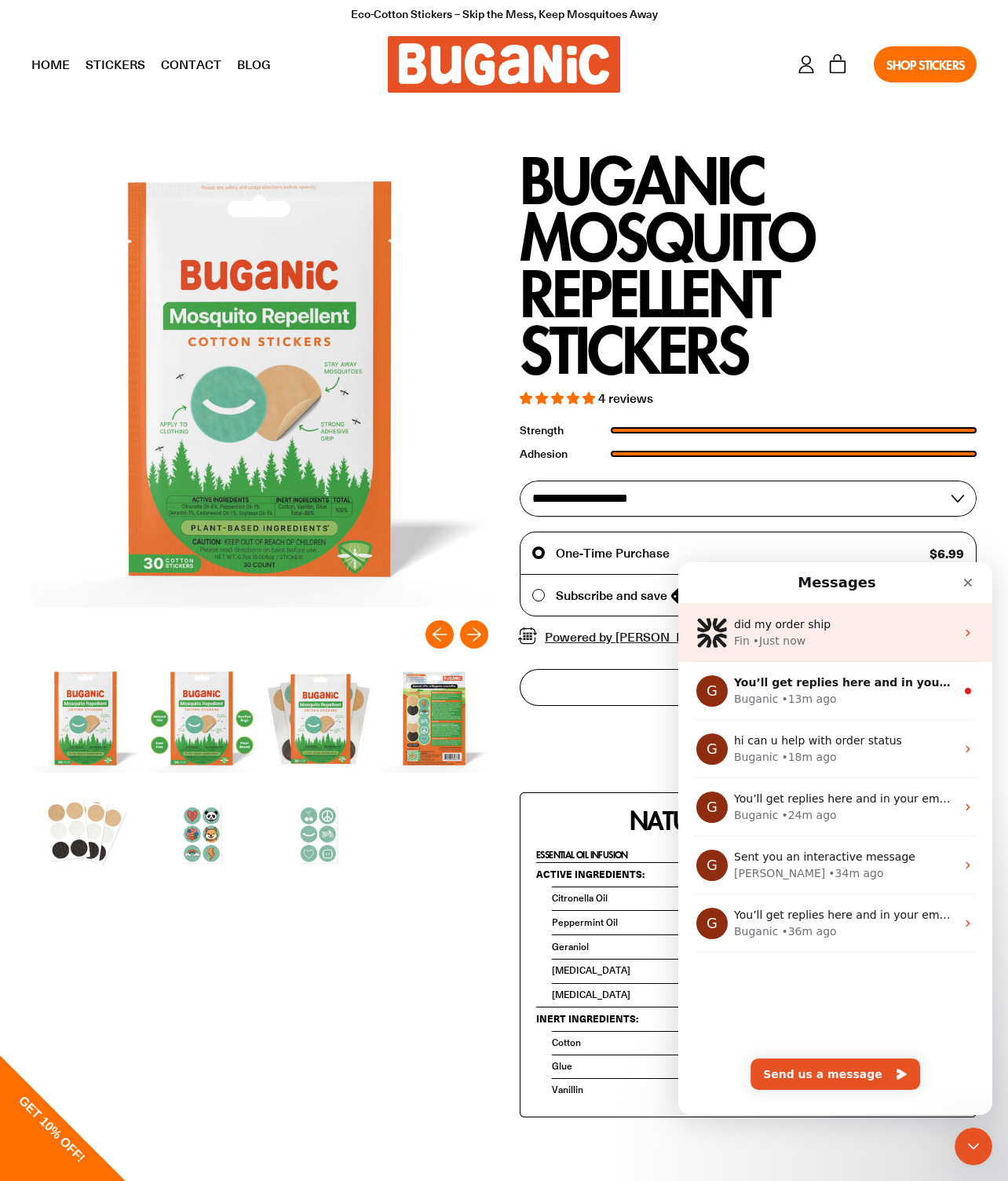
click at [801, 637] on div "• Just now" at bounding box center [779, 641] width 53 height 17
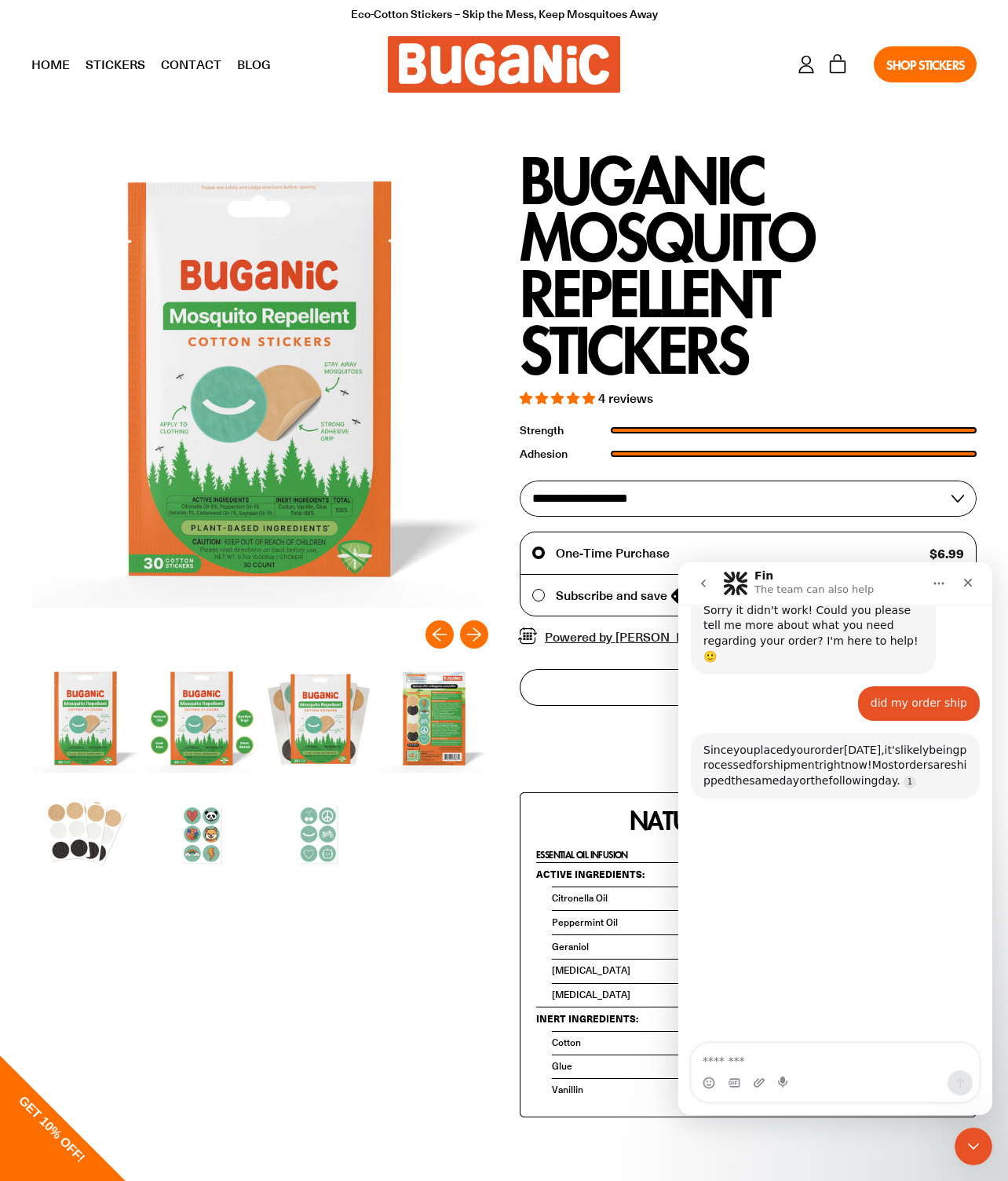
scroll to position [906, 0]
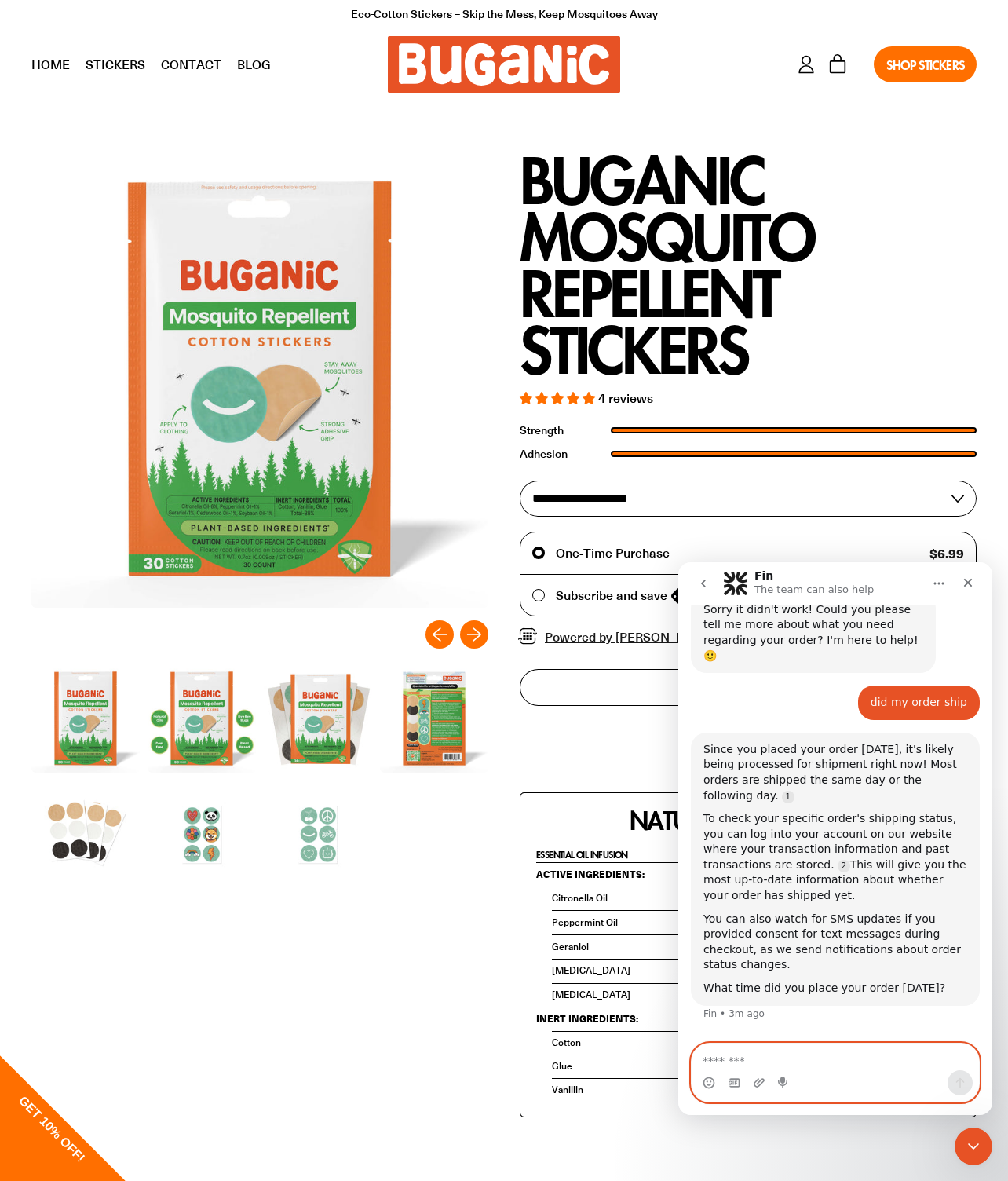
click at [755, 1055] on textarea "Message…" at bounding box center [835, 1056] width 288 height 27
type textarea "**********"
click at [700, 584] on icon "go back" at bounding box center [703, 583] width 12 height 12
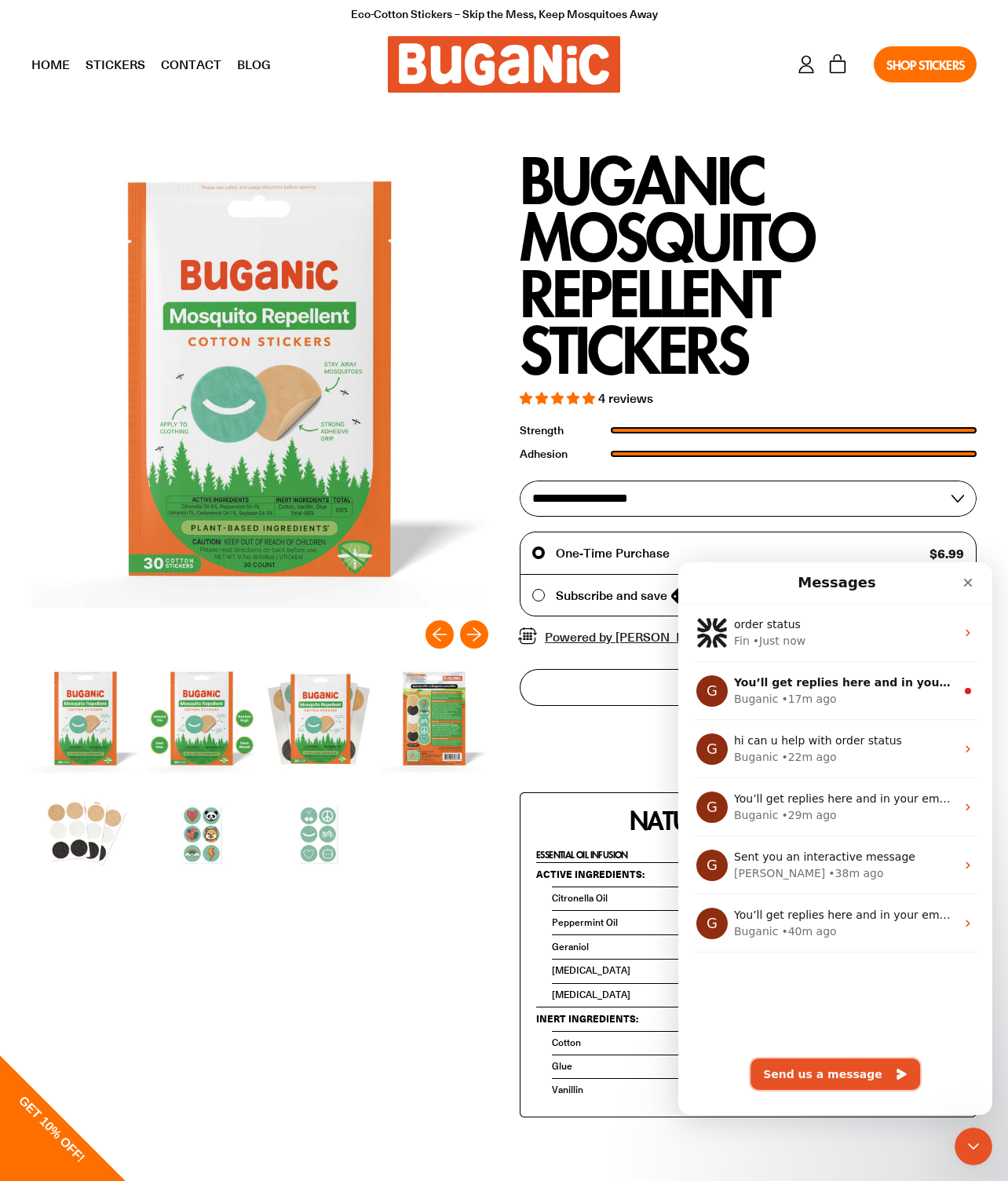
click at [799, 1061] on button "Send us a message" at bounding box center [835, 1074] width 169 height 32
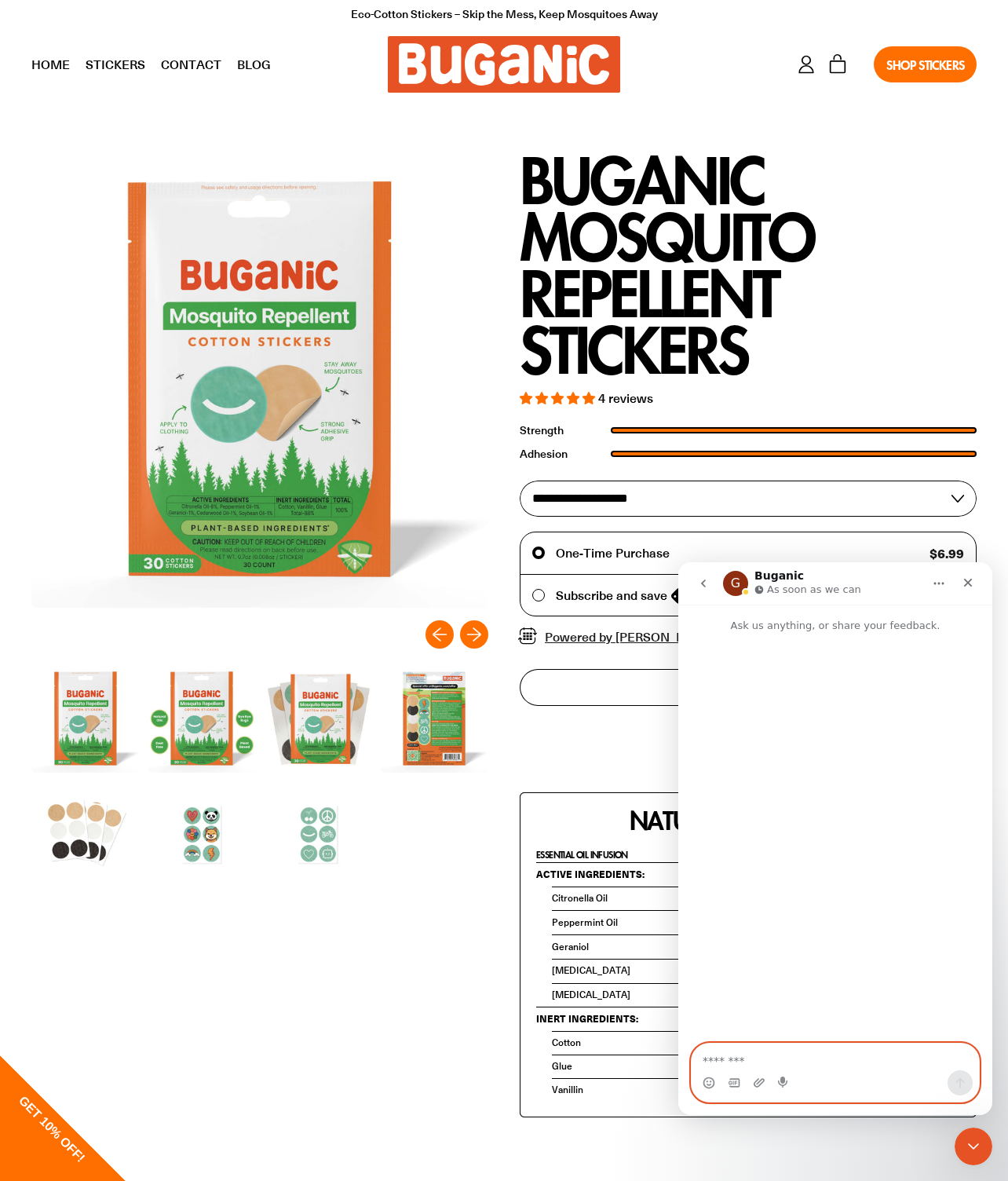
paste textarea "**********"
type textarea "**********"
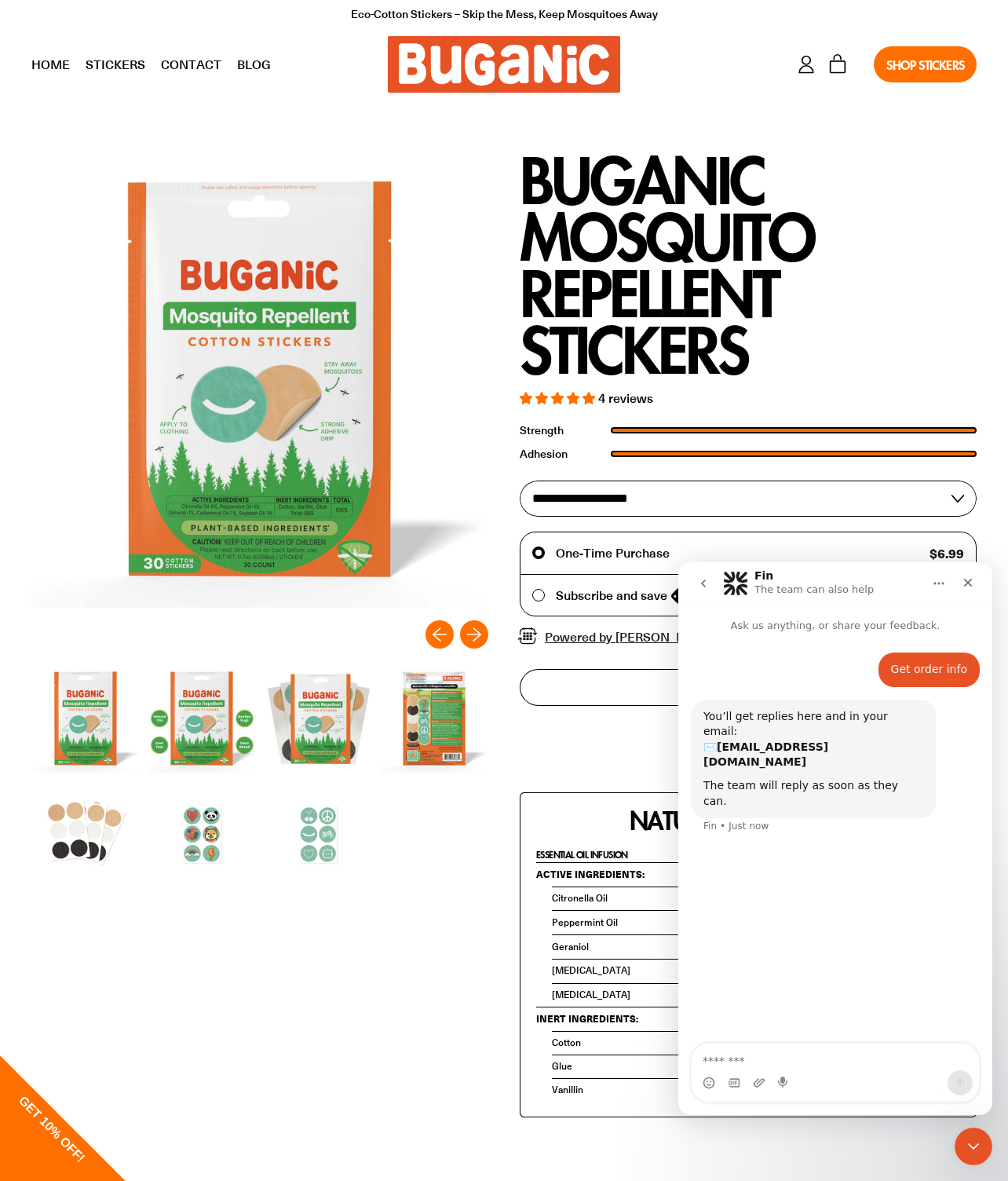
click at [705, 585] on icon "go back" at bounding box center [703, 584] width 5 height 7
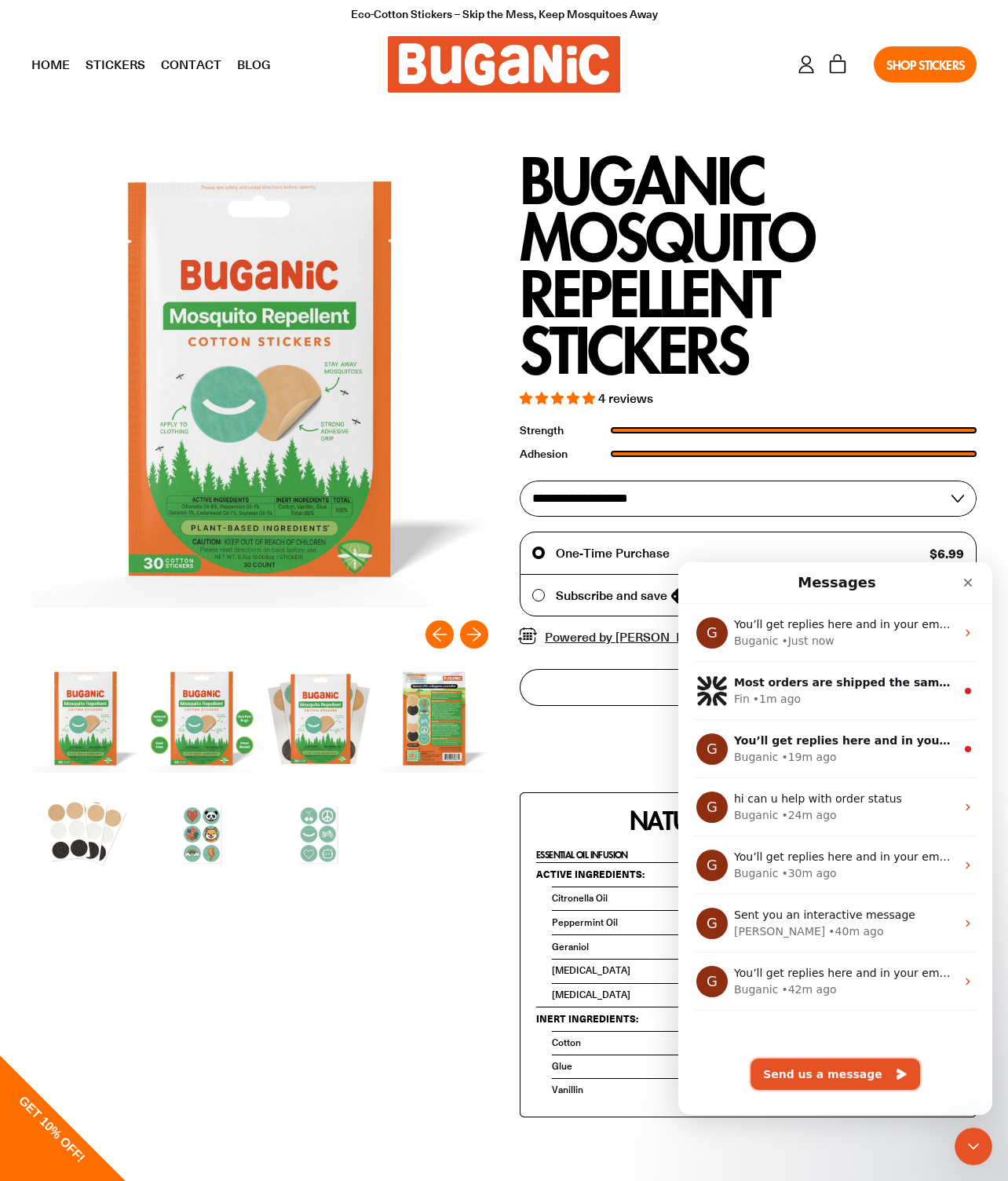
click at [793, 1081] on button "Send us a message" at bounding box center [835, 1074] width 169 height 32
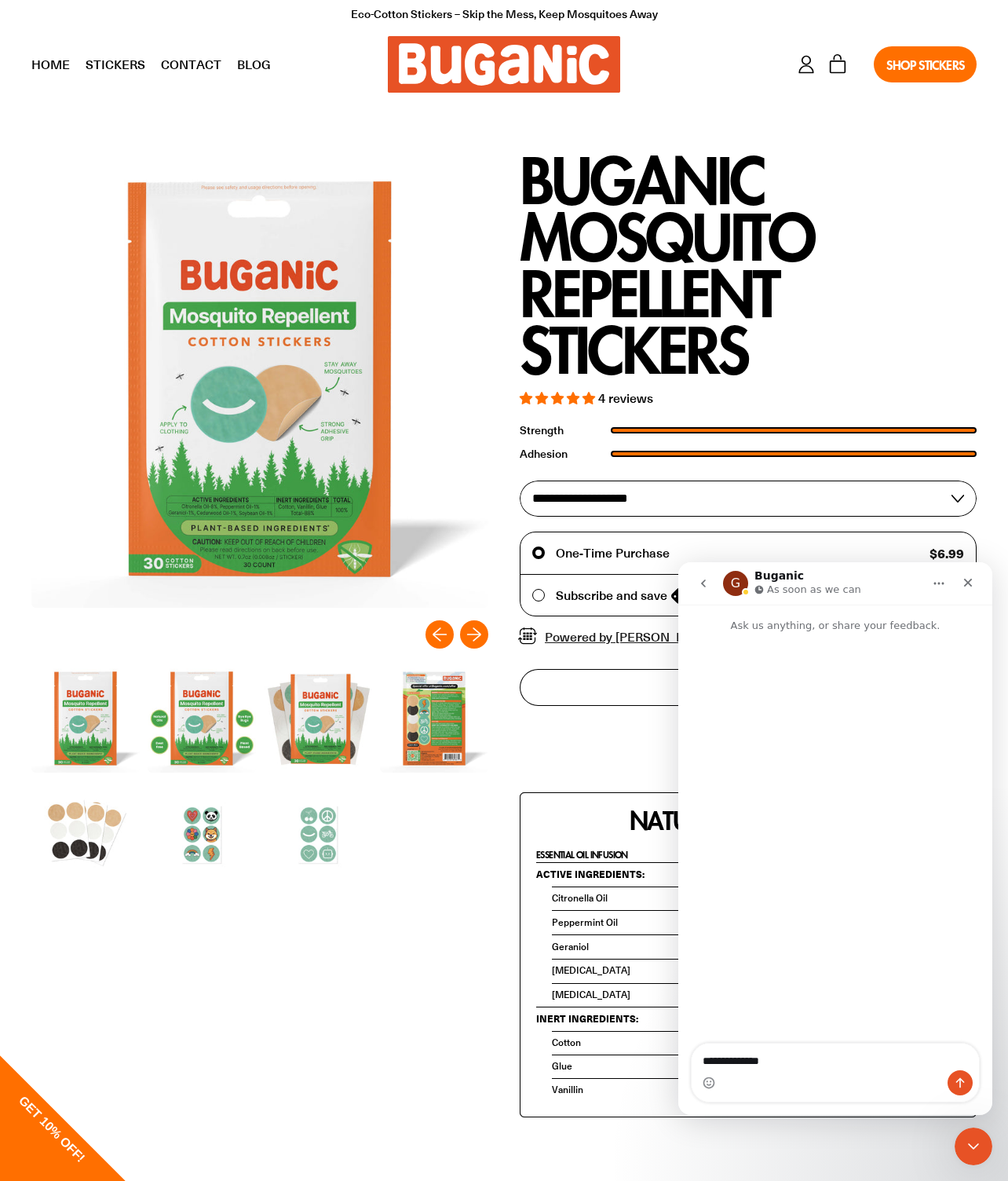
type textarea "**********"
click at [957, 1083] on icon "Send a message…" at bounding box center [960, 1081] width 12 height 12
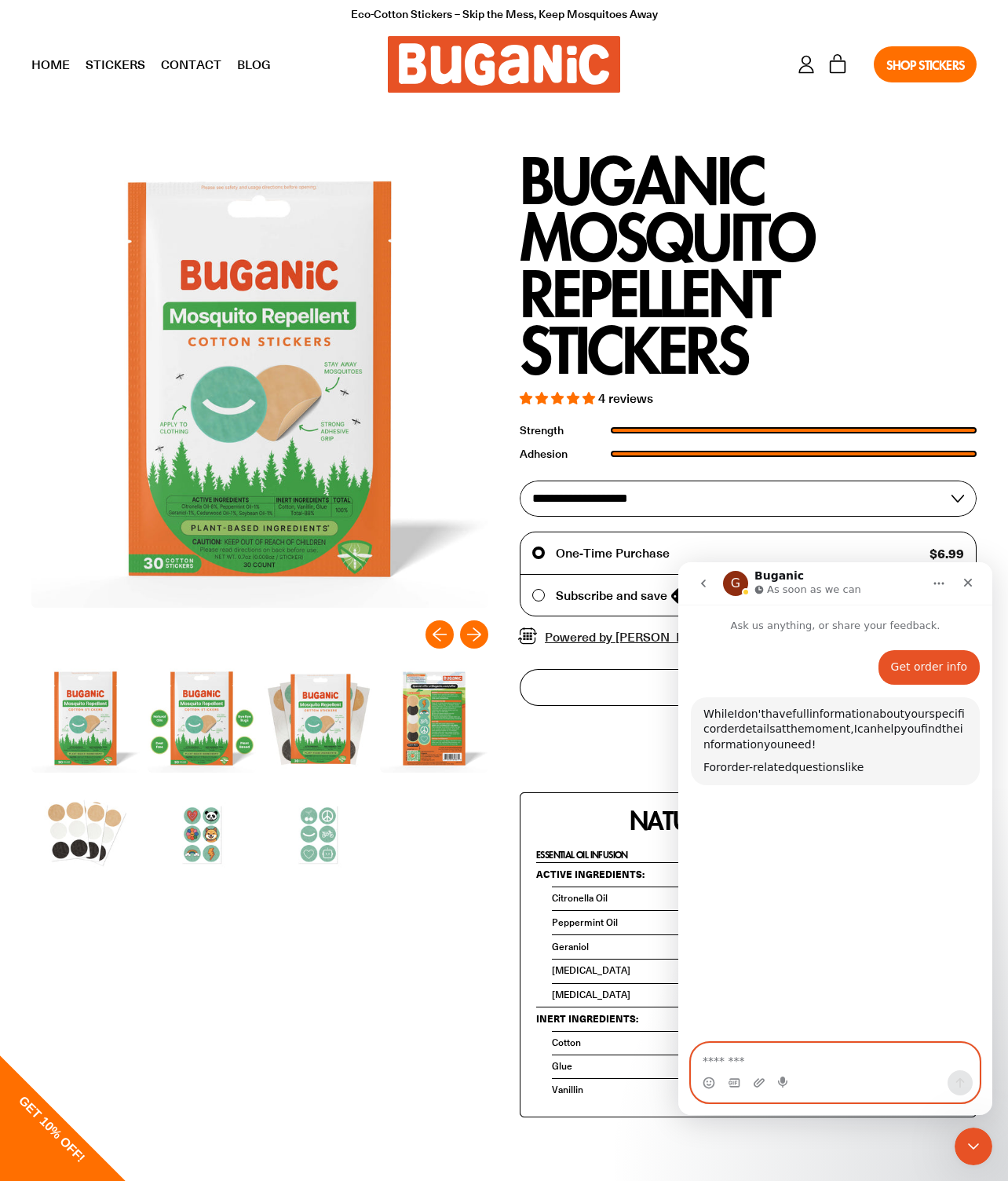
scroll to position [83, 0]
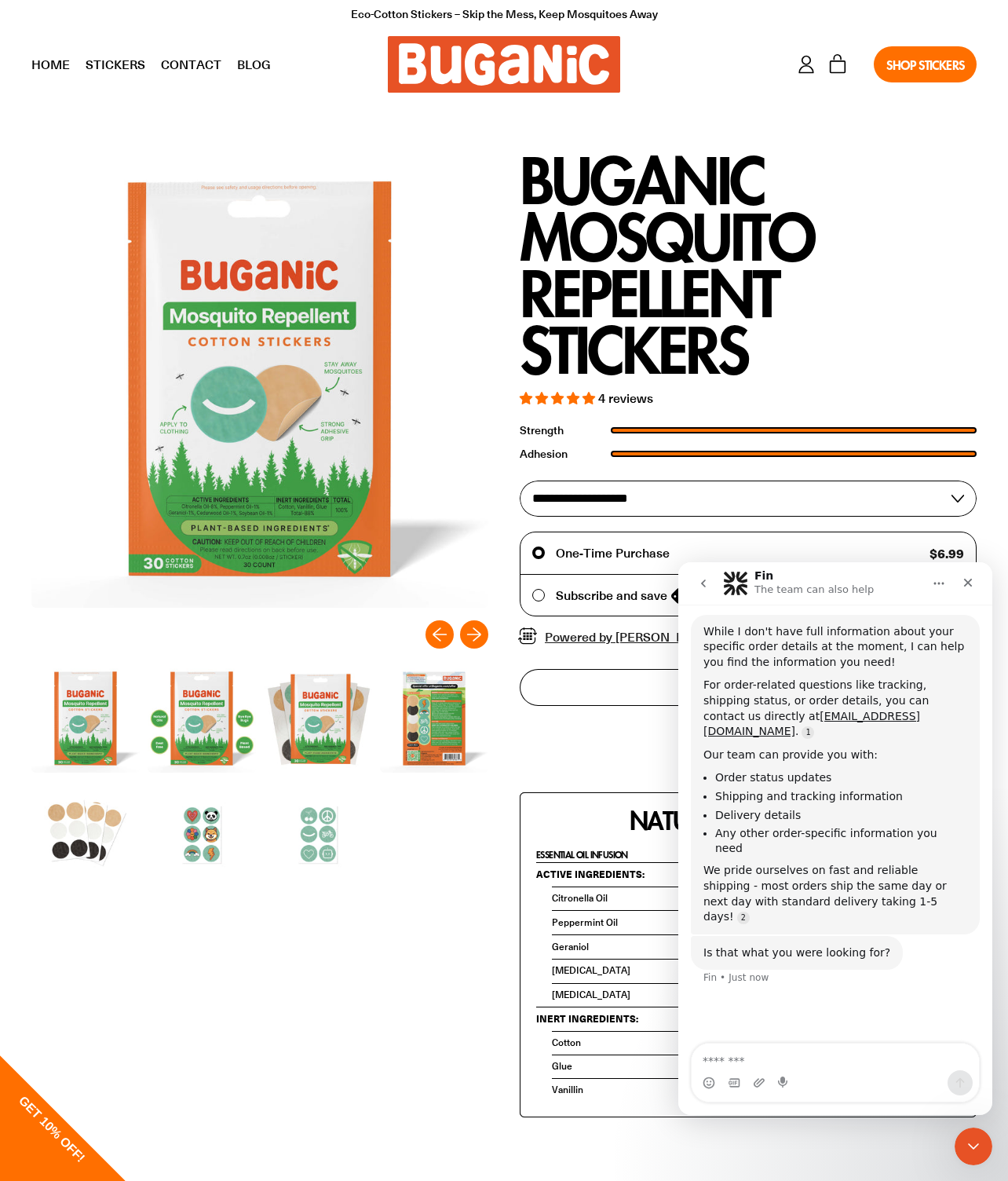
click at [797, 1030] on div "Get order info [PERSON_NAME] • Just now While I don't have full information abo…" at bounding box center [835, 796] width 314 height 494
click at [772, 1050] on textarea "Message…" at bounding box center [835, 1056] width 288 height 27
type textarea "**********"
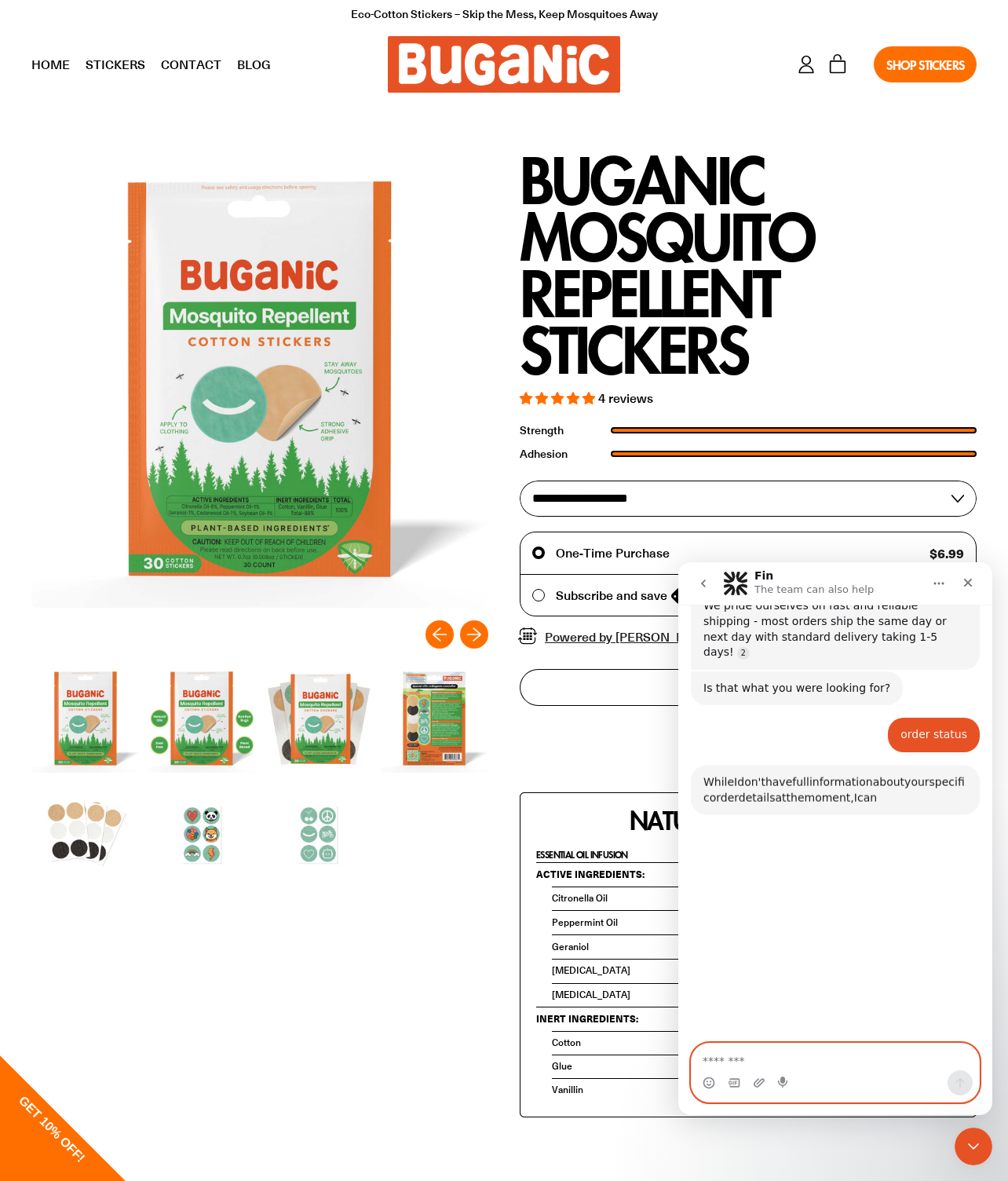
scroll to position [415, 0]
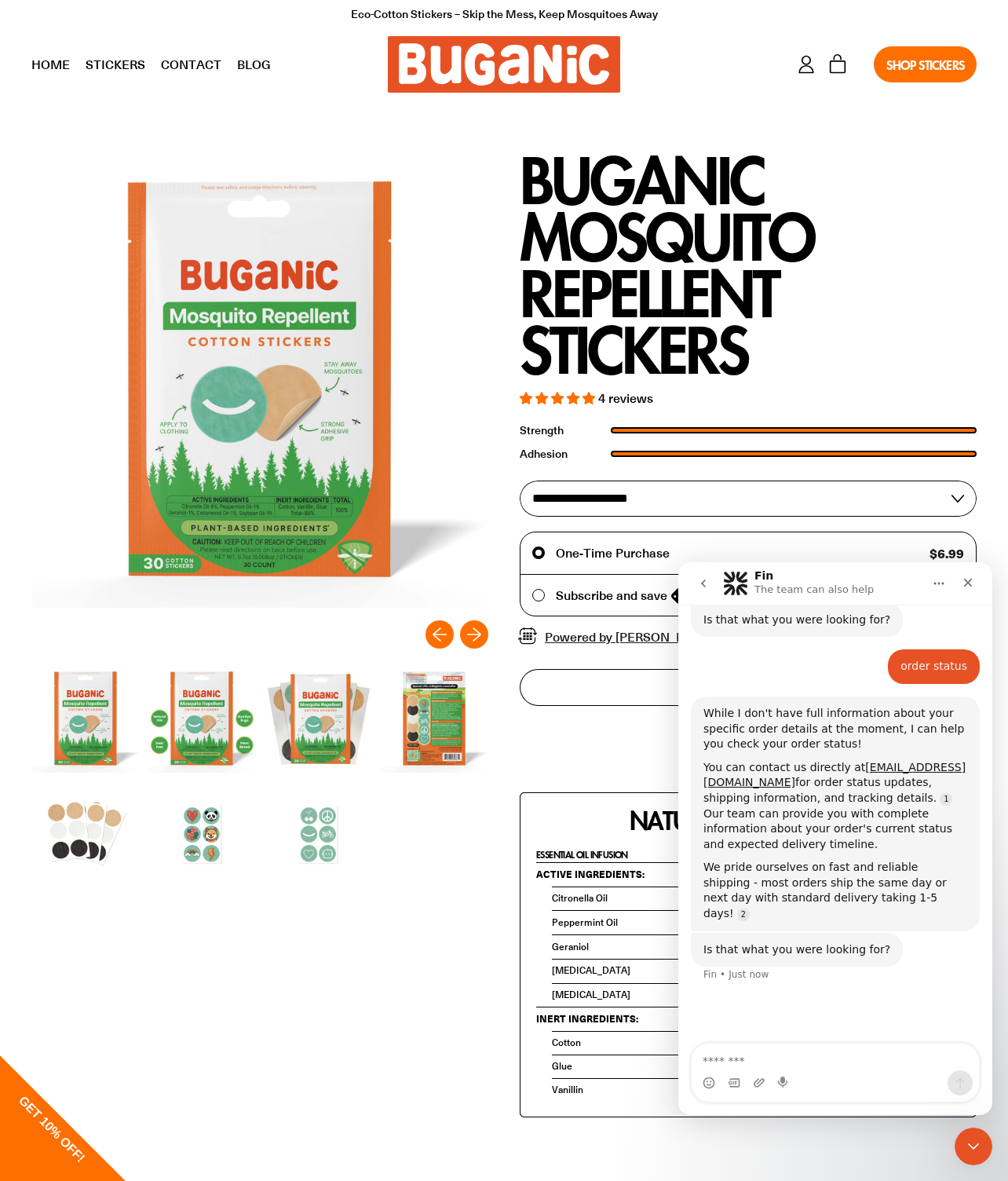
click at [698, 584] on icon "go back" at bounding box center [703, 583] width 12 height 12
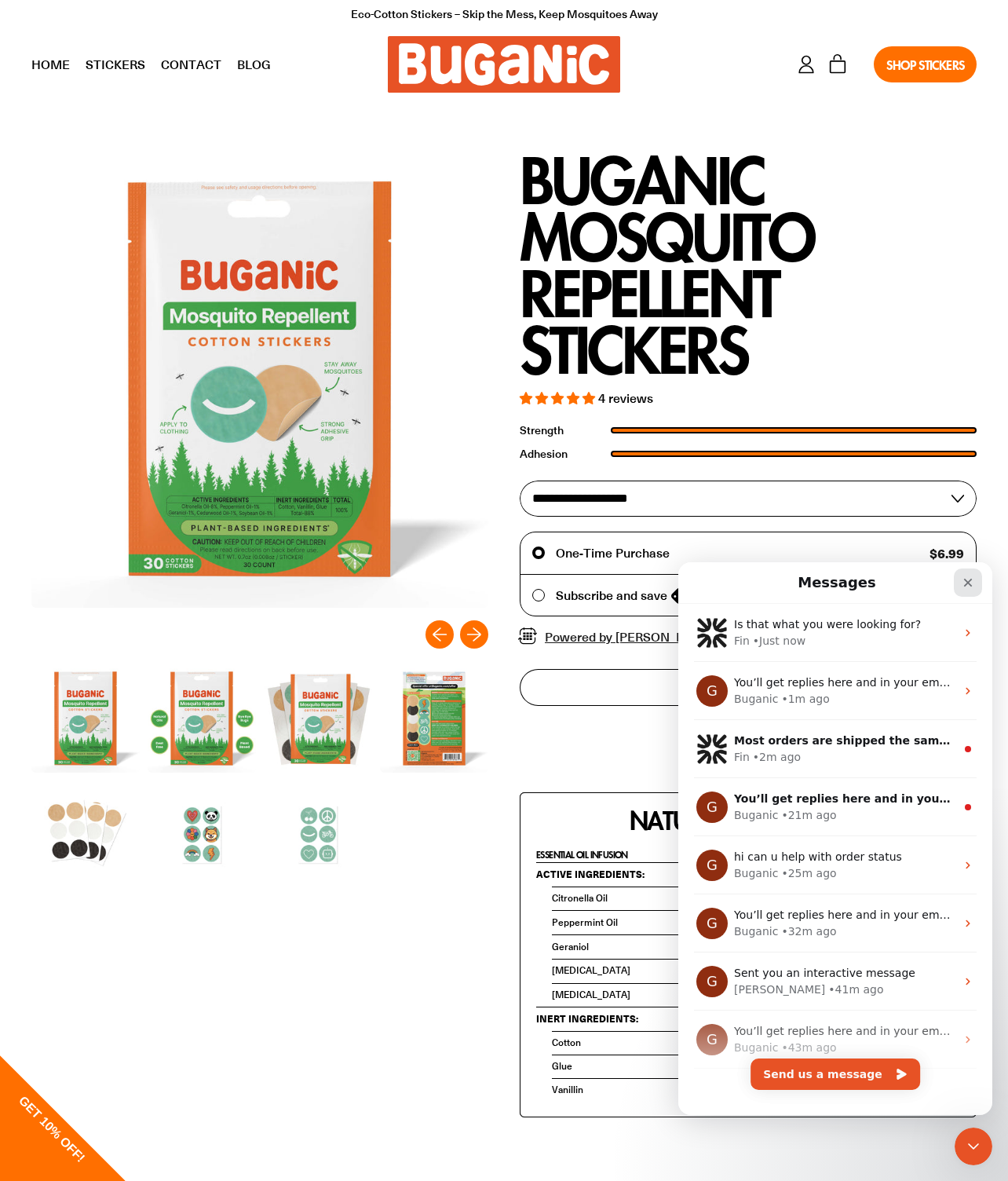
click at [961, 580] on div "Close" at bounding box center [968, 583] width 28 height 28
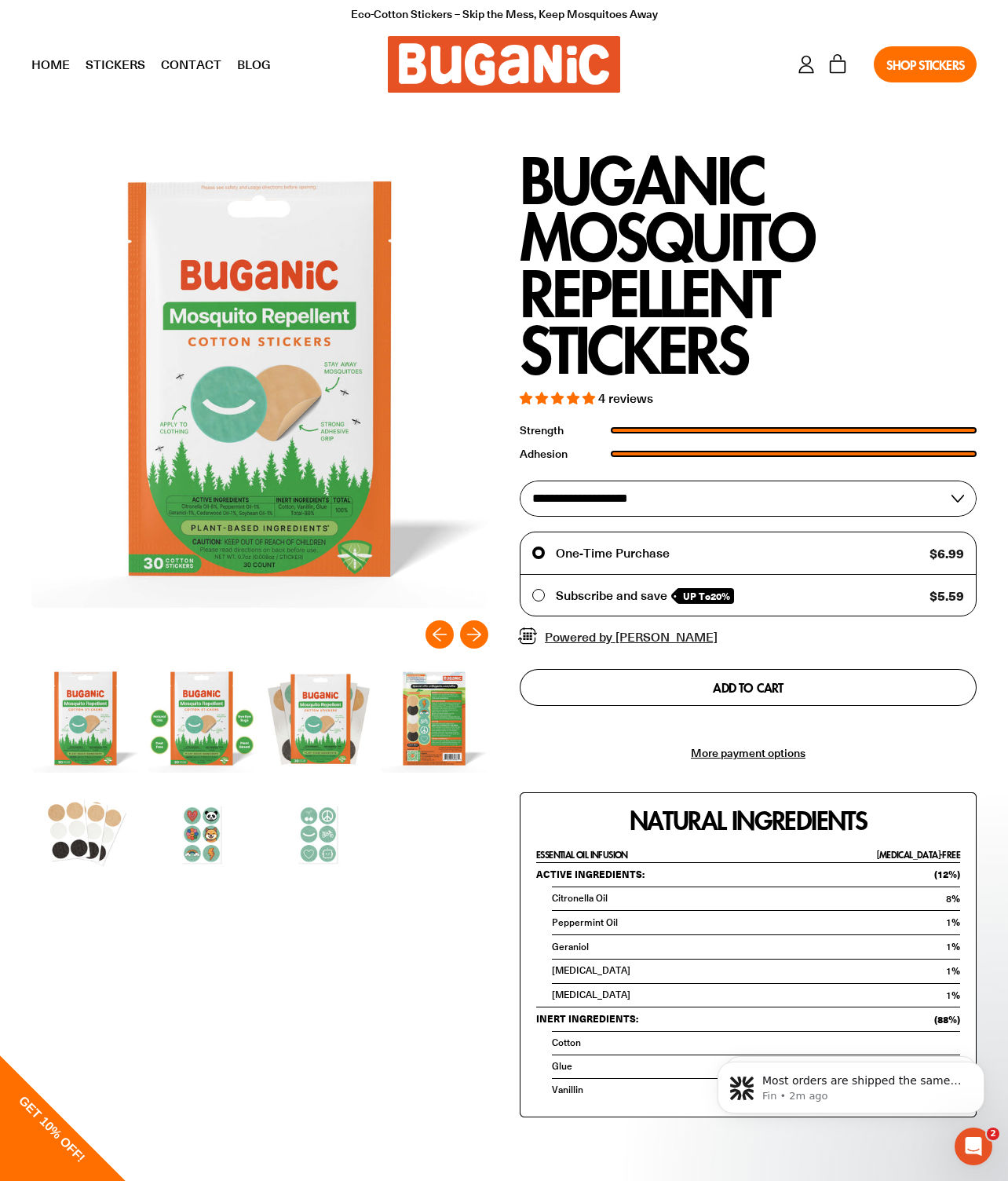
scroll to position [0, 0]
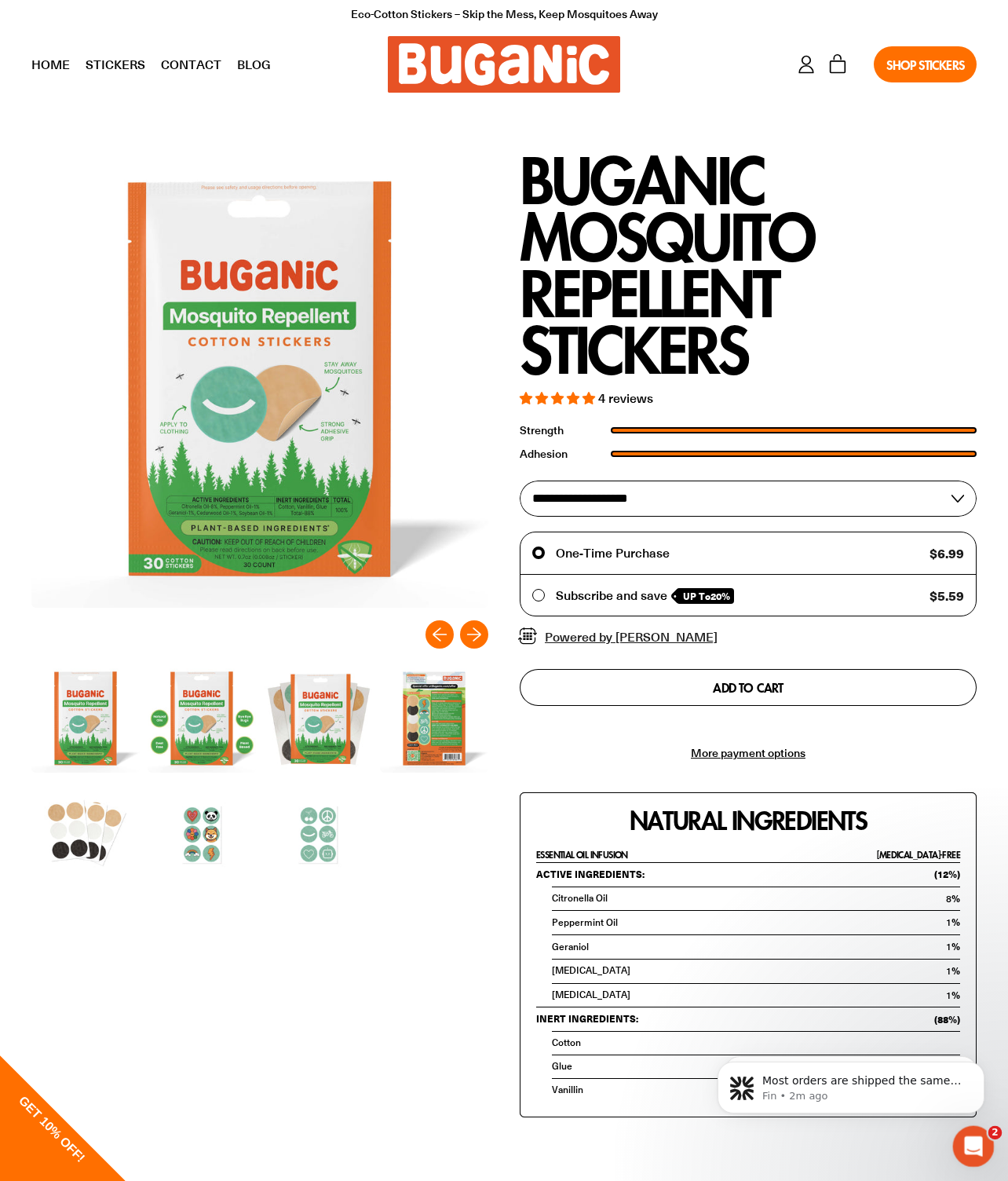
click at [966, 1133] on div "Open Intercom Messenger" at bounding box center [972, 1144] width 52 height 52
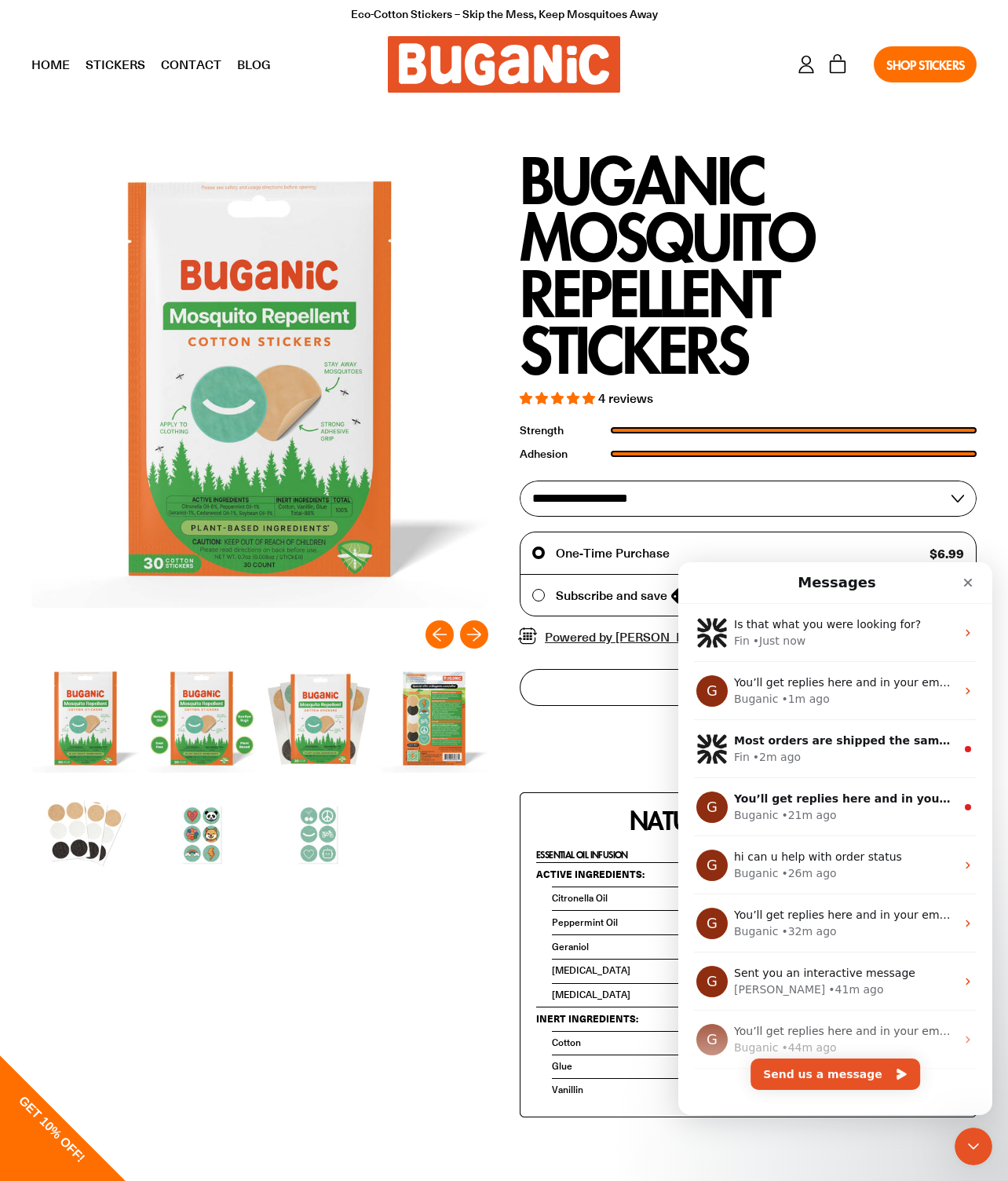
click at [830, 573] on h1 "Messages" at bounding box center [837, 583] width 85 height 27
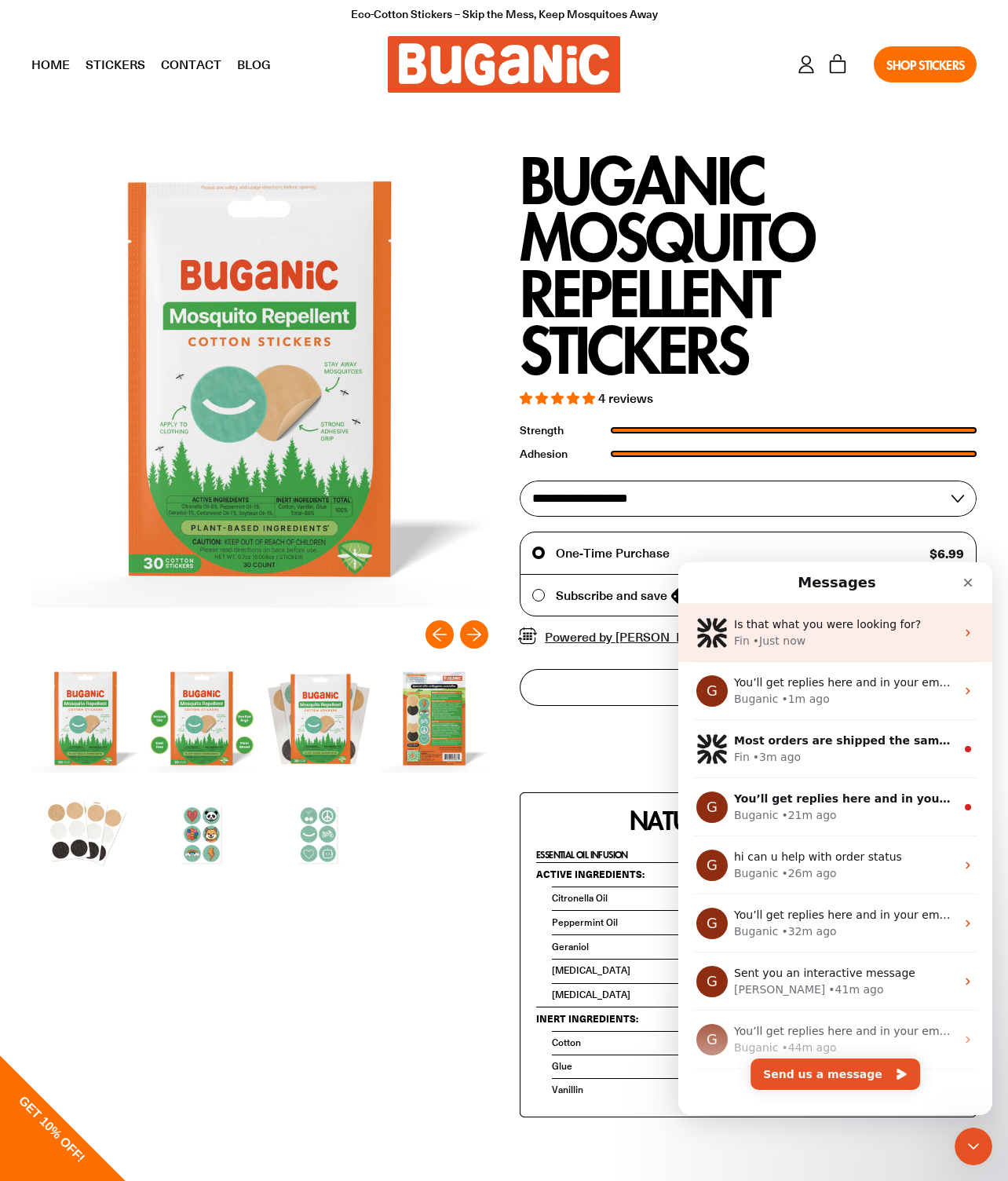
click at [725, 619] on img "Intercom messenger" at bounding box center [712, 633] width 32 height 32
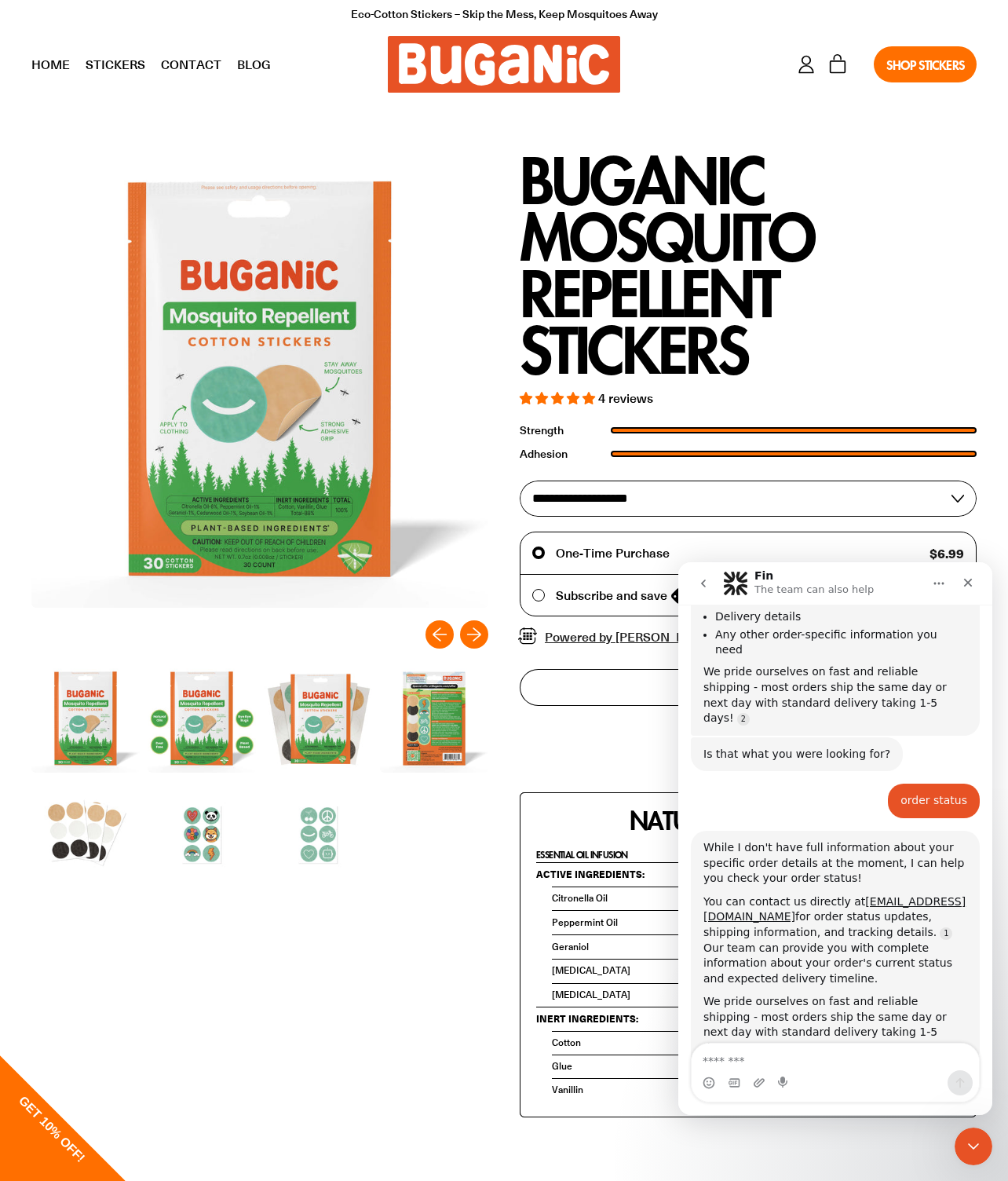
scroll to position [286, 0]
click at [704, 576] on button "go back" at bounding box center [704, 584] width 30 height 30
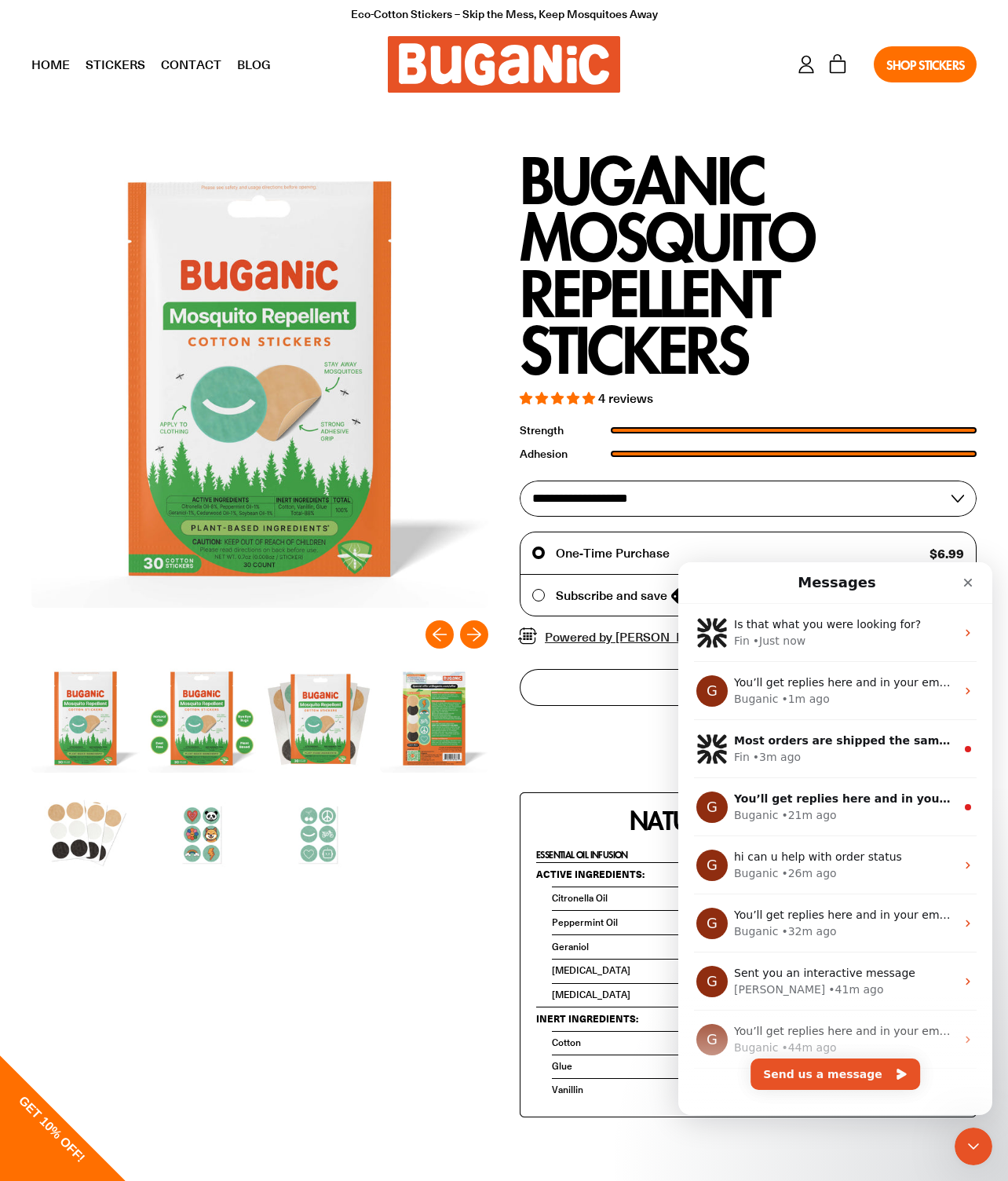
scroll to position [0, 0]
click at [708, 584] on div "Messages" at bounding box center [835, 583] width 293 height 28
click at [493, 402] on div at bounding box center [504, 642] width 946 height 983
